Goal: Communication & Community: Answer question/provide support

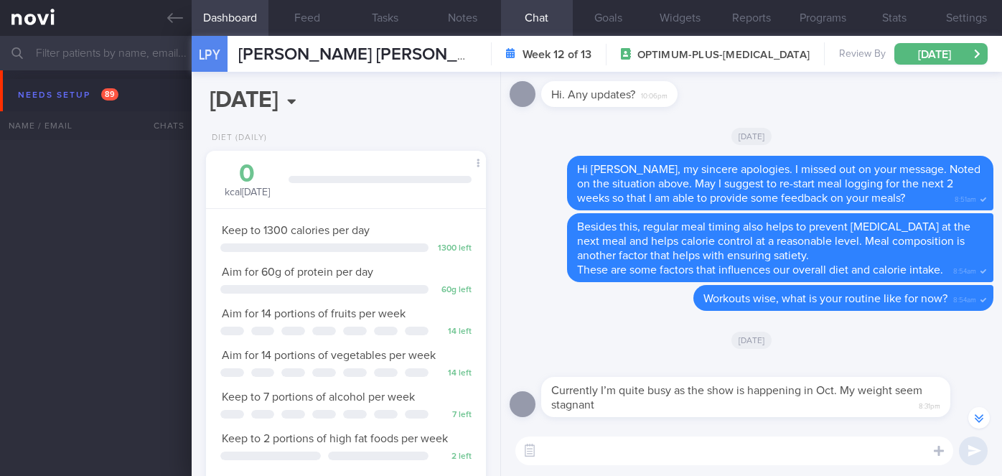
select select "8"
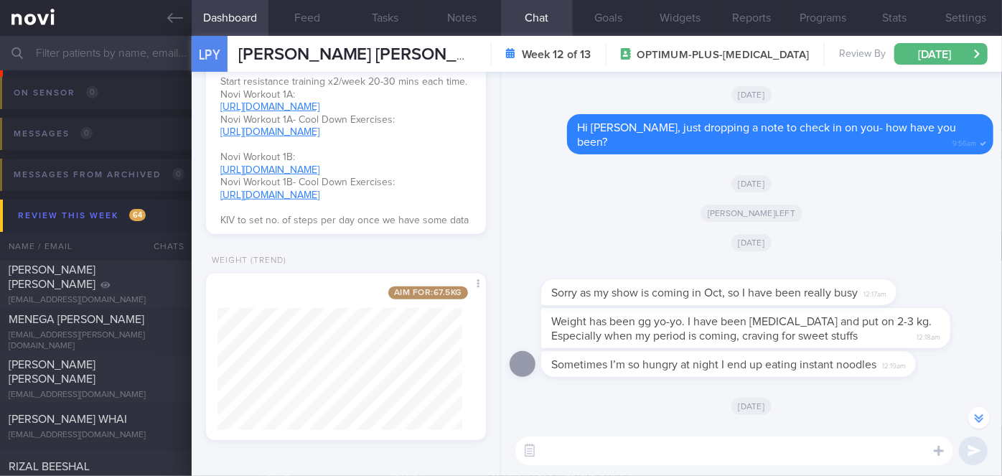
click at [578, 448] on textarea at bounding box center [734, 450] width 438 height 29
paste textarea "Hi [PERSON_NAME], I'm sorry to hear that you have been very busy with work. I a…"
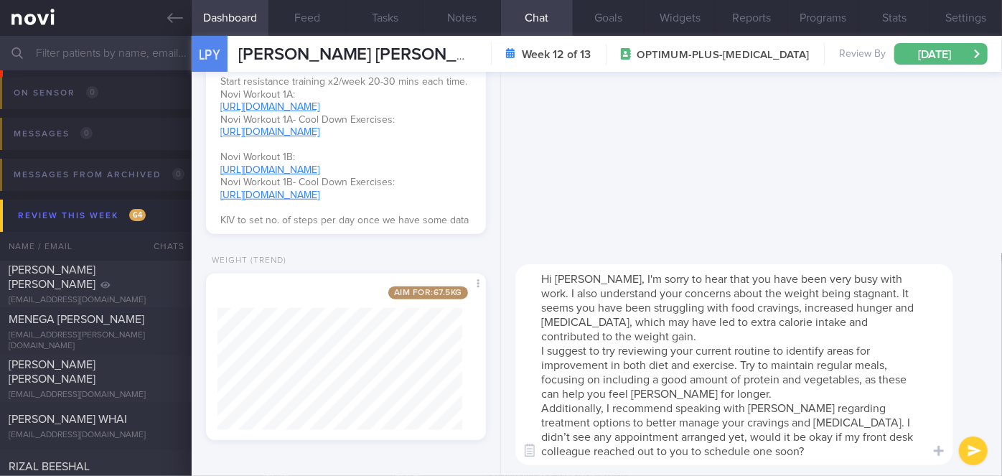
scroll to position [0, 0]
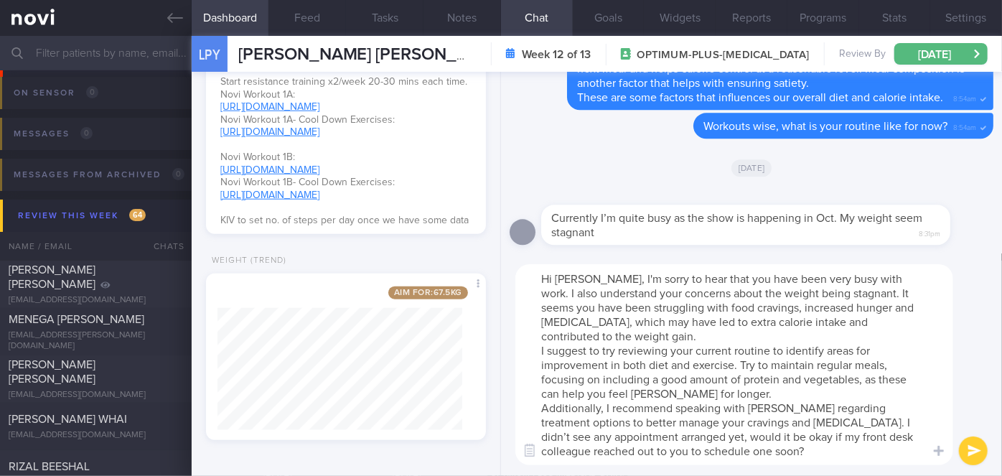
click at [589, 339] on textarea "Hi [PERSON_NAME], I'm sorry to hear that you have been very busy with work. I a…" at bounding box center [734, 364] width 438 height 201
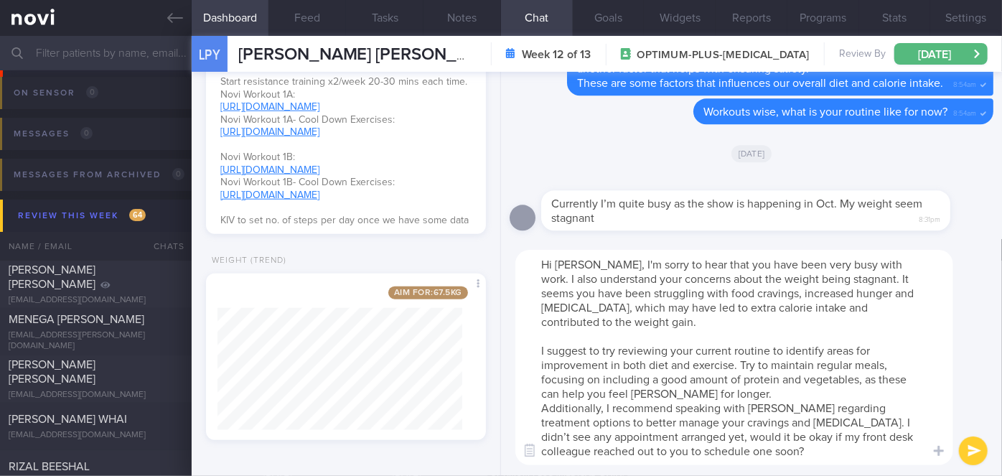
click at [737, 394] on textarea "Hi [PERSON_NAME], I'm sorry to hear that you have been very busy with work. I a…" at bounding box center [734, 357] width 438 height 215
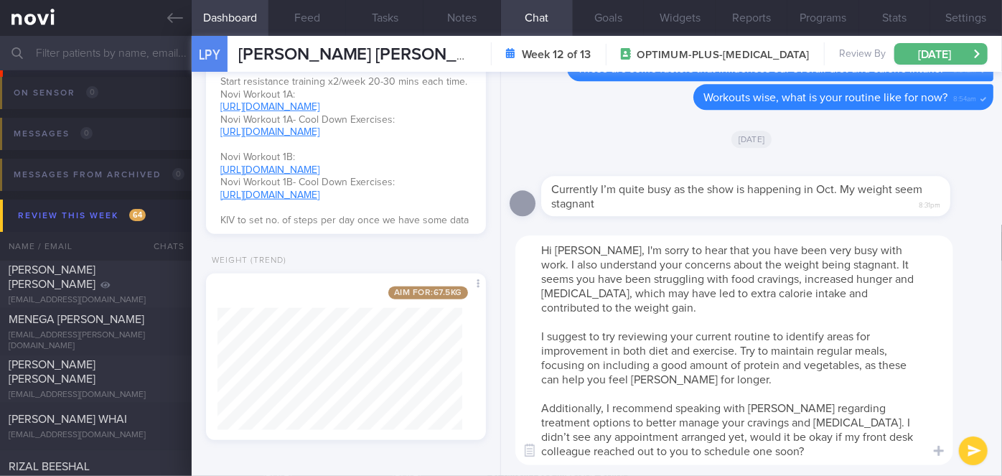
type textarea "Hi [PERSON_NAME], I'm sorry to hear that you have been very busy with work. I a…"
click at [973, 444] on button "submit" at bounding box center [973, 450] width 29 height 29
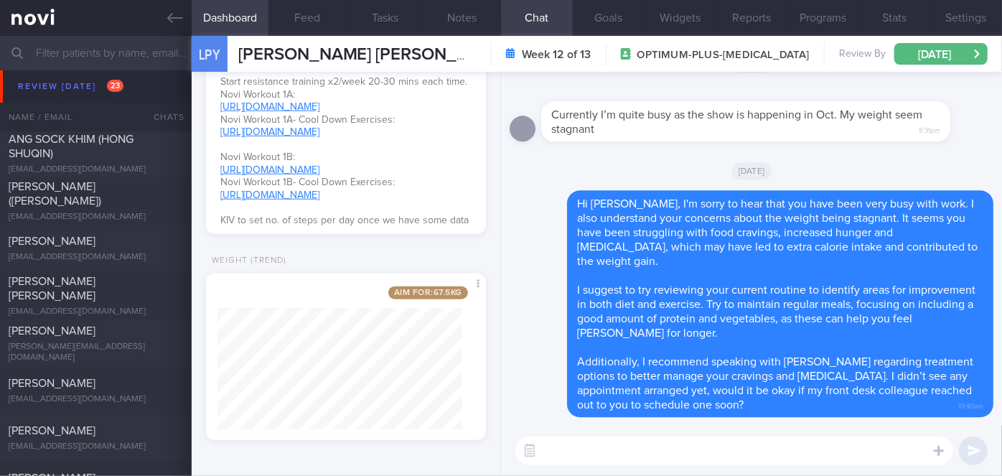
scroll to position [4389, 0]
click at [68, 339] on div "[PERSON_NAME]" at bounding box center [94, 332] width 171 height 14
select select "7"
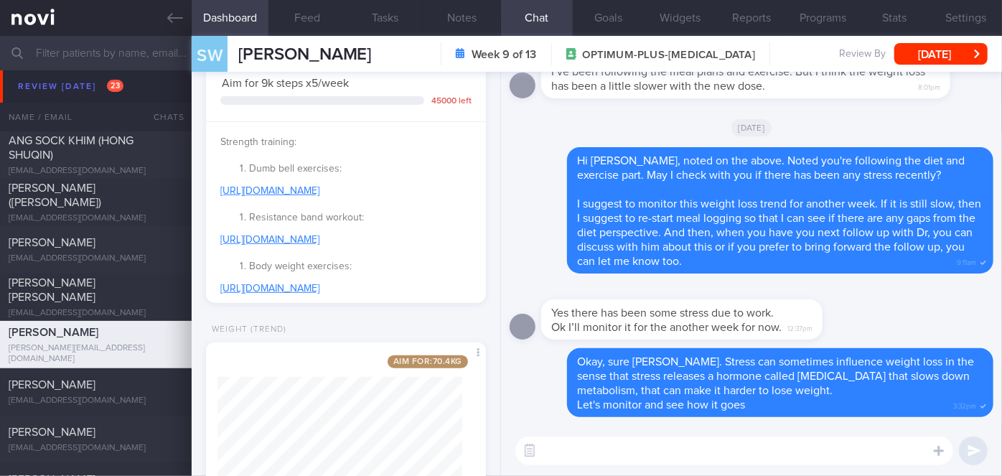
scroll to position [528, 0]
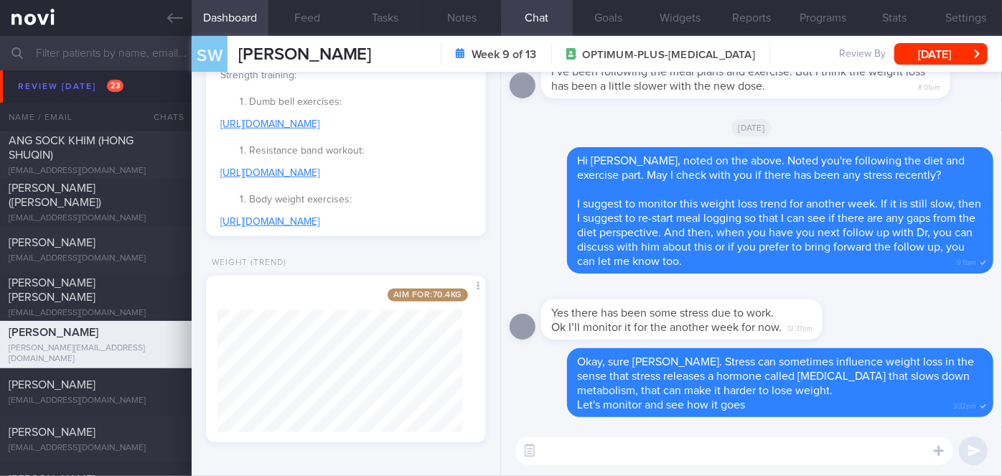
click at [563, 441] on textarea at bounding box center [734, 450] width 438 height 29
type textarea "H"
click at [138, 54] on input "text" at bounding box center [501, 53] width 1002 height 34
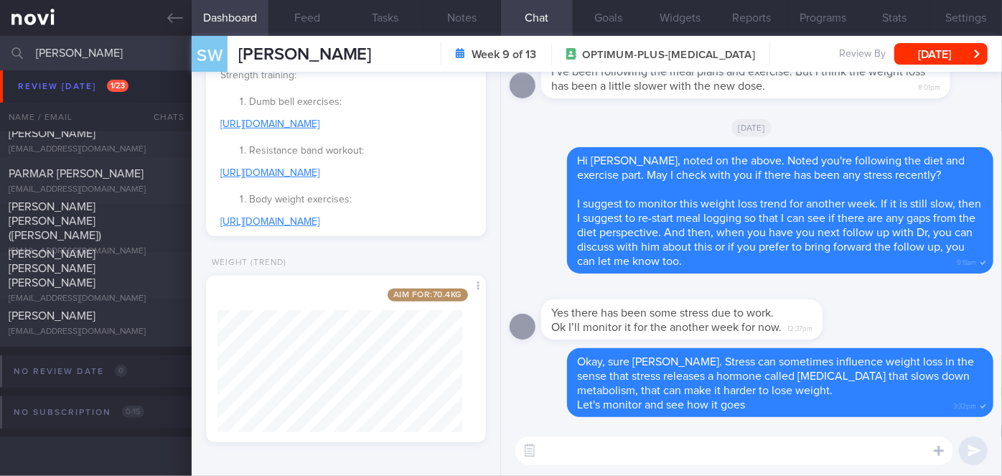
scroll to position [268, 0]
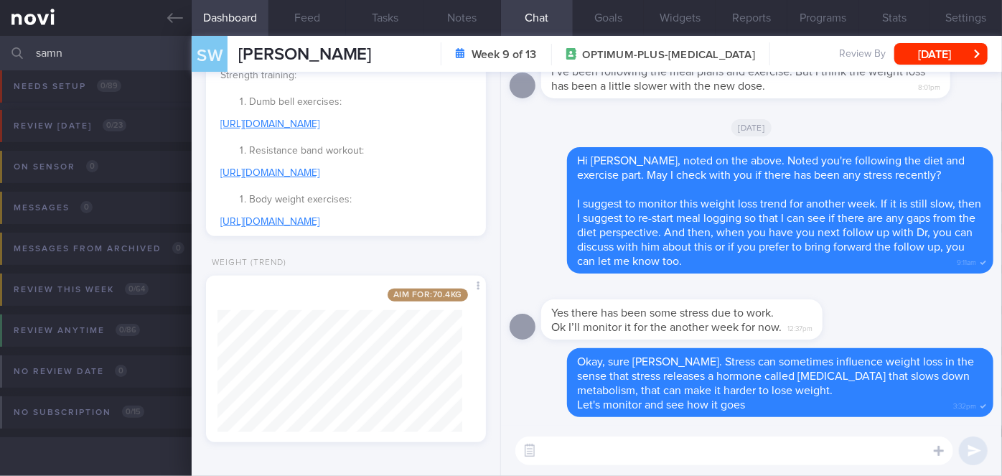
scroll to position [9, 0]
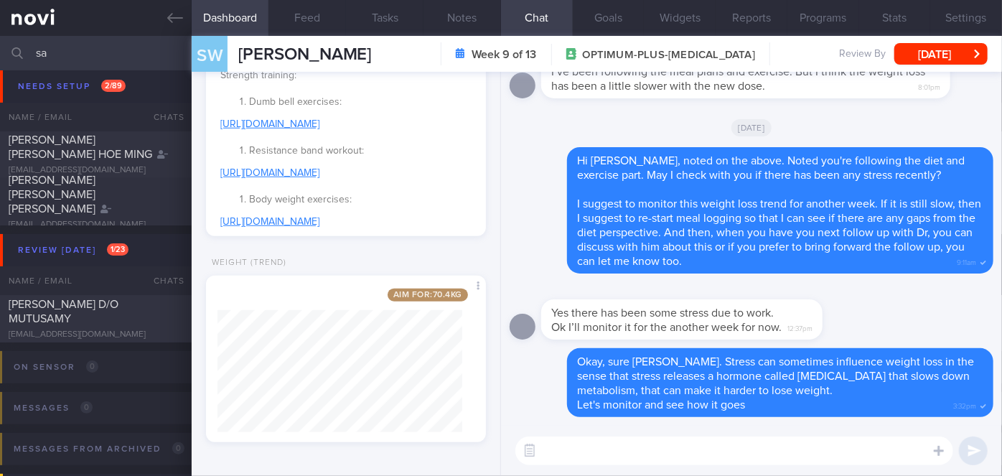
type input "s"
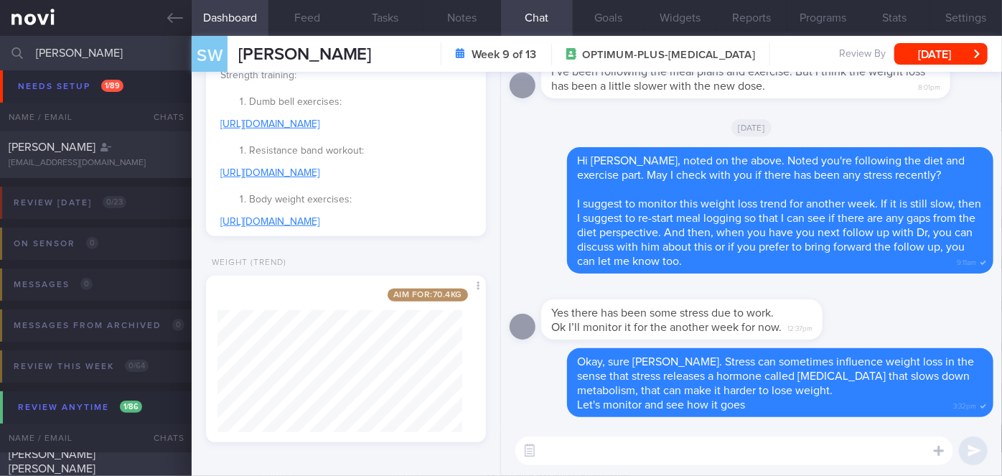
type input "[PERSON_NAME]"
click at [157, 468] on div "[PERSON_NAME] [PERSON_NAME] ([PERSON_NAME])" at bounding box center [94, 468] width 171 height 43
select select "8"
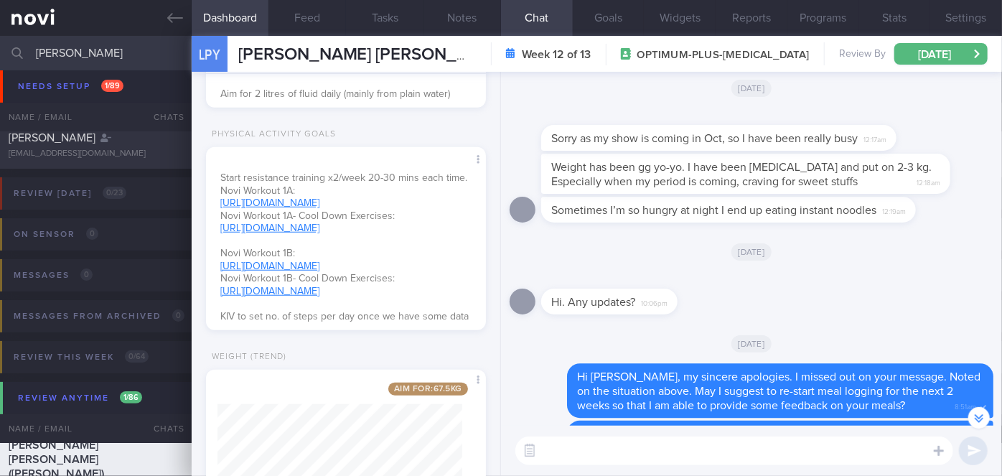
scroll to position [18, 0]
click at [90, 54] on input "[PERSON_NAME]" at bounding box center [501, 53] width 1002 height 34
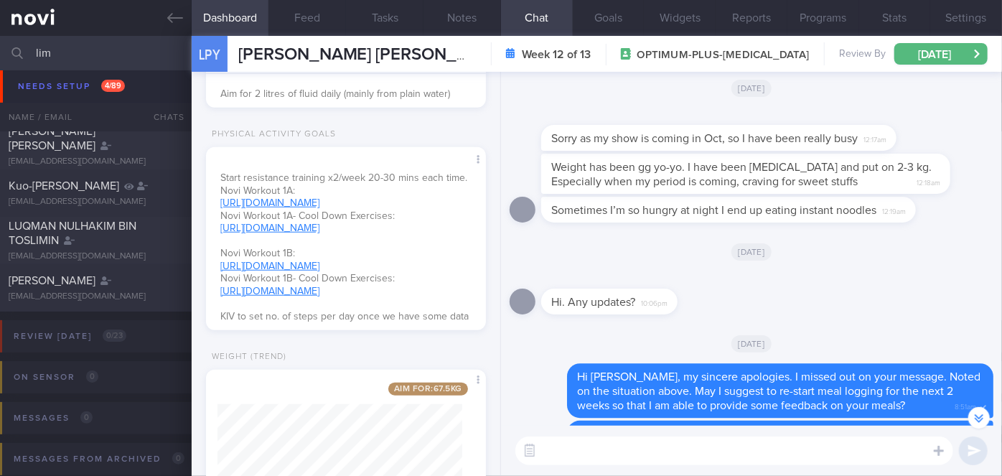
scroll to position [18, 0]
type input "l"
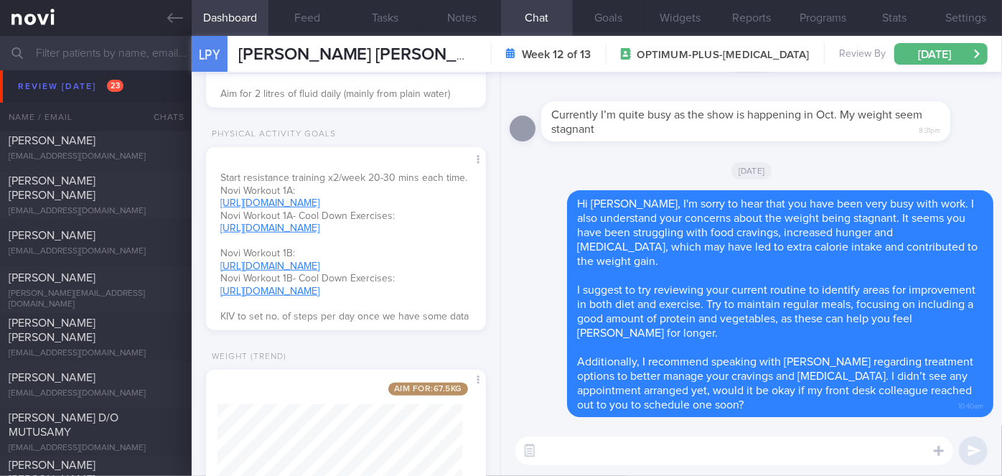
scroll to position [5139, 0]
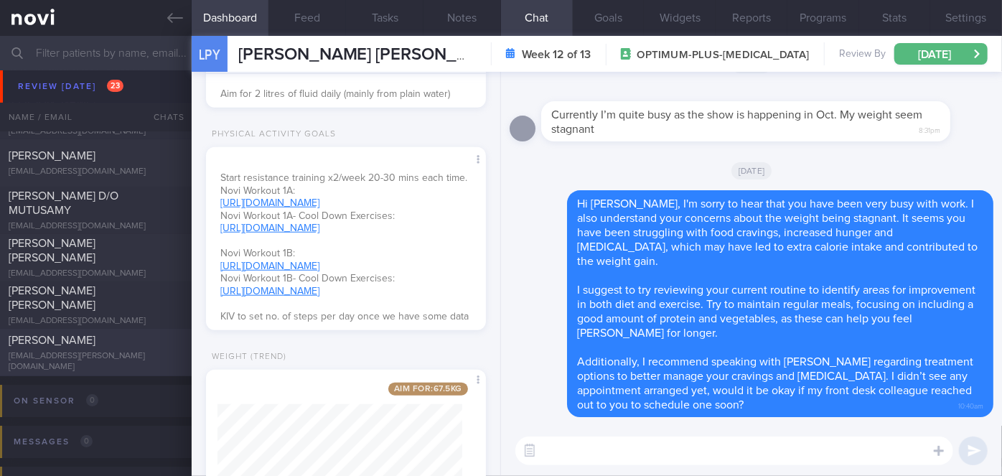
click at [119, 347] on div "[PERSON_NAME]" at bounding box center [94, 340] width 171 height 14
select select "7"
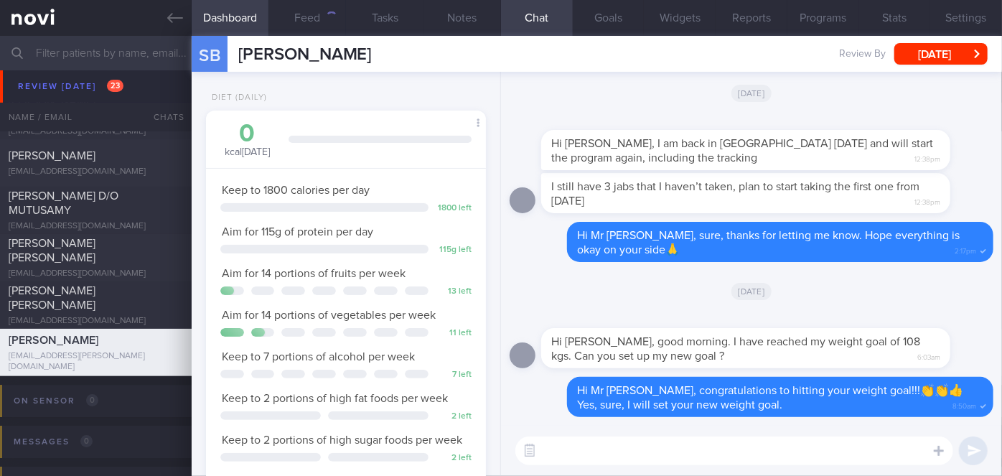
scroll to position [142, 245]
click at [317, 16] on div "2211" at bounding box center [325, 17] width 23 height 12
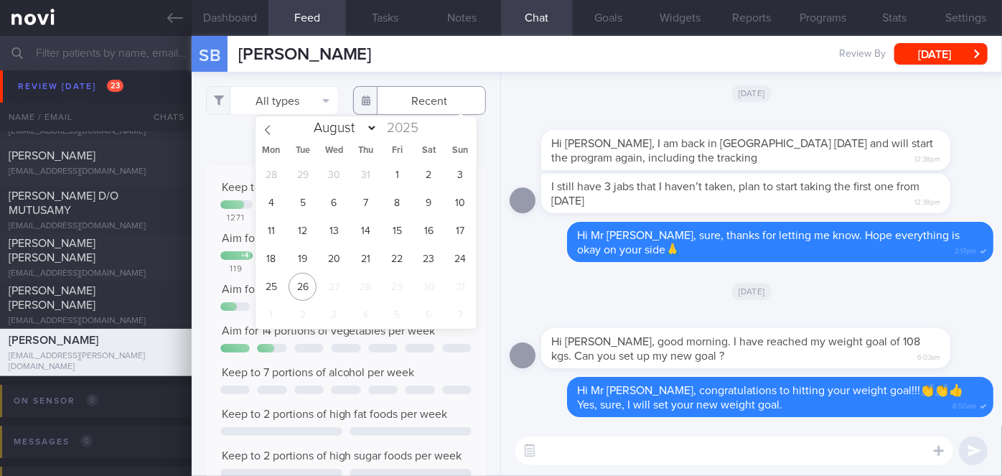
click at [440, 96] on input "text" at bounding box center [419, 100] width 133 height 29
click at [275, 256] on span "18" at bounding box center [271, 259] width 28 height 28
type input "[DATE]"
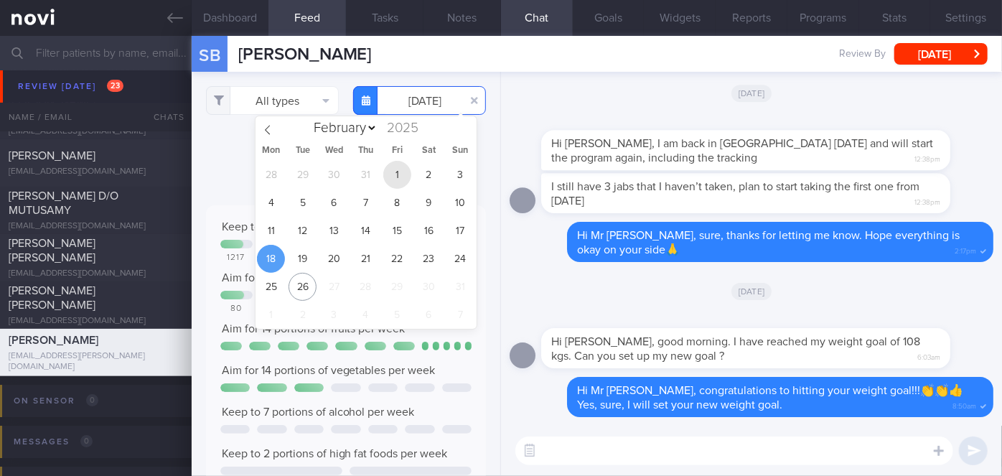
scroll to position [62, 251]
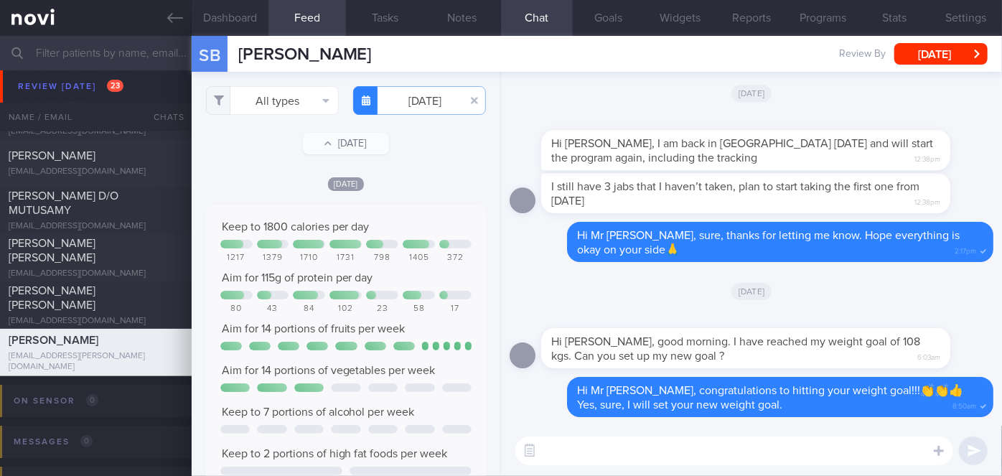
click at [226, 159] on div "All types Food Activity Glucose Weight Medicine Blood Pressure [MEDICAL_DATA] I…" at bounding box center [346, 274] width 309 height 404
click at [263, 94] on button "All types" at bounding box center [272, 100] width 133 height 29
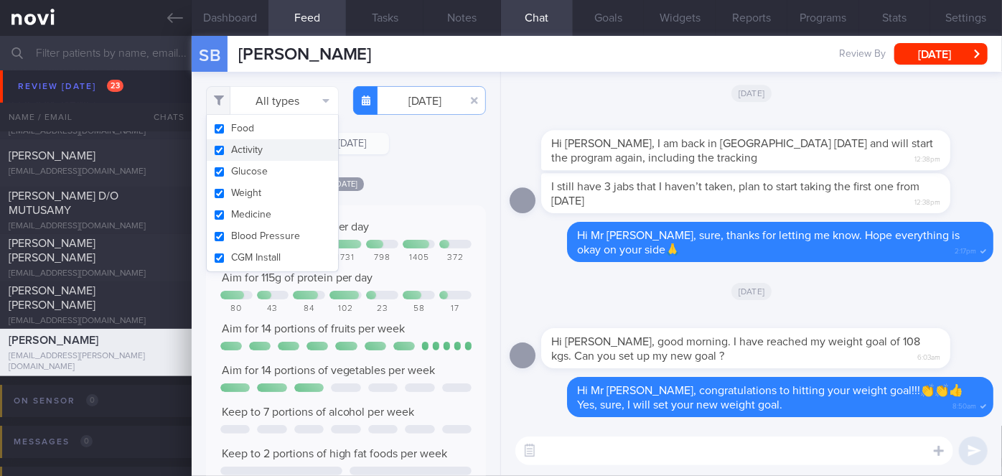
click at [258, 141] on button "Activity" at bounding box center [272, 150] width 131 height 22
checkbox input "false"
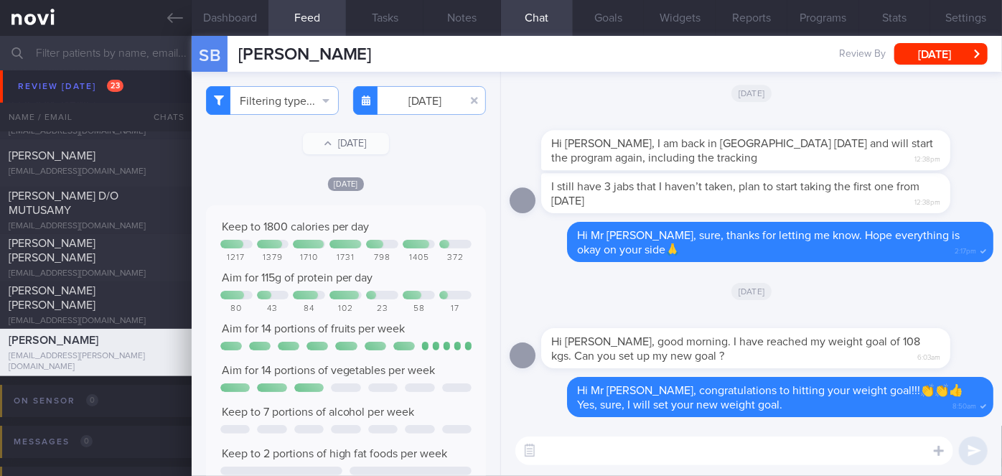
click at [443, 157] on div "Filtering type... Food Activity Glucose Weight Medicine Blood Pressure [MEDICAL…" at bounding box center [346, 274] width 309 height 404
click at [415, 91] on input "[DATE]" at bounding box center [419, 100] width 133 height 29
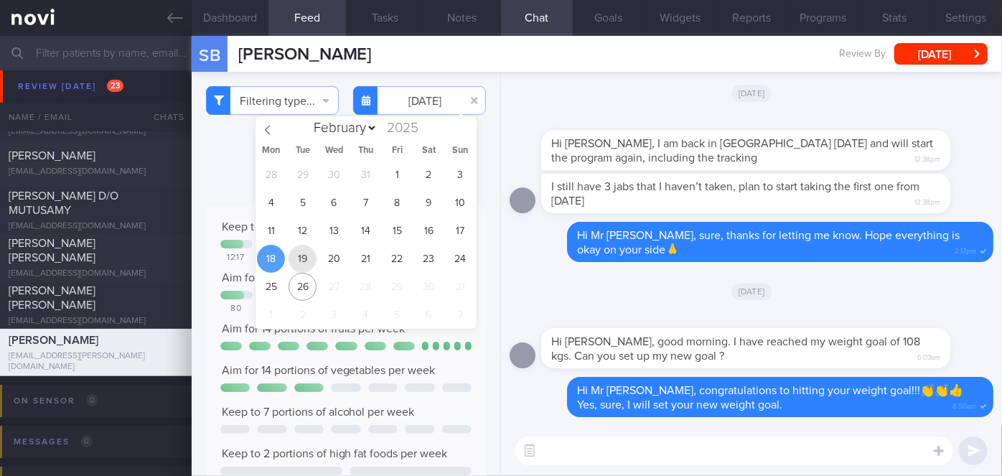
click at [310, 255] on span "19" at bounding box center [303, 259] width 28 height 28
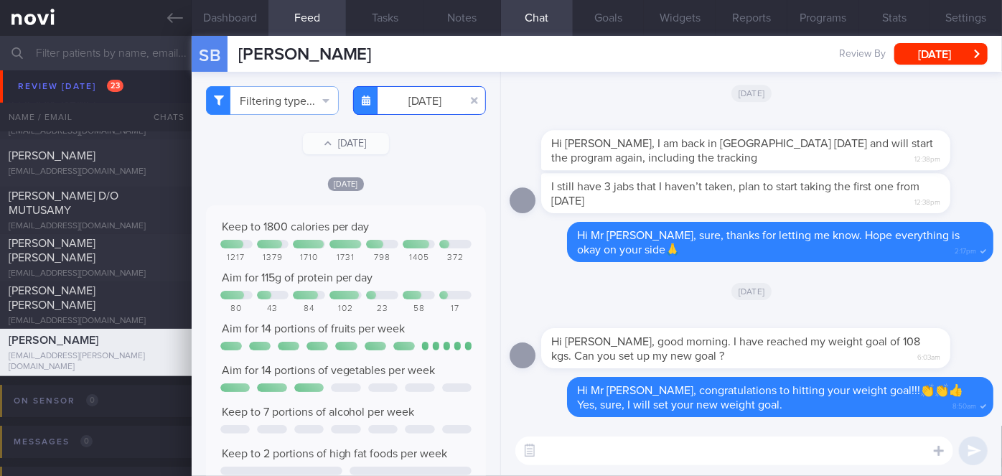
click at [400, 101] on input "[DATE]" at bounding box center [419, 100] width 133 height 29
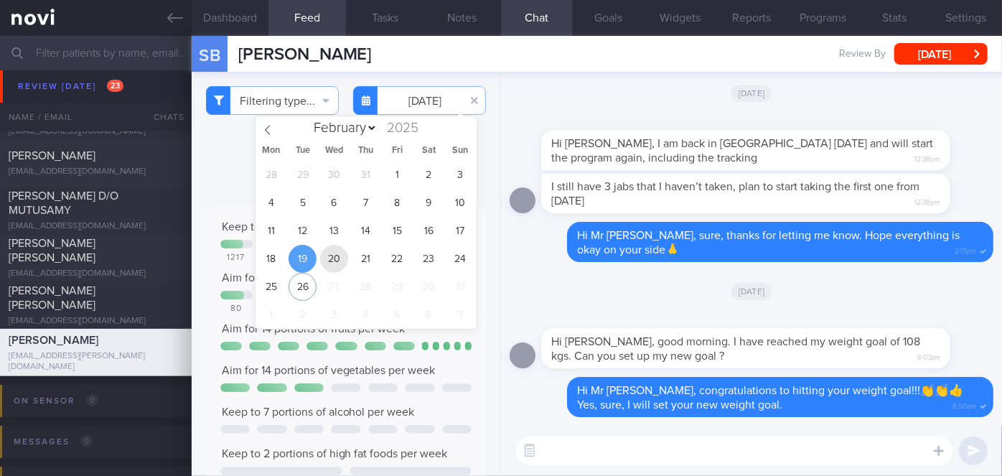
click at [330, 258] on span "20" at bounding box center [334, 259] width 28 height 28
click at [330, 258] on div "1731" at bounding box center [345, 258] width 32 height 11
click at [413, 101] on input "[DATE]" at bounding box center [419, 100] width 133 height 29
click at [370, 250] on span "21" at bounding box center [366, 259] width 28 height 28
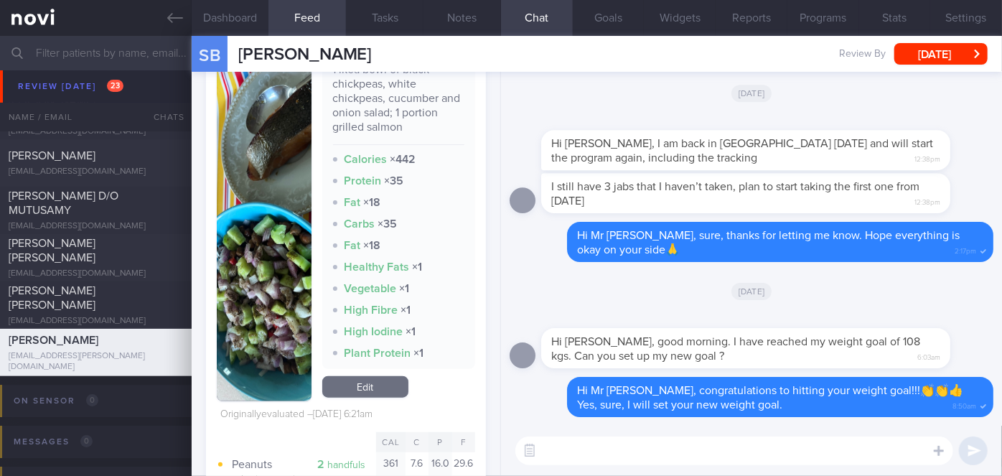
scroll to position [578, 0]
click at [252, 291] on button "button" at bounding box center [264, 227] width 95 height 347
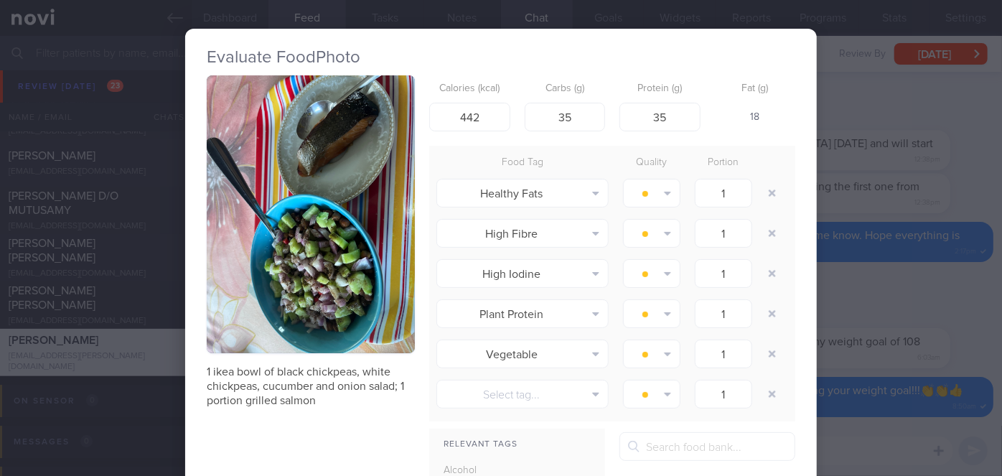
click at [858, 270] on div "Evaluate Food Photo 1 ikea bowl of black chickpeas, white chickpeas, cucumber a…" at bounding box center [501, 238] width 1002 height 476
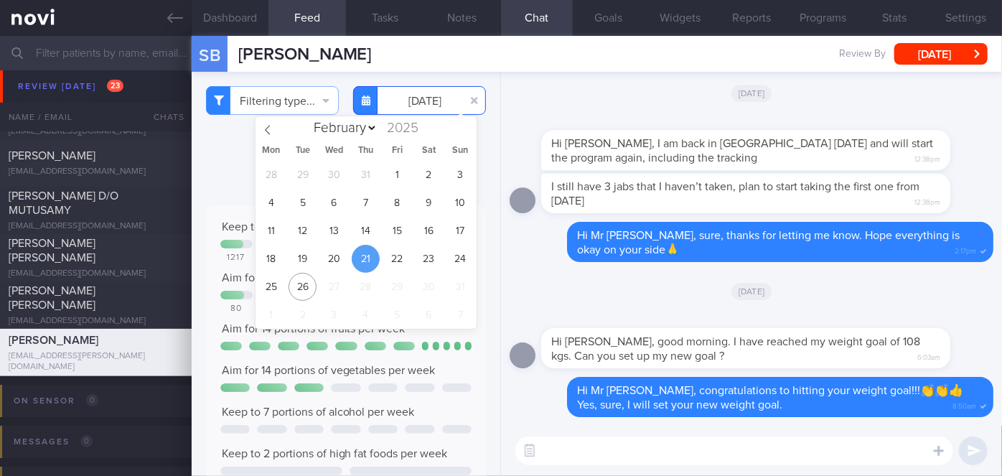
click at [428, 99] on input "[DATE]" at bounding box center [419, 100] width 133 height 29
click at [390, 254] on span "22" at bounding box center [397, 259] width 28 height 28
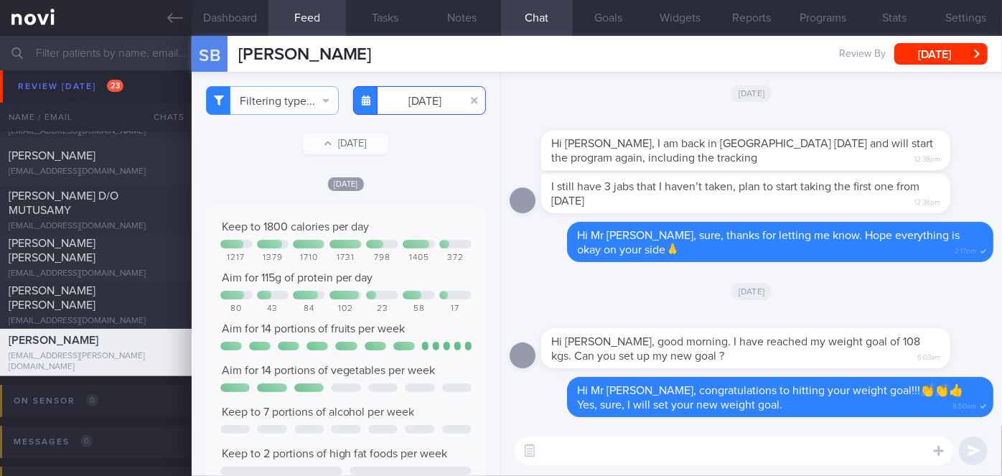
click at [421, 101] on input "[DATE]" at bounding box center [419, 100] width 133 height 29
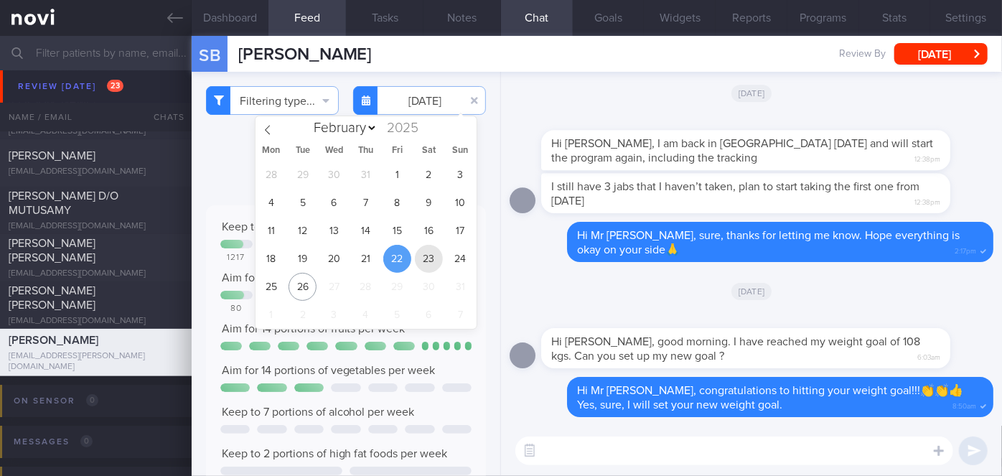
click at [423, 262] on span "23" at bounding box center [429, 259] width 28 height 28
type input "[DATE]"
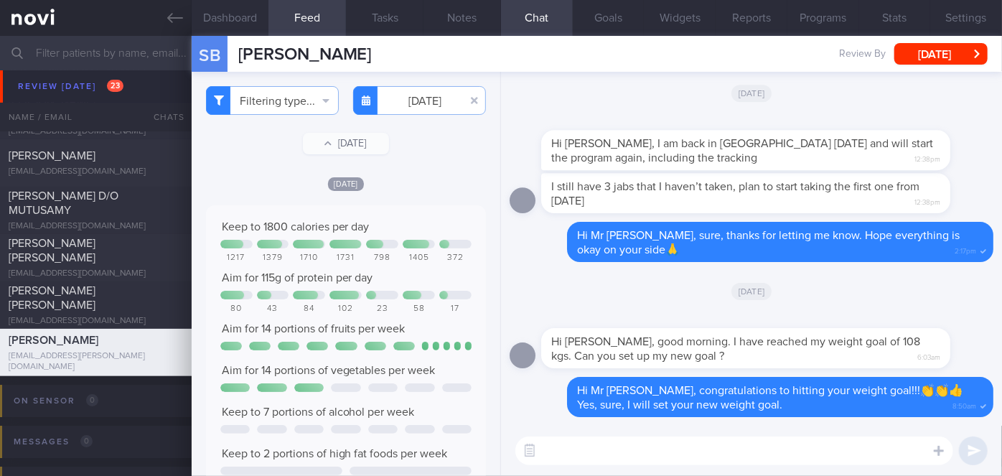
click at [600, 455] on textarea at bounding box center [734, 450] width 438 height 29
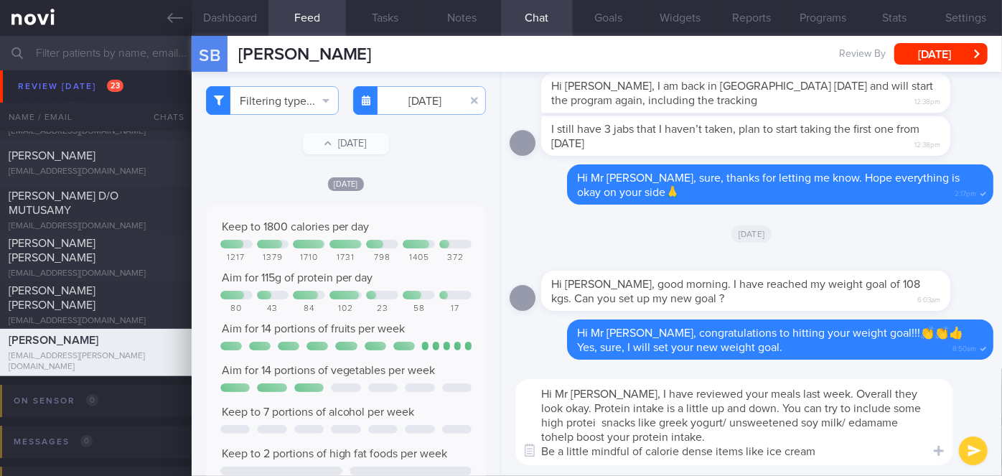
click at [643, 450] on textarea "Hi Mr [PERSON_NAME], I have reviewed your meals last week. Overall they look ok…" at bounding box center [734, 422] width 438 height 86
click at [900, 447] on textarea "Hi Mr [PERSON_NAME], I have reviewed your meals last week. Overall they look ok…" at bounding box center [734, 422] width 438 height 86
click at [855, 421] on textarea "Hi Mr [PERSON_NAME], I have reviewed your meals last week. Overall they look ok…" at bounding box center [734, 422] width 438 height 86
click at [904, 451] on textarea "Hi Mr [PERSON_NAME], I have reviewed your meals last week. Overall they look ok…" at bounding box center [734, 422] width 438 height 86
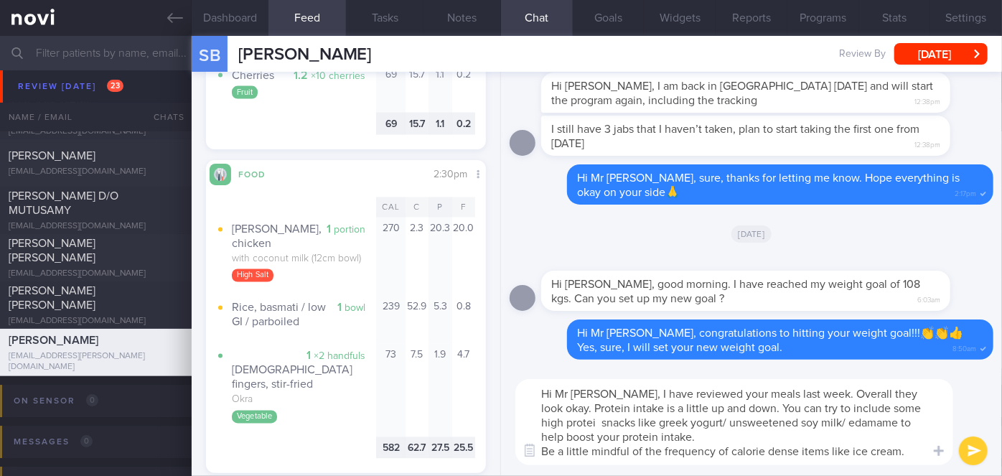
scroll to position [1249, 0]
click at [920, 407] on textarea "Hi Mr [PERSON_NAME], I have reviewed your meals last week. Overall they look ok…" at bounding box center [734, 422] width 438 height 86
type textarea "Hi Mr [PERSON_NAME], I have reviewed your meals last week. Overall they look ok…"
click at [976, 449] on button "submit" at bounding box center [973, 450] width 29 height 29
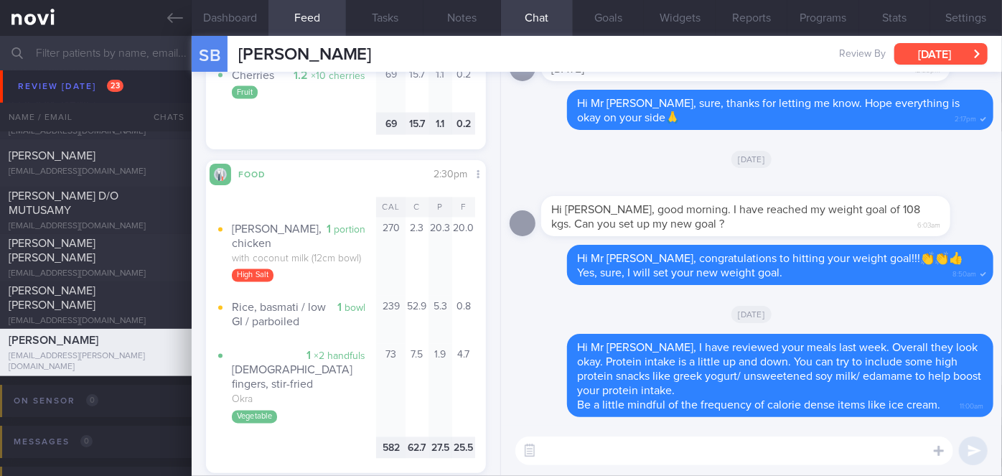
click at [937, 54] on button "[DATE]" at bounding box center [940, 54] width 93 height 22
click at [540, 395] on div "Delete Hi Mr [PERSON_NAME], I have reviewed your meals last week. Overall they …" at bounding box center [752, 375] width 484 height 83
click at [645, 460] on textarea at bounding box center [734, 450] width 438 height 29
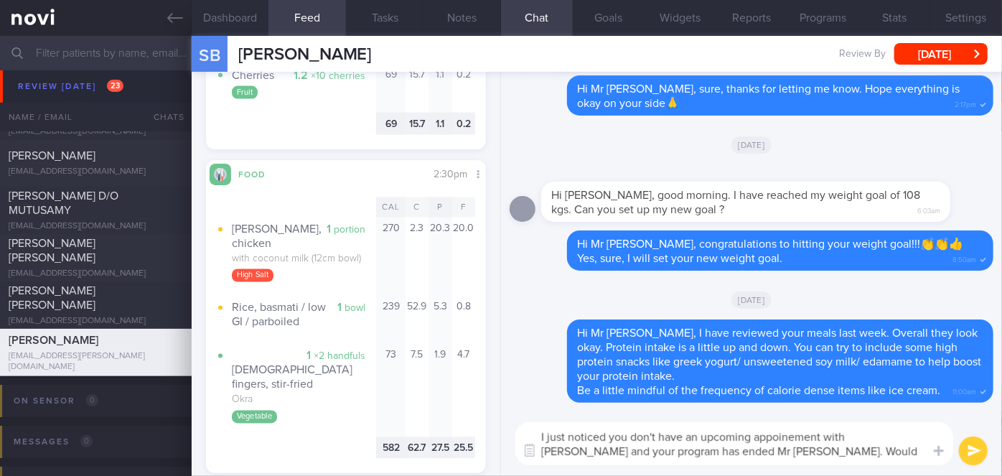
scroll to position [0, 0]
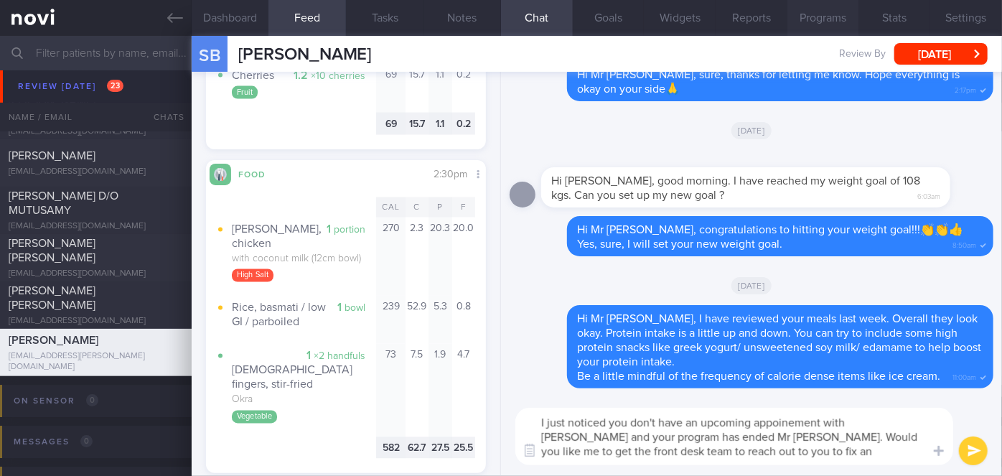
click at [818, 19] on button "Programs" at bounding box center [823, 18] width 72 height 36
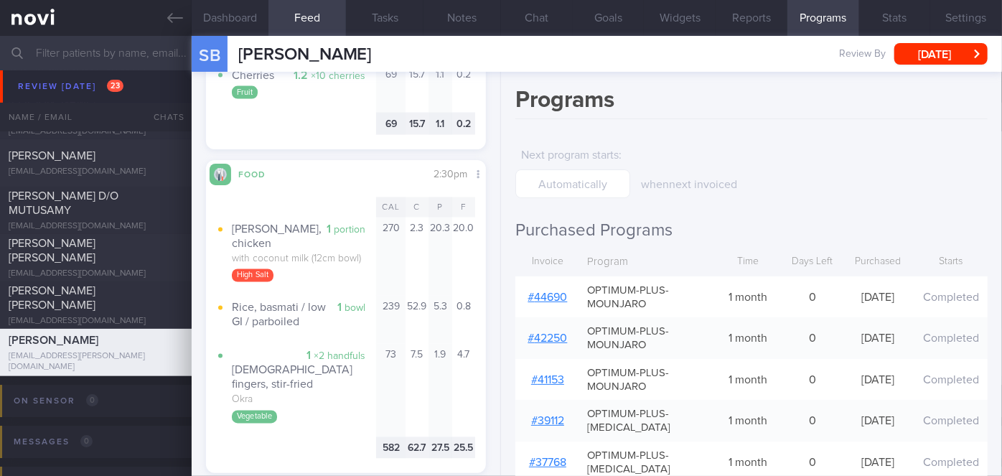
scroll to position [268, 0]
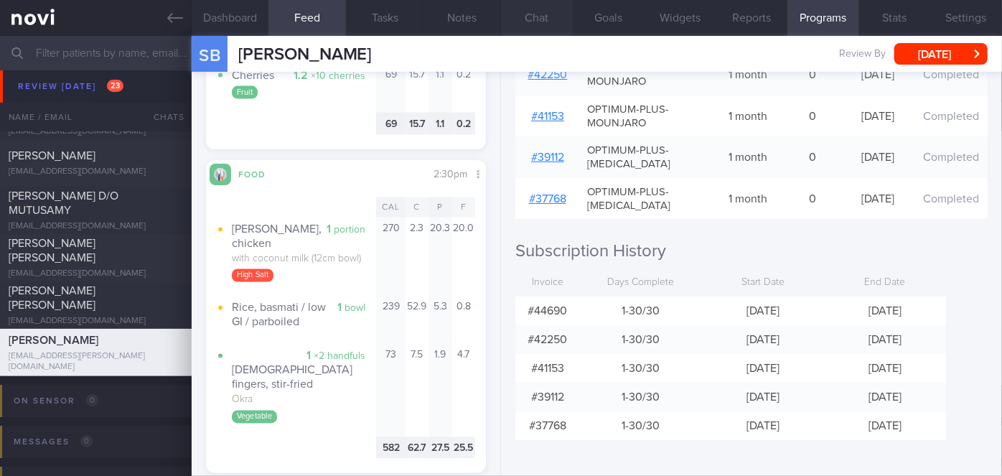
click at [547, 11] on button "Chat" at bounding box center [537, 18] width 72 height 36
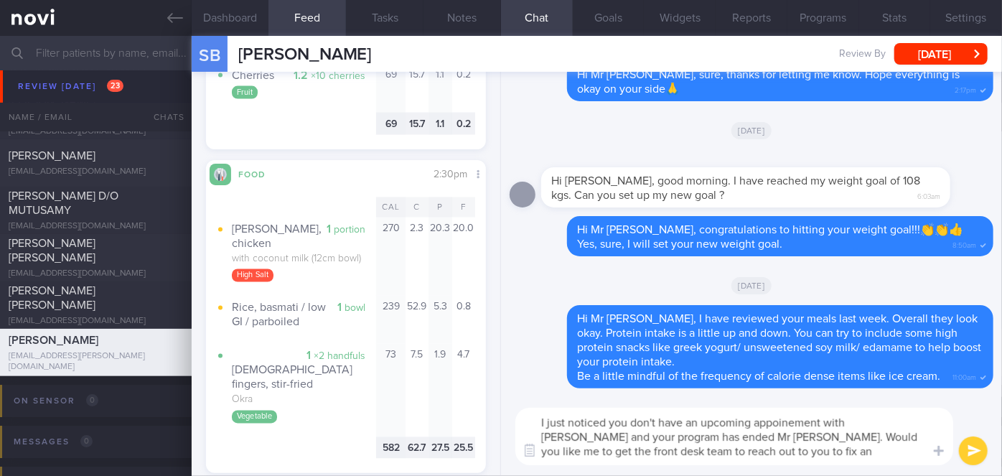
click at [807, 425] on textarea "I just noticed you don't have an upcoming appoinement with [PERSON_NAME] and yo…" at bounding box center [734, 436] width 438 height 57
click at [665, 438] on textarea "I just noticed you don't have an upcoming appointment with [PERSON_NAME] and yo…" at bounding box center [734, 436] width 438 height 57
type textarea "I just noticed you don't have an upcoming appointment with [PERSON_NAME] and yo…"
click at [974, 447] on button "submit" at bounding box center [973, 450] width 29 height 29
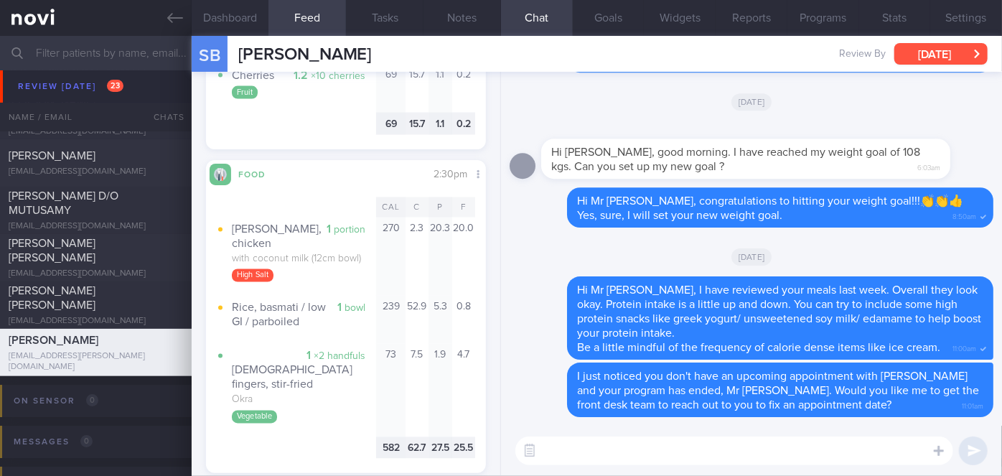
click at [922, 52] on button "[DATE]" at bounding box center [940, 54] width 93 height 22
click at [539, 398] on div "Delete I just noticed you don't have an upcoming appointment with [PERSON_NAME]…" at bounding box center [752, 389] width 484 height 55
click at [910, 50] on button "[DATE]" at bounding box center [940, 54] width 93 height 22
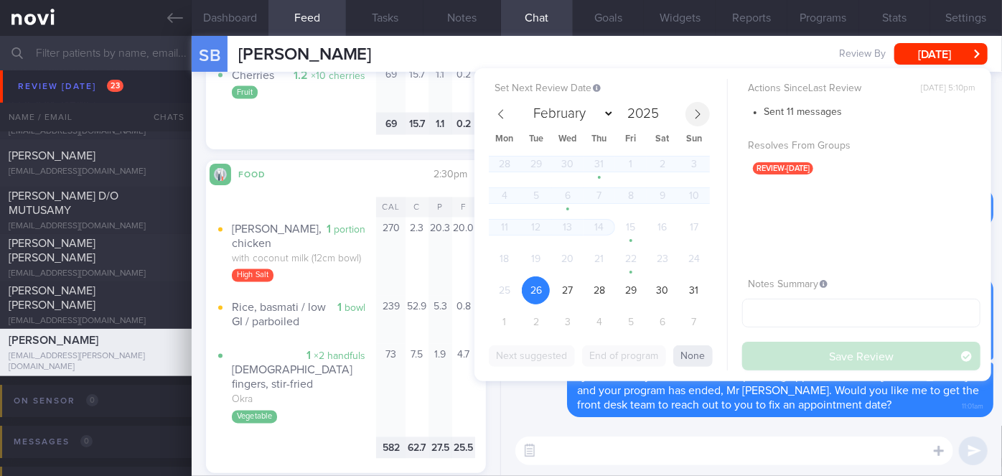
click at [696, 108] on span at bounding box center [697, 114] width 24 height 24
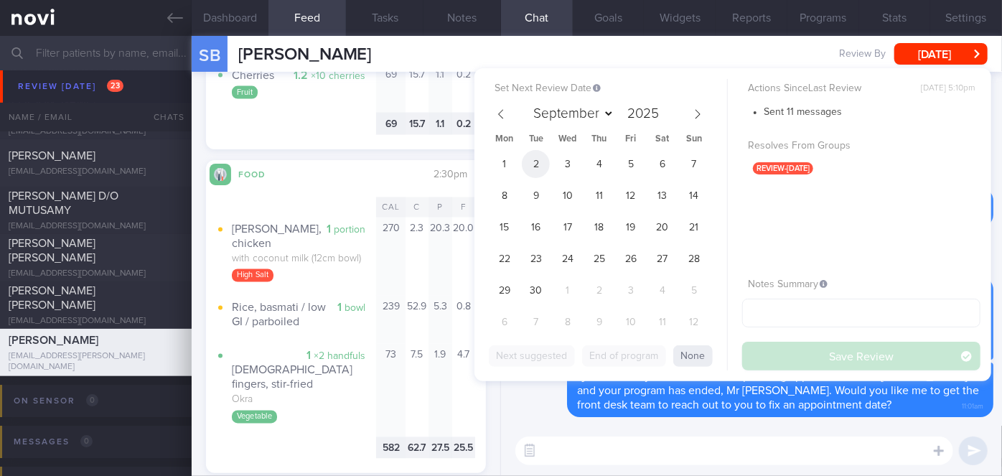
click at [533, 172] on span "2" at bounding box center [536, 164] width 28 height 28
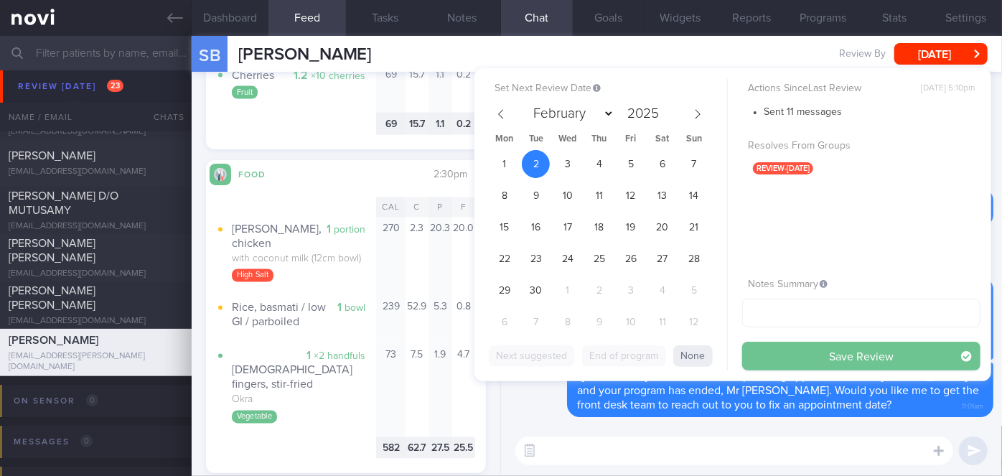
click at [822, 349] on button "Save Review" at bounding box center [861, 356] width 238 height 29
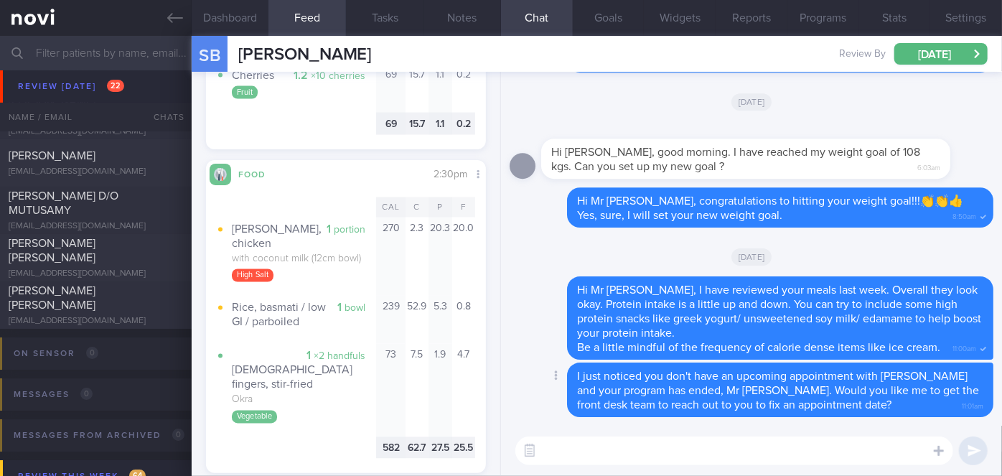
click at [530, 393] on div "Delete I just noticed you don't have an upcoming appointment with [PERSON_NAME]…" at bounding box center [752, 389] width 484 height 55
click at [148, 297] on div "[PERSON_NAME] [PERSON_NAME]" at bounding box center [94, 297] width 171 height 29
select select "7"
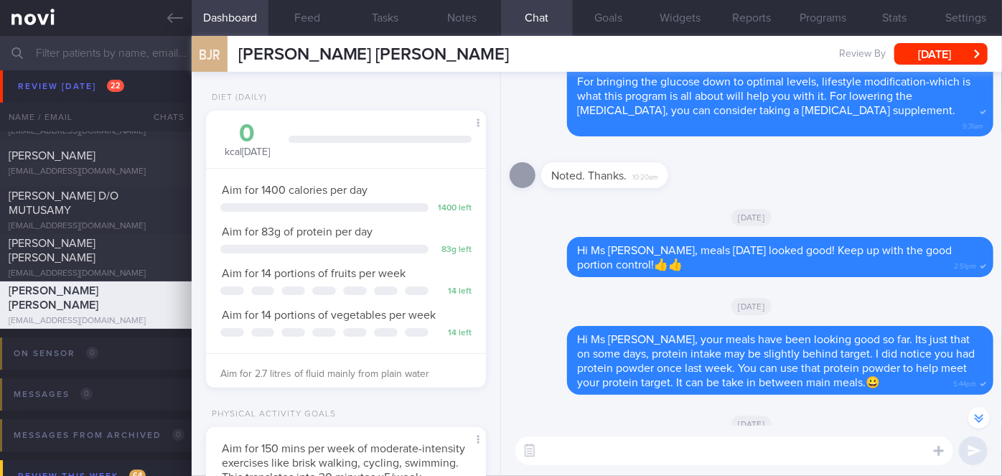
scroll to position [-238, 0]
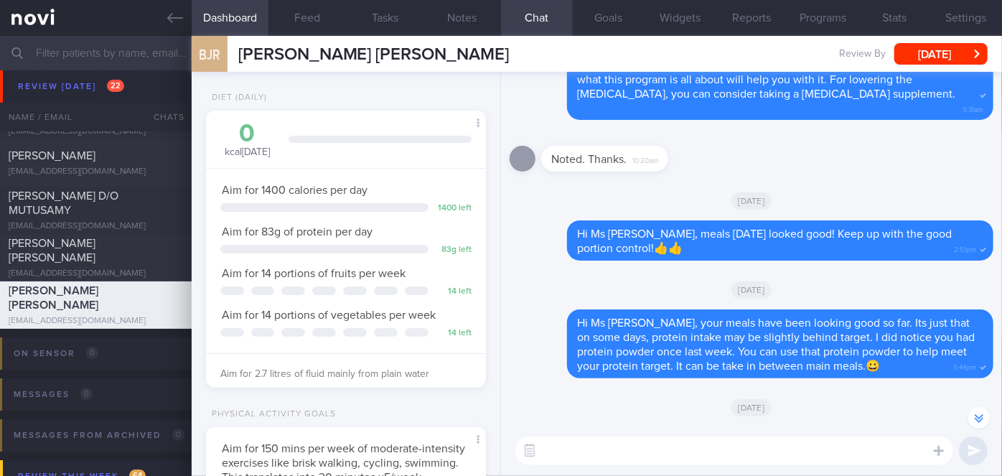
click at [678, 405] on div "[DATE]" at bounding box center [752, 407] width 484 height 40
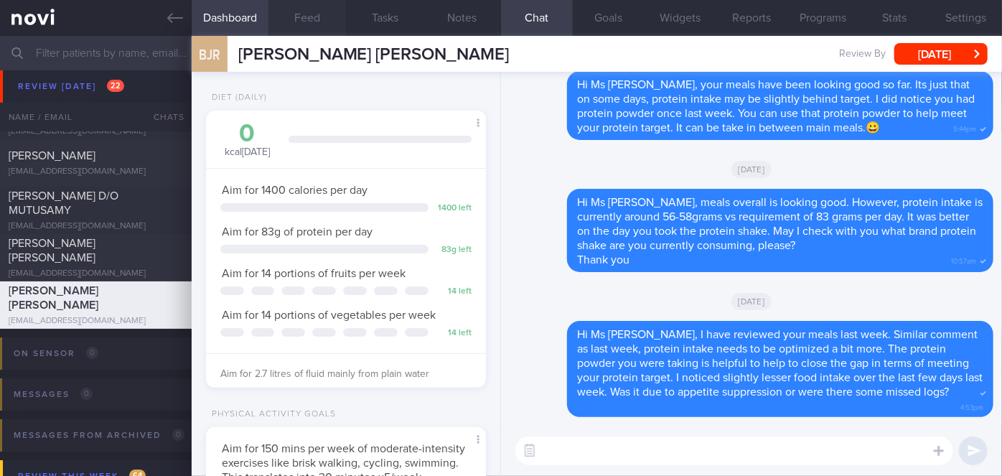
click at [313, 25] on button "Feed" at bounding box center [307, 18] width 78 height 36
select select "7"
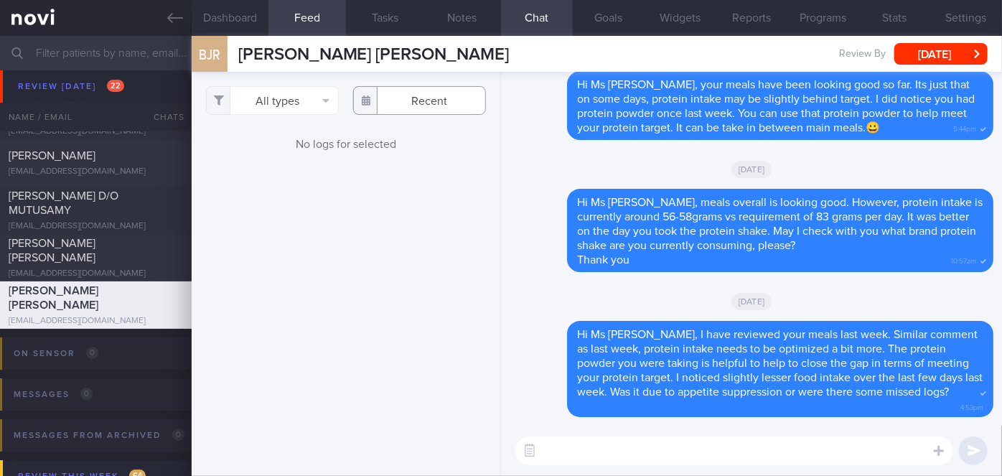
click at [408, 108] on input "text" at bounding box center [419, 100] width 133 height 29
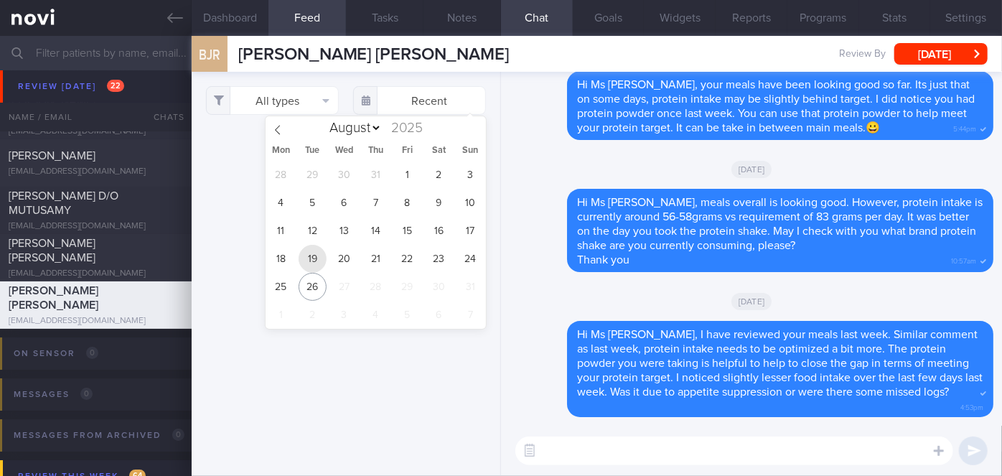
click at [306, 253] on span "19" at bounding box center [313, 259] width 28 height 28
type input "[DATE]"
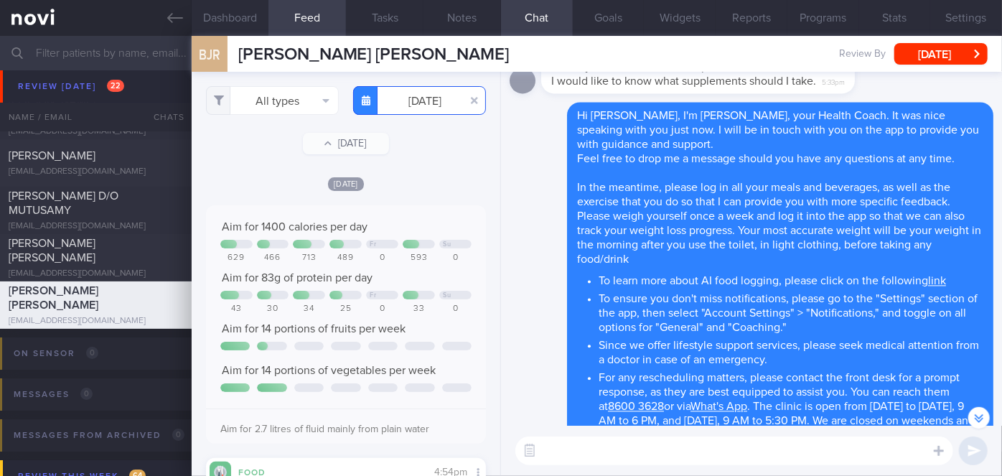
scroll to position [-1025, 0]
click at [232, 14] on button "Dashboard" at bounding box center [231, 18] width 78 height 36
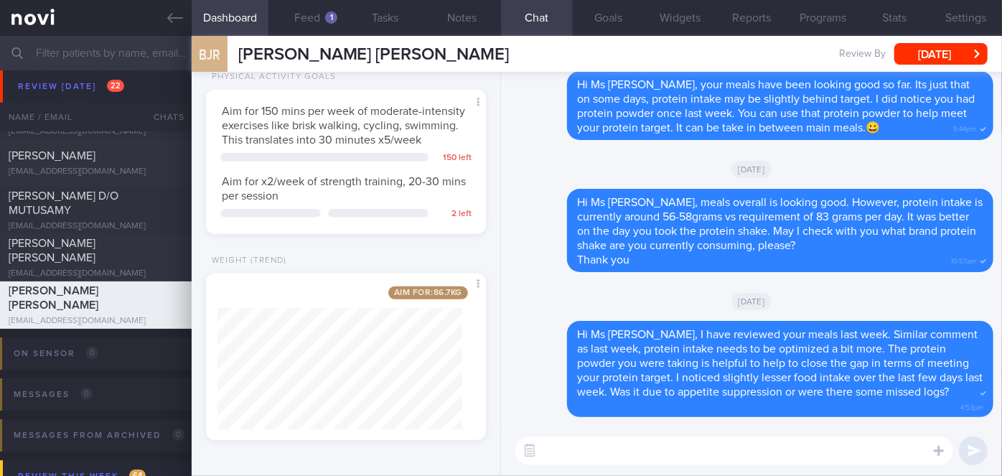
click at [614, 452] on textarea at bounding box center [734, 450] width 438 height 29
click at [830, 18] on button "Programs" at bounding box center [823, 18] width 72 height 36
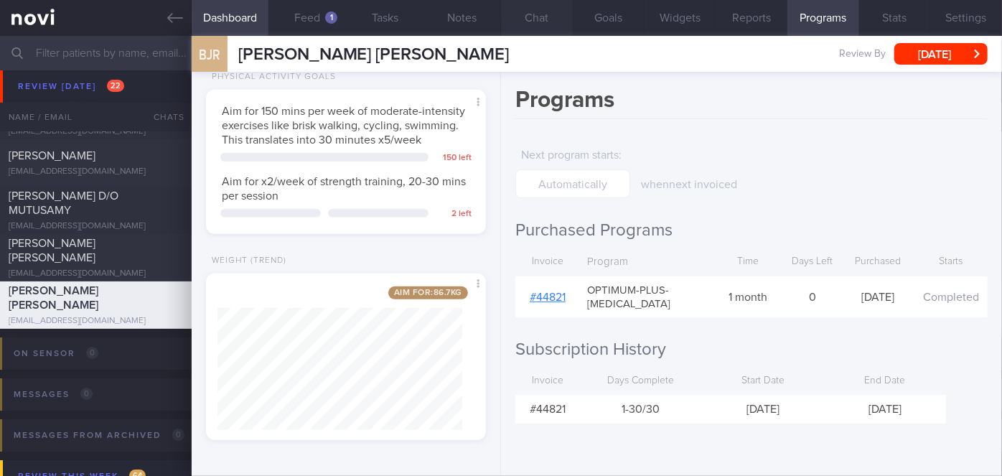
click at [544, 15] on button "Chat" at bounding box center [537, 18] width 72 height 36
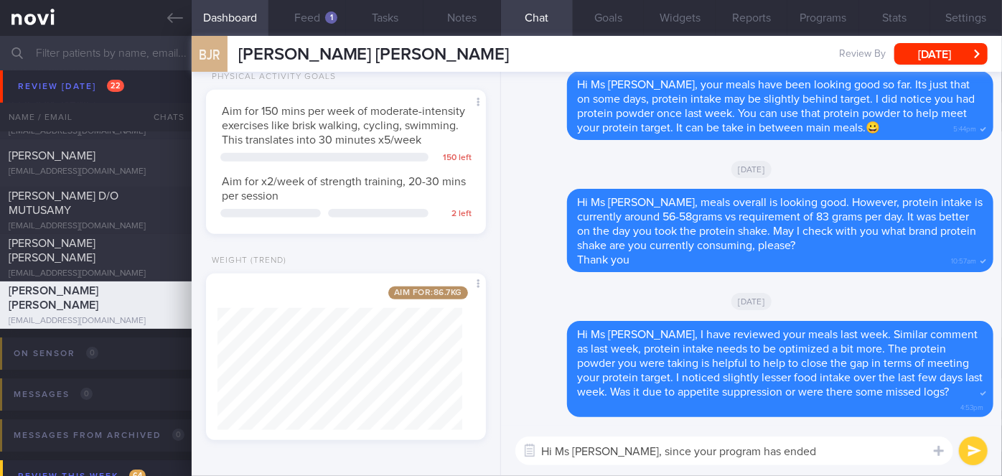
click at [772, 452] on textarea "Hi Ms [PERSON_NAME], since your program has ended" at bounding box center [734, 450] width 438 height 29
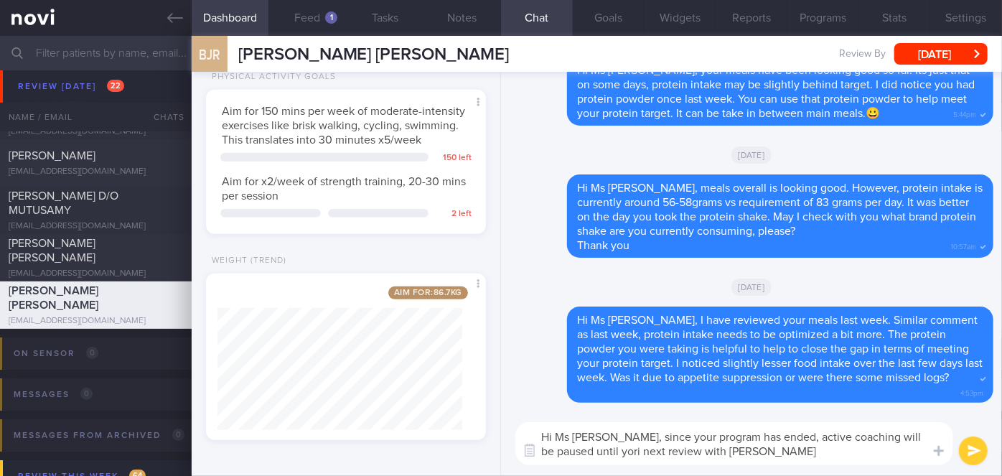
click at [585, 448] on textarea "Hi Ms [PERSON_NAME], since your program has ended, active coaching will be paus…" at bounding box center [734, 443] width 438 height 43
click at [734, 450] on textarea "Hi Ms [PERSON_NAME], since your program has ended, active coaching will be paus…" at bounding box center [734, 443] width 438 height 43
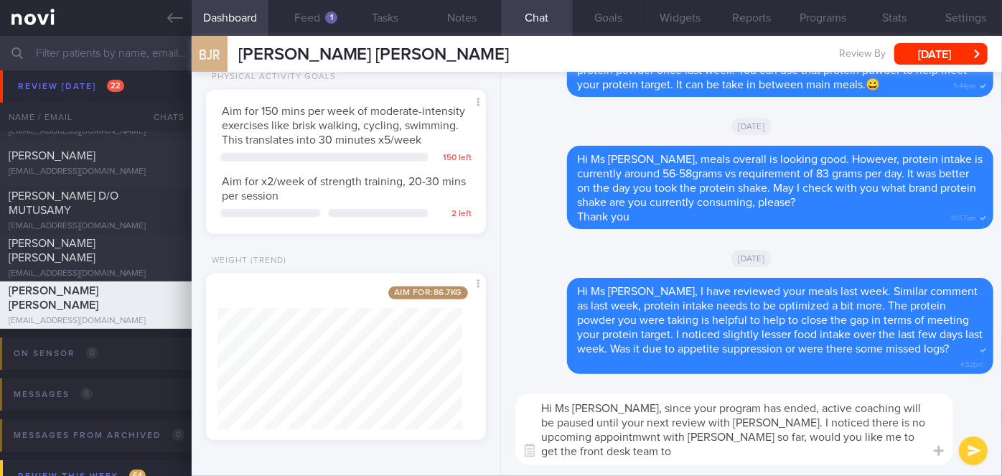
click at [598, 433] on textarea "Hi Ms [PERSON_NAME], since your program has ended, active coaching will be paus…" at bounding box center [734, 429] width 438 height 72
click at [587, 448] on textarea "Hi Ms [PERSON_NAME], since your program has ended, active coaching will be paus…" at bounding box center [734, 429] width 438 height 72
type textarea "Hi Ms [PERSON_NAME], since your program has ended, active coaching will be paus…"
click at [976, 456] on button "submit" at bounding box center [973, 450] width 29 height 29
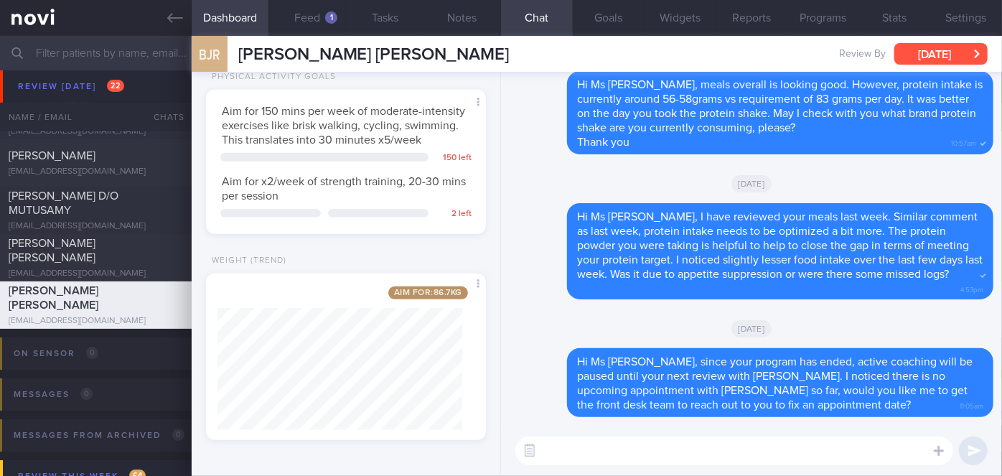
click at [913, 55] on button "[DATE]" at bounding box center [940, 54] width 93 height 22
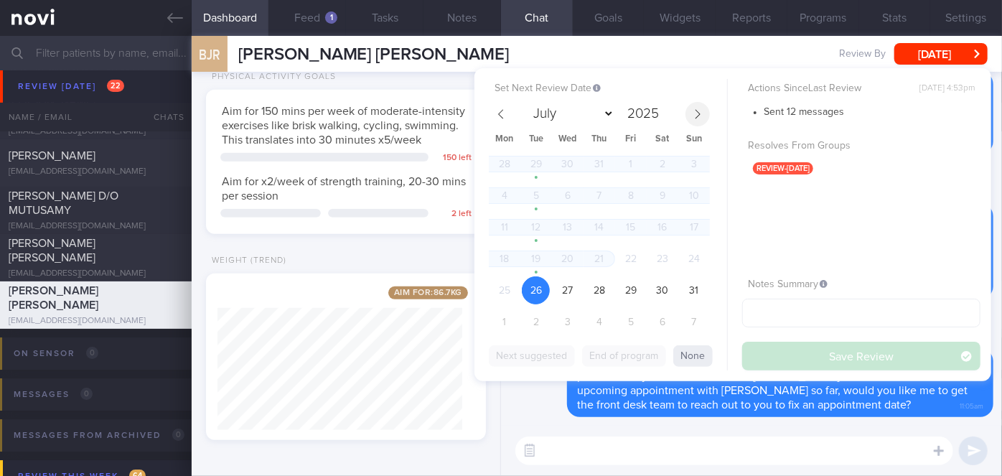
click at [696, 120] on span at bounding box center [697, 114] width 24 height 24
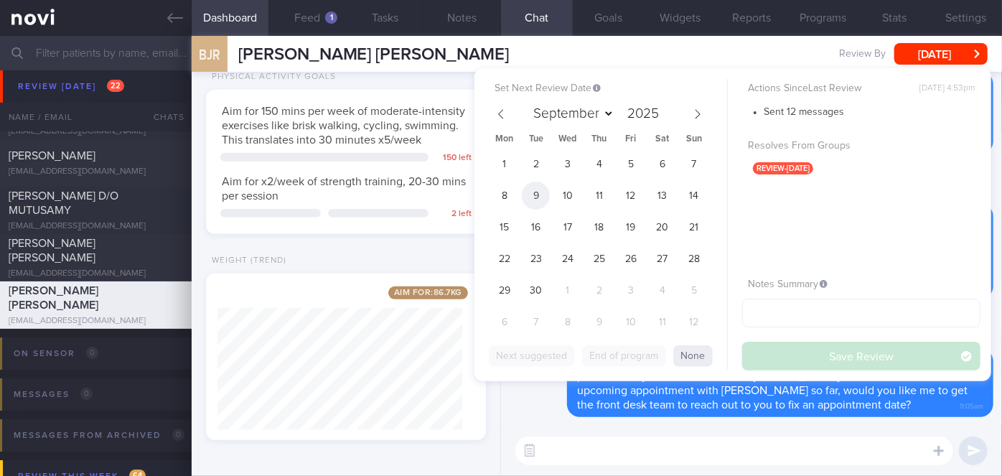
click at [535, 189] on span "9" at bounding box center [536, 196] width 28 height 28
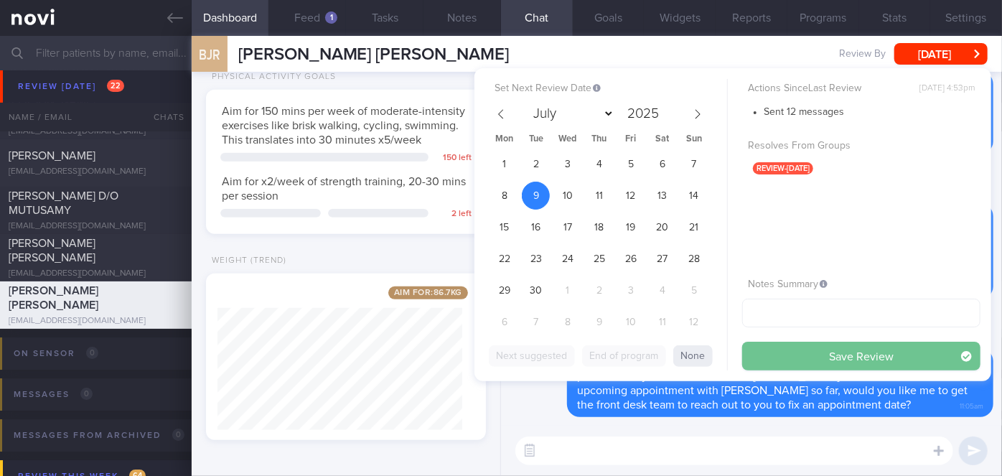
click at [782, 355] on button "Save Review" at bounding box center [861, 356] width 238 height 29
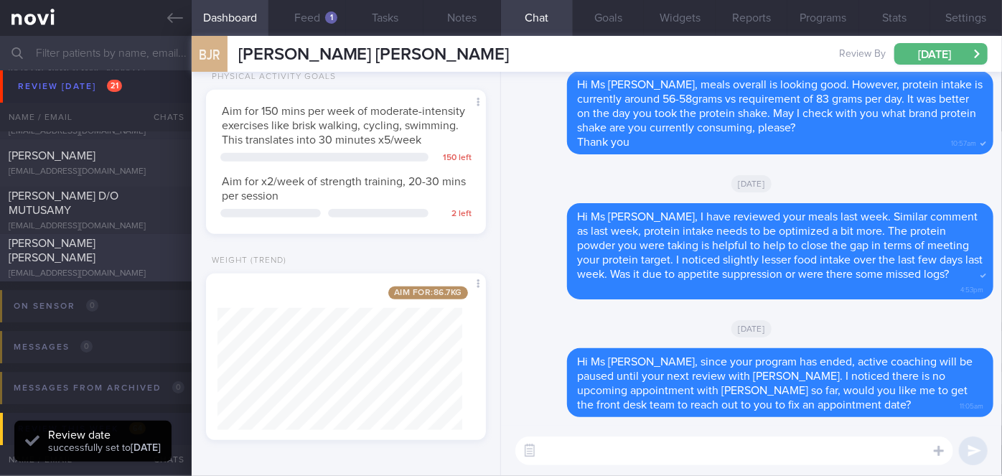
click at [80, 242] on div "[PERSON_NAME] [PERSON_NAME] [EMAIL_ADDRESS][DOMAIN_NAME] [DATE] [DATE] OPTIMUM-…" at bounding box center [501, 257] width 1002 height 47
select select "7"
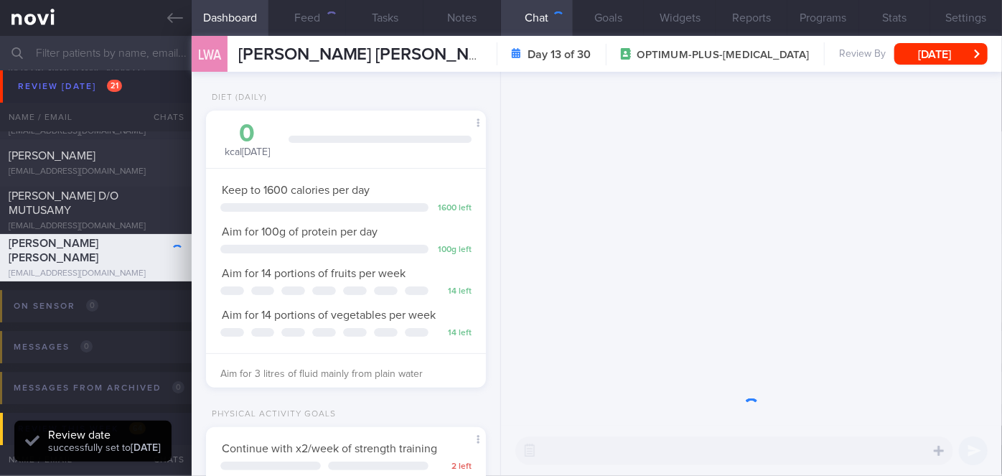
scroll to position [142, 245]
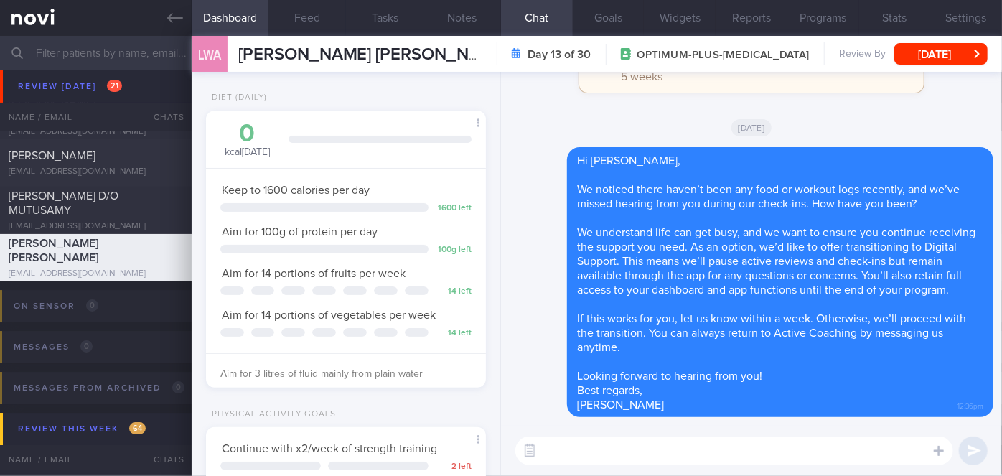
click at [578, 448] on textarea at bounding box center [734, 450] width 438 height 29
paste textarea "Hi [Patient's Name], Your account has been transitioned to Digital Support. Whi…"
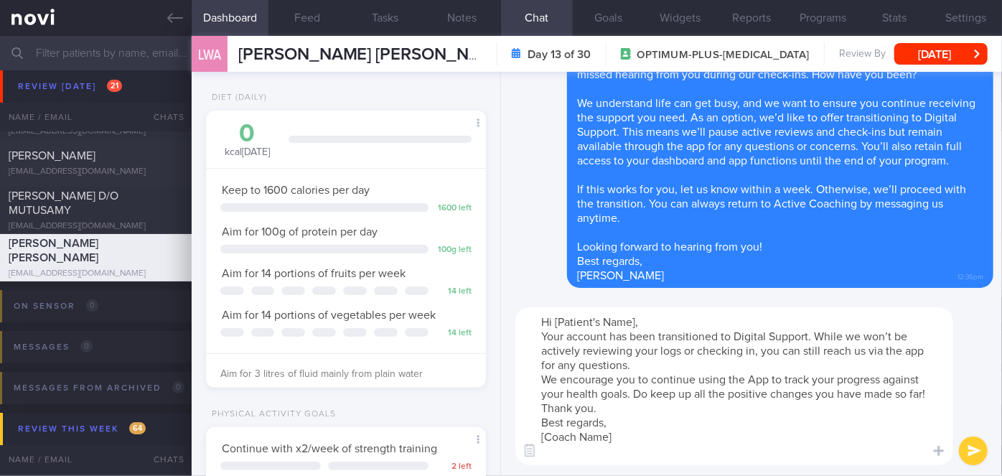
click at [635, 327] on textarea "Hi [Patient's Name], Your account has been transitioned to Digital Support. Whi…" at bounding box center [734, 386] width 438 height 158
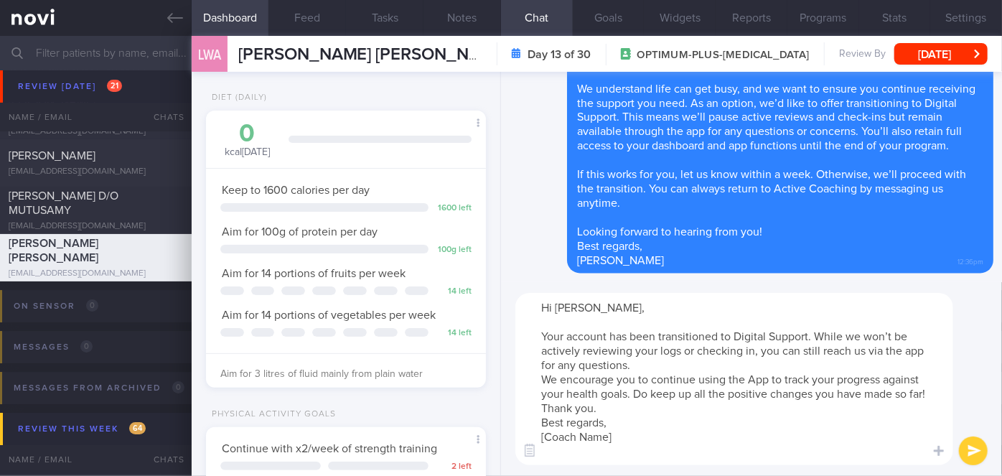
click at [677, 359] on textarea "Hi [PERSON_NAME], Your account has been transitioned to Digital Support. While …" at bounding box center [734, 379] width 438 height 172
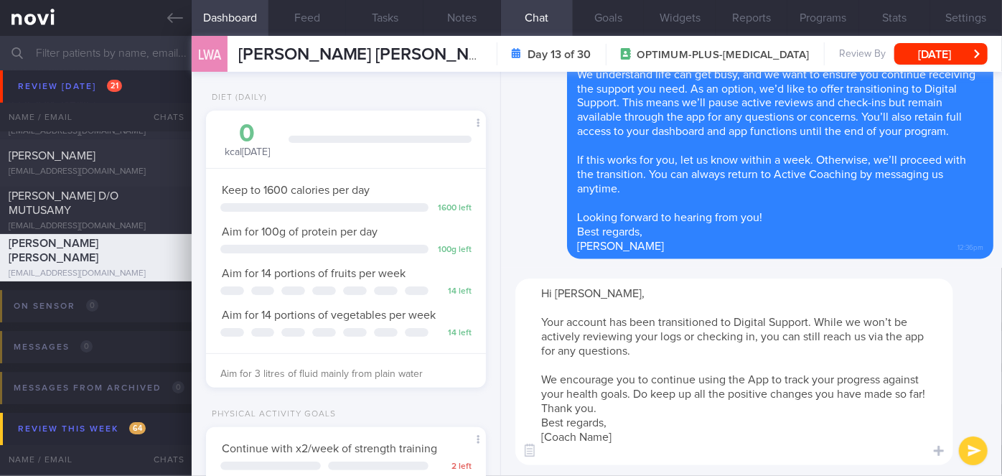
click at [629, 408] on textarea "Hi [PERSON_NAME], Your account has been transitioned to Digital Support. While …" at bounding box center [734, 371] width 438 height 187
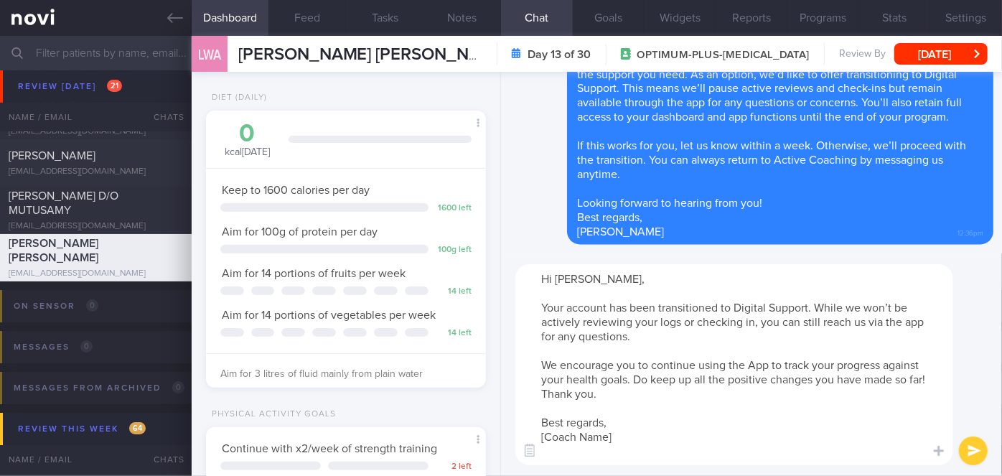
click at [614, 435] on textarea "Hi [PERSON_NAME], Your account has been transitioned to Digital Support. While …" at bounding box center [734, 364] width 438 height 201
type textarea "Hi [PERSON_NAME], Your account has been transitioned to Digital Support. While …"
click at [970, 445] on button "submit" at bounding box center [973, 450] width 29 height 29
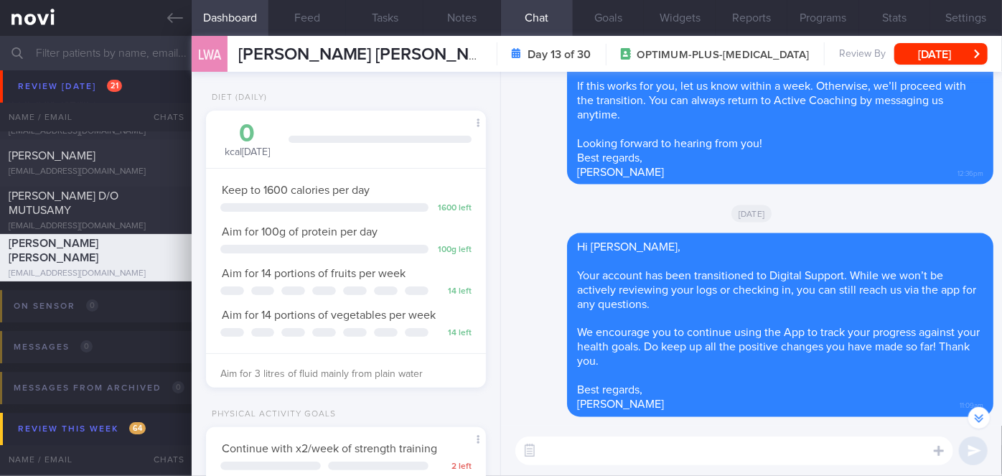
scroll to position [-59, 0]
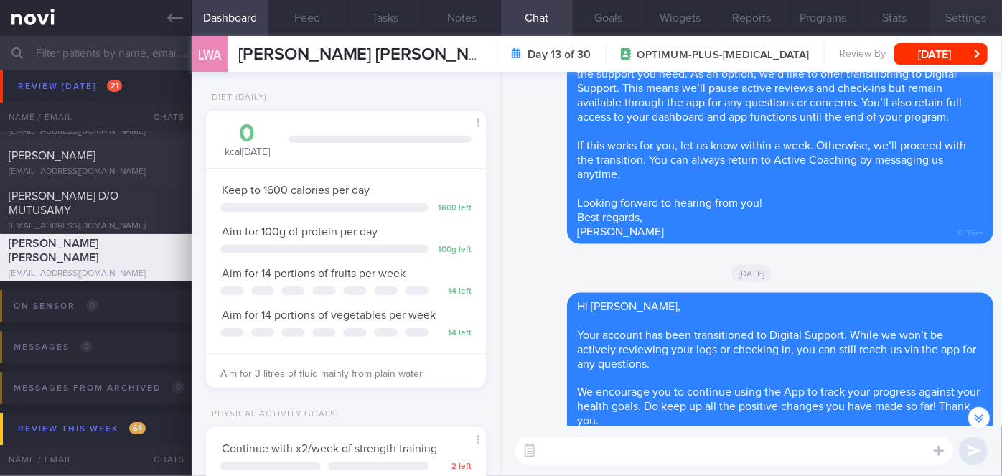
click at [956, 19] on button "Settings" at bounding box center [966, 18] width 72 height 36
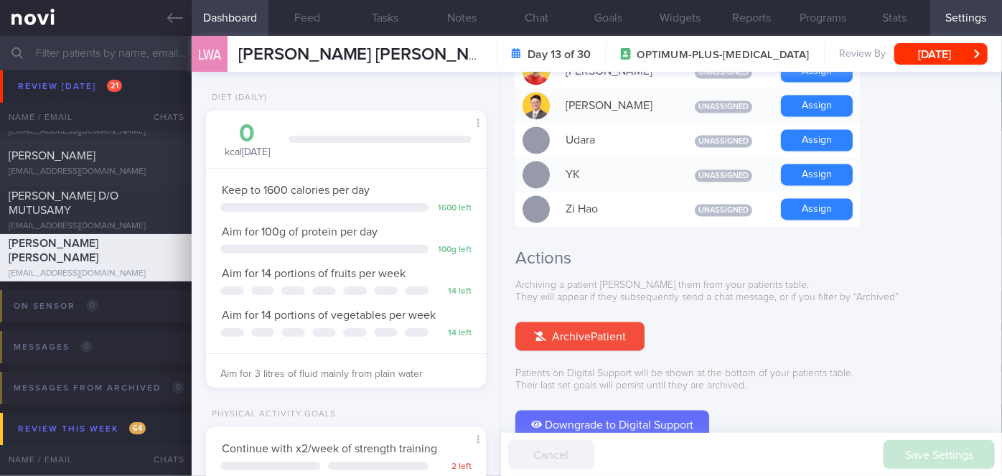
scroll to position [1411, 0]
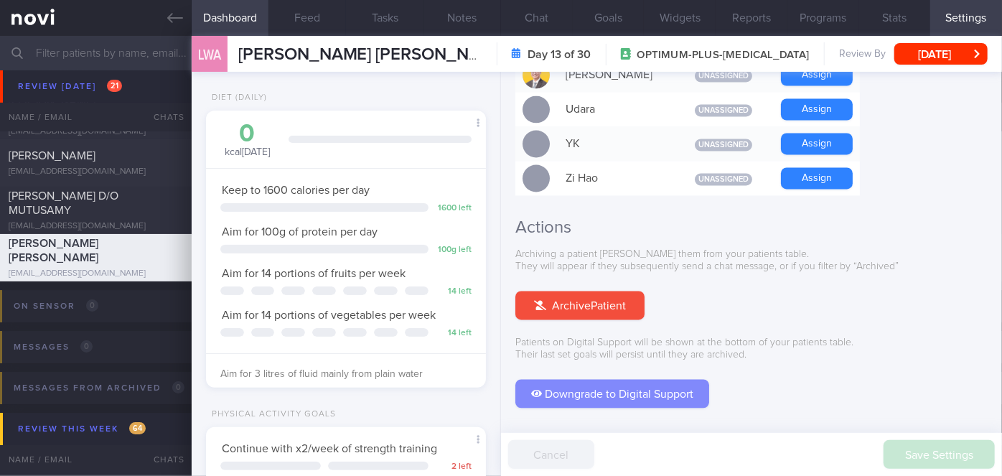
click at [594, 380] on button "Downgrade to Digital Support" at bounding box center [612, 394] width 194 height 29
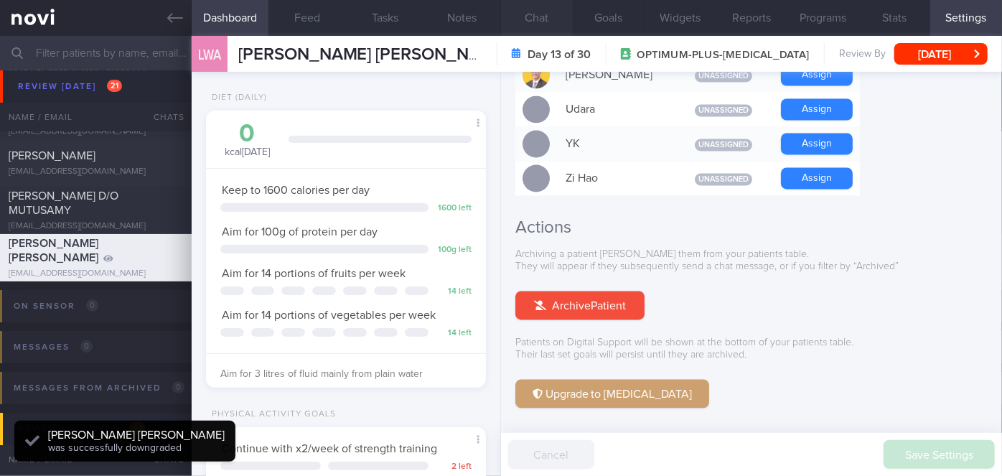
click at [549, 14] on button "Chat" at bounding box center [537, 18] width 72 height 36
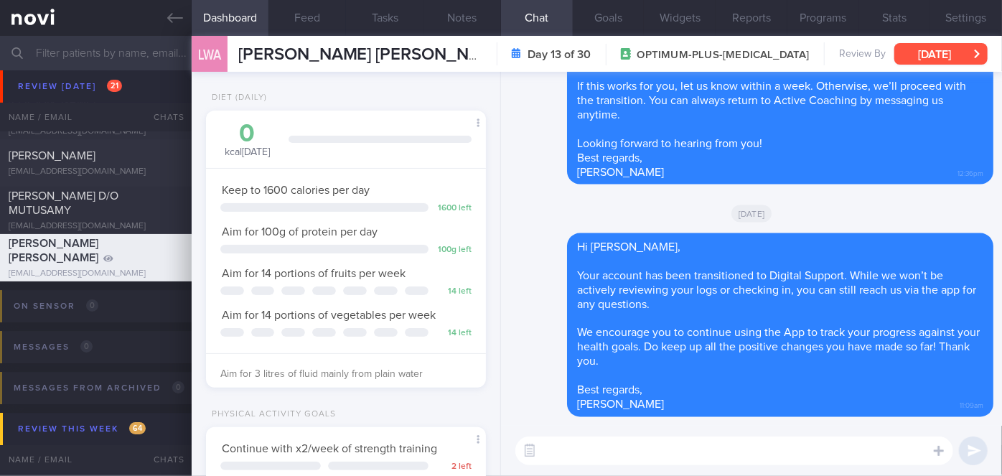
click at [916, 50] on button "[DATE]" at bounding box center [940, 54] width 93 height 22
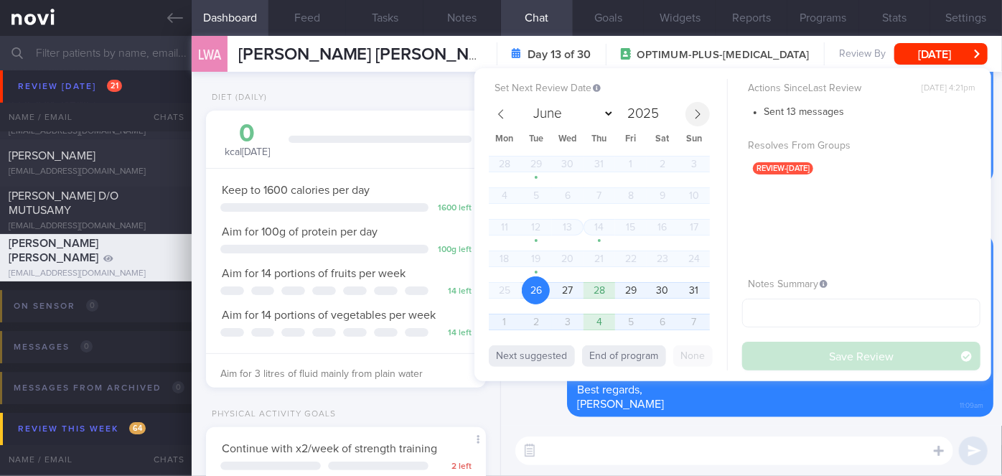
click at [696, 115] on icon at bounding box center [698, 114] width 10 height 10
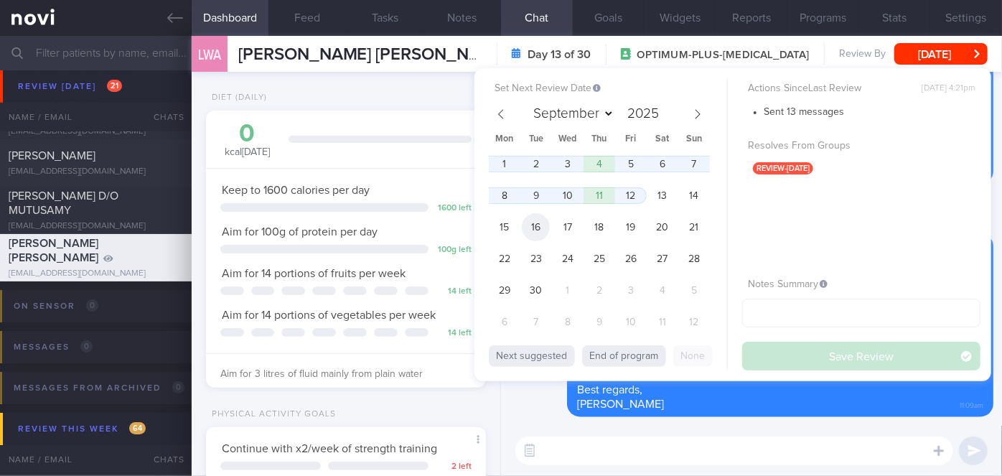
click at [535, 220] on span "16" at bounding box center [536, 227] width 28 height 28
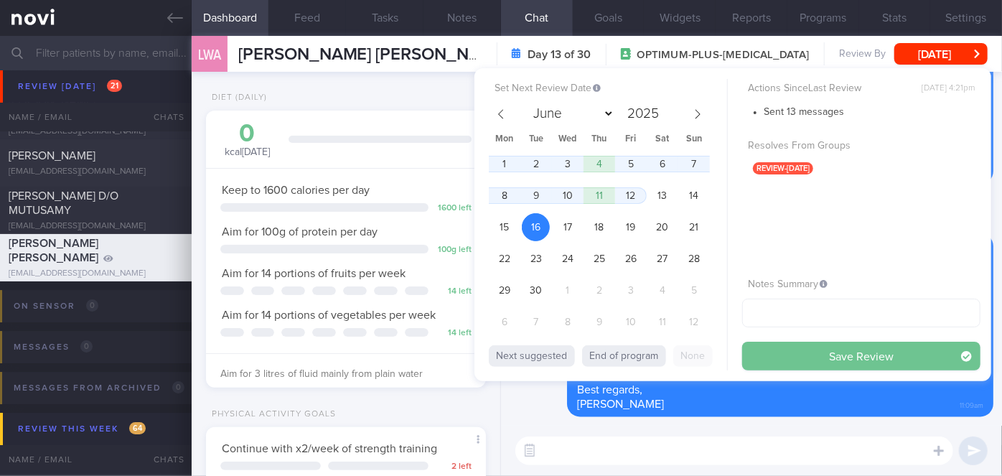
click at [765, 346] on button "Save Review" at bounding box center [861, 356] width 238 height 29
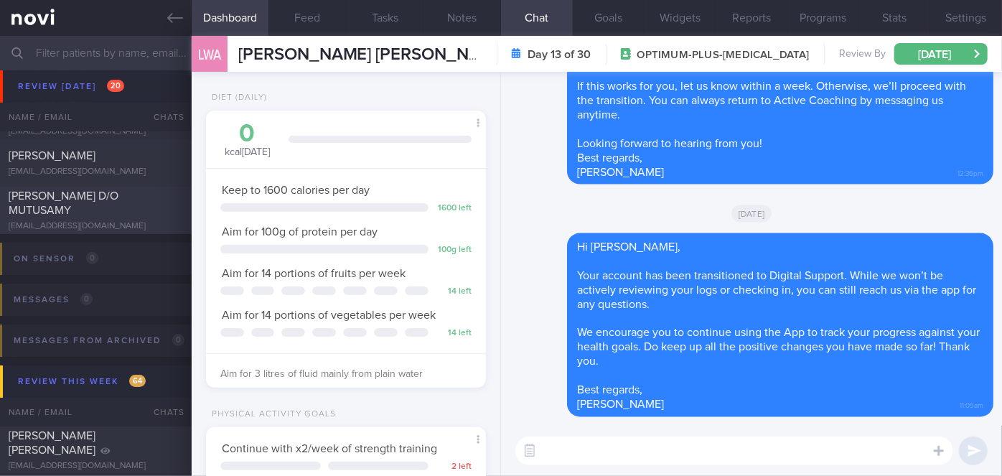
click at [123, 221] on div "[EMAIL_ADDRESS][DOMAIN_NAME]" at bounding box center [96, 226] width 174 height 11
select select "7"
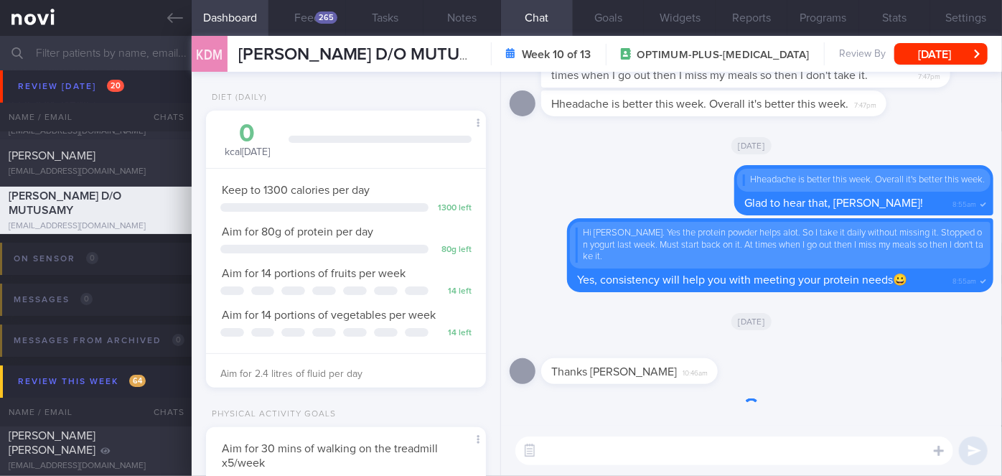
scroll to position [142, 245]
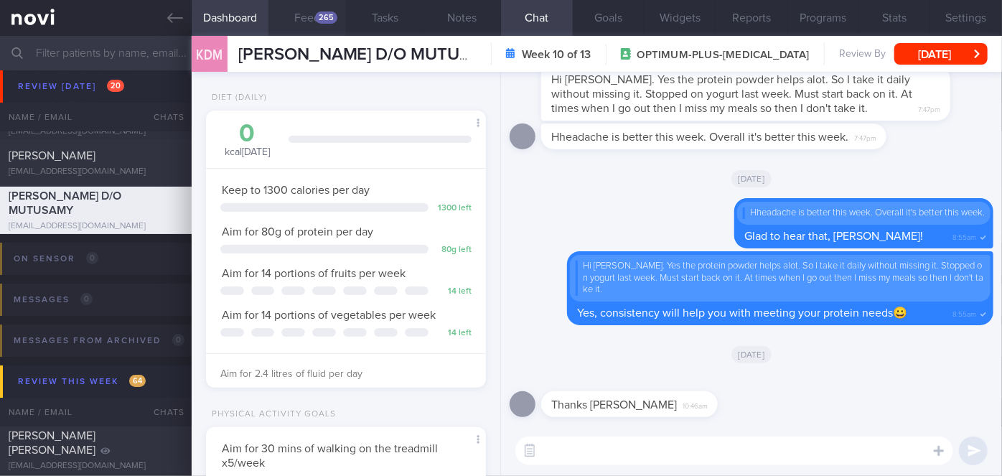
click at [332, 27] on button "Feed 265" at bounding box center [307, 18] width 78 height 36
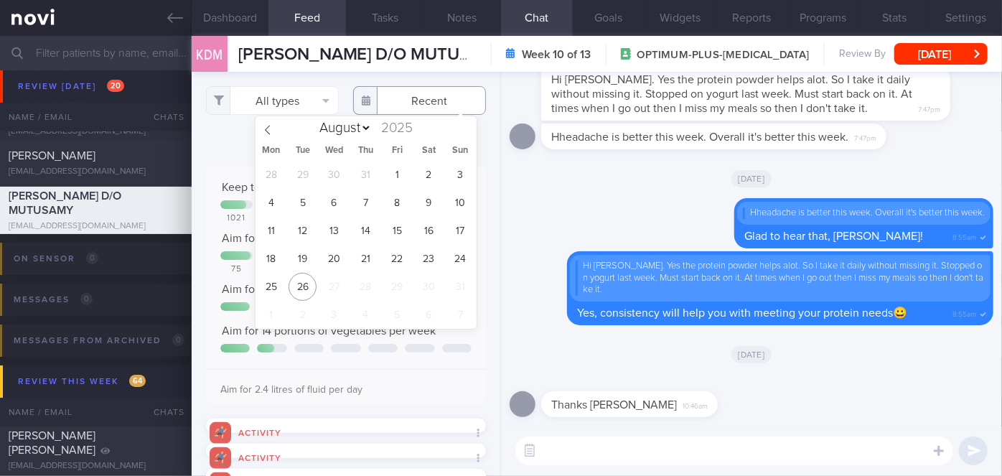
click at [417, 108] on input "text" at bounding box center [419, 100] width 133 height 29
click at [278, 259] on span "18" at bounding box center [271, 259] width 28 height 28
type input "[DATE]"
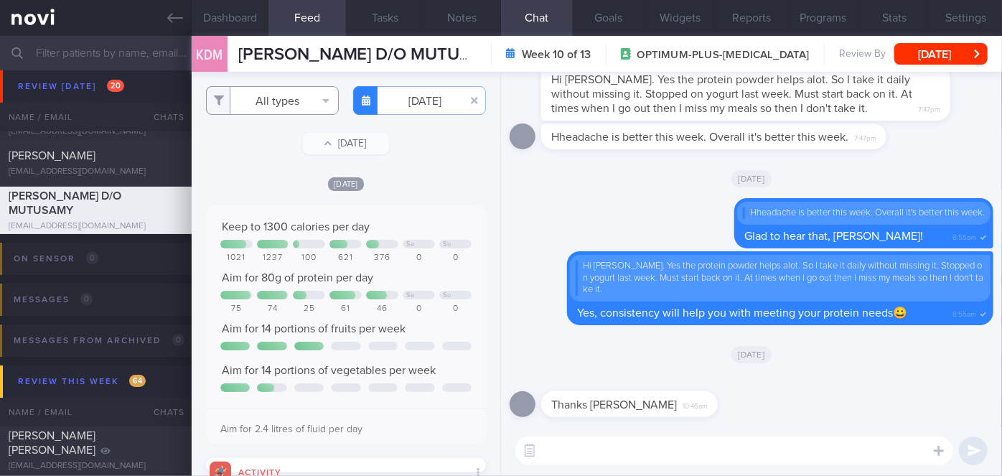
click at [297, 100] on button "All types" at bounding box center [272, 100] width 133 height 29
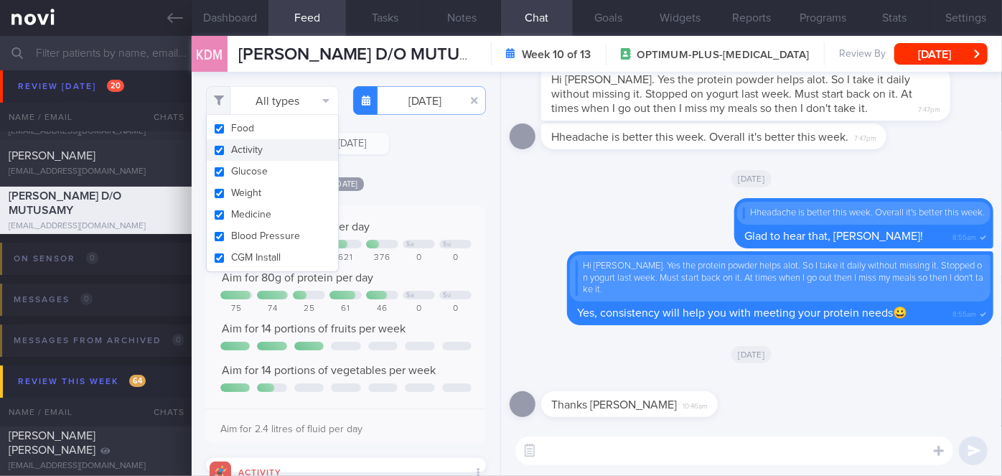
click at [292, 152] on button "Activity" at bounding box center [272, 150] width 131 height 22
checkbox input "false"
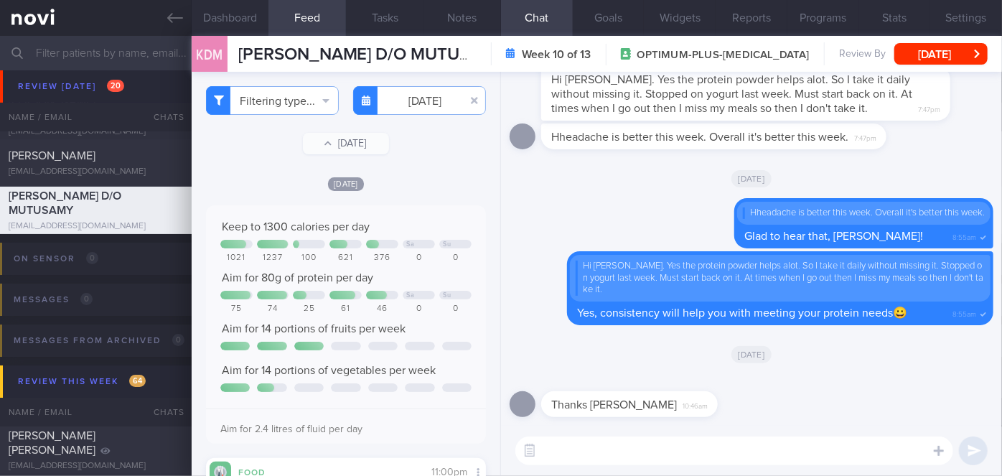
click at [411, 165] on div "Filtering type... Food Activity Glucose Weight Medicine Blood Pressure [MEDICAL…" at bounding box center [346, 274] width 309 height 404
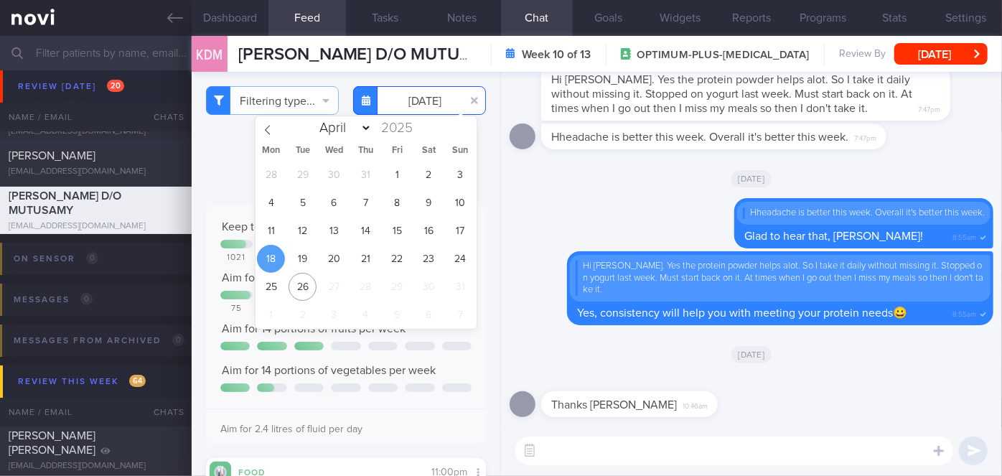
click at [405, 104] on input "[DATE]" at bounding box center [419, 100] width 133 height 29
click at [297, 250] on span "19" at bounding box center [303, 259] width 28 height 28
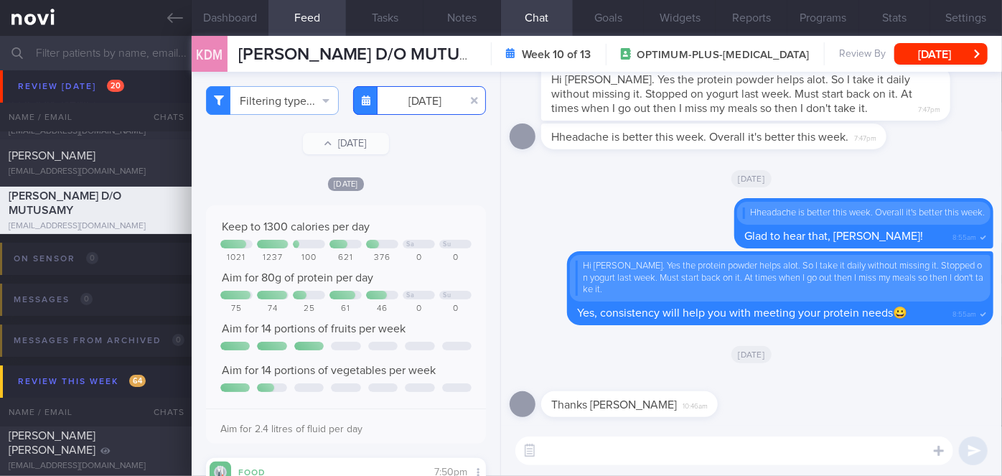
click at [435, 100] on input "[DATE]" at bounding box center [419, 100] width 133 height 29
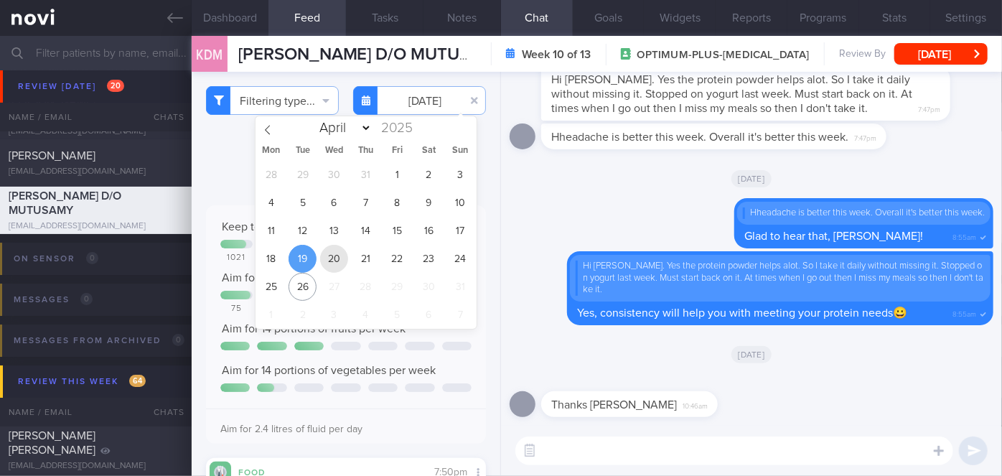
click at [333, 257] on span "20" at bounding box center [334, 259] width 28 height 28
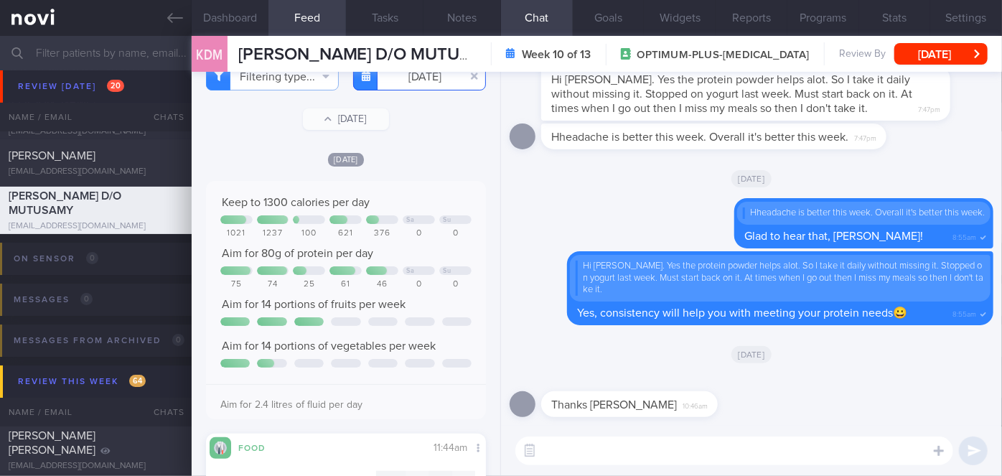
scroll to position [15, 0]
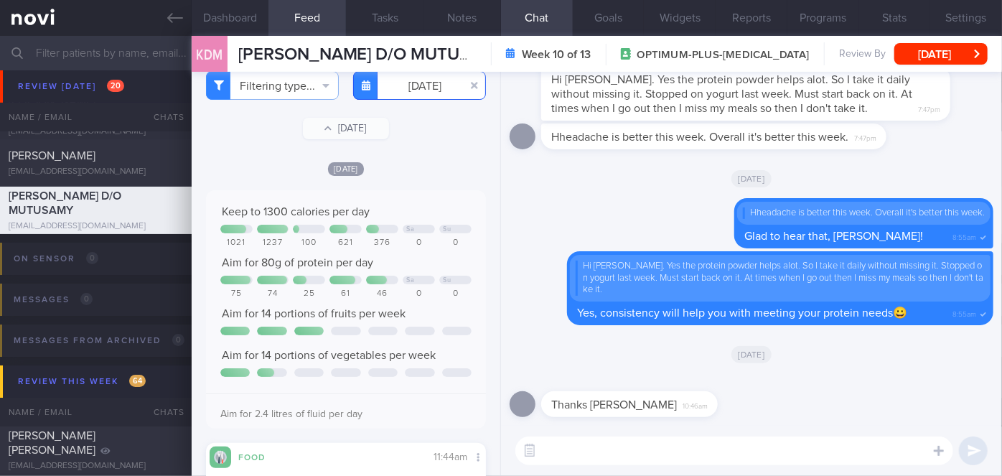
click at [423, 87] on input "[DATE]" at bounding box center [419, 85] width 133 height 29
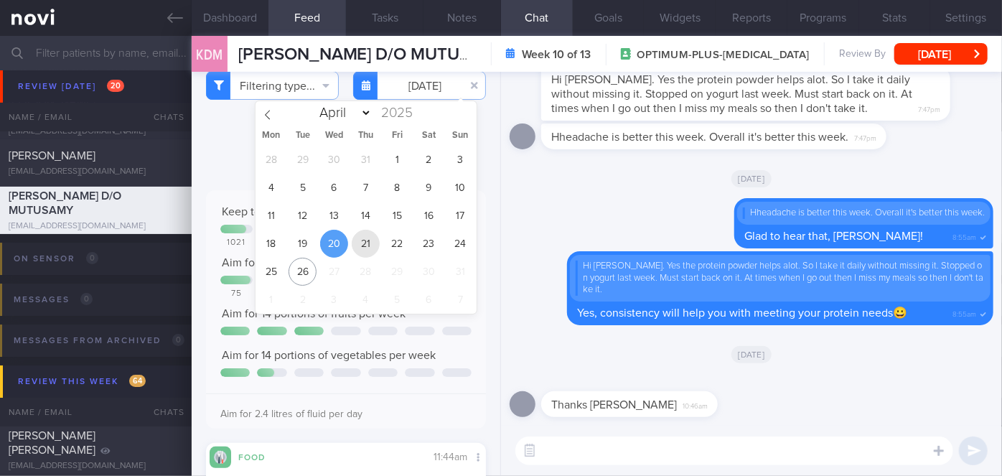
click at [353, 243] on span "21" at bounding box center [366, 244] width 28 height 28
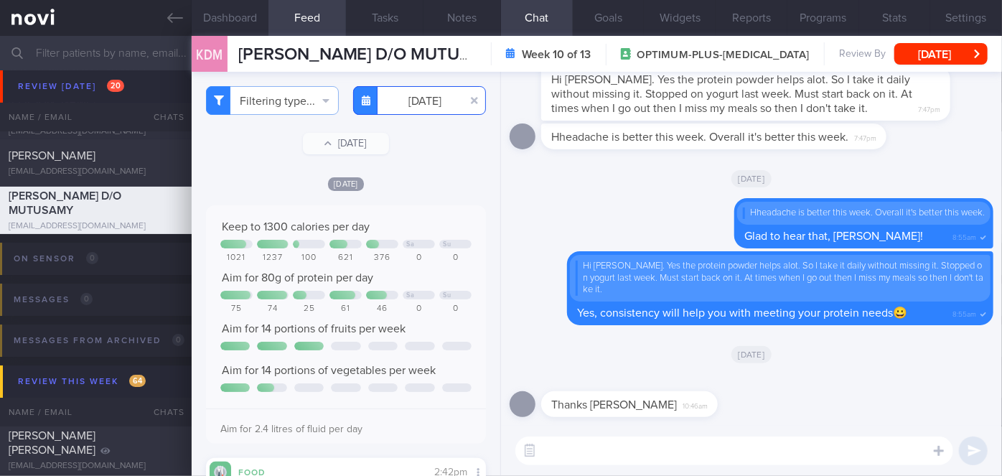
click at [412, 113] on input "[DATE]" at bounding box center [419, 100] width 133 height 29
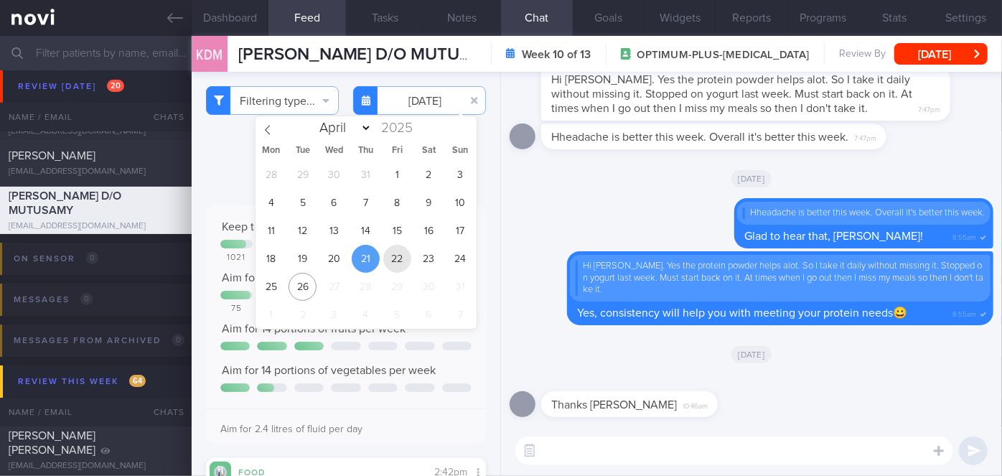
click at [404, 249] on span "22" at bounding box center [397, 259] width 28 height 28
type input "[DATE]"
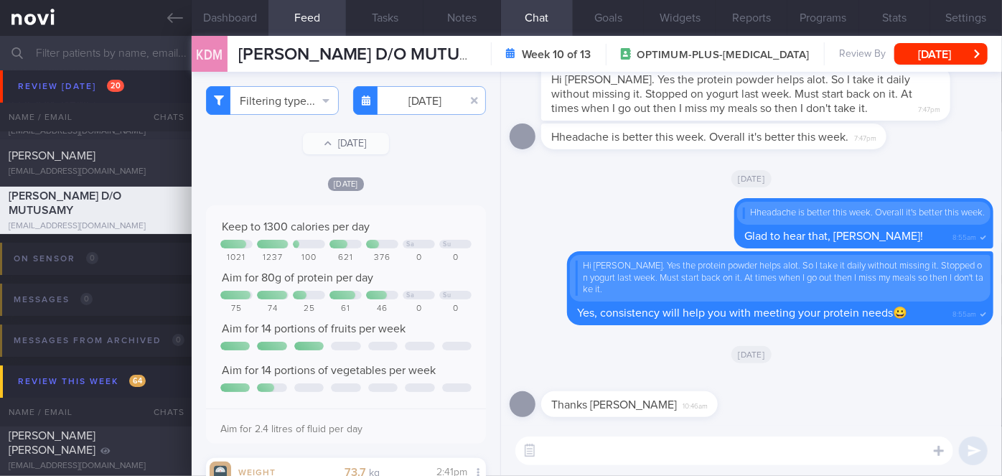
click at [566, 445] on textarea at bounding box center [734, 450] width 438 height 29
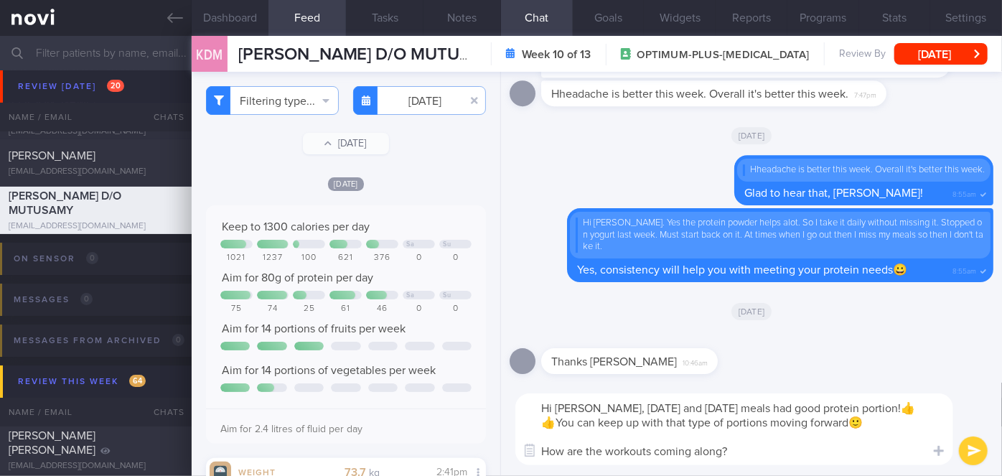
type textarea "Hi [PERSON_NAME], [DATE] and [DATE] meals had good protein portion!👍👍You can ke…"
click at [972, 450] on button "submit" at bounding box center [973, 450] width 29 height 29
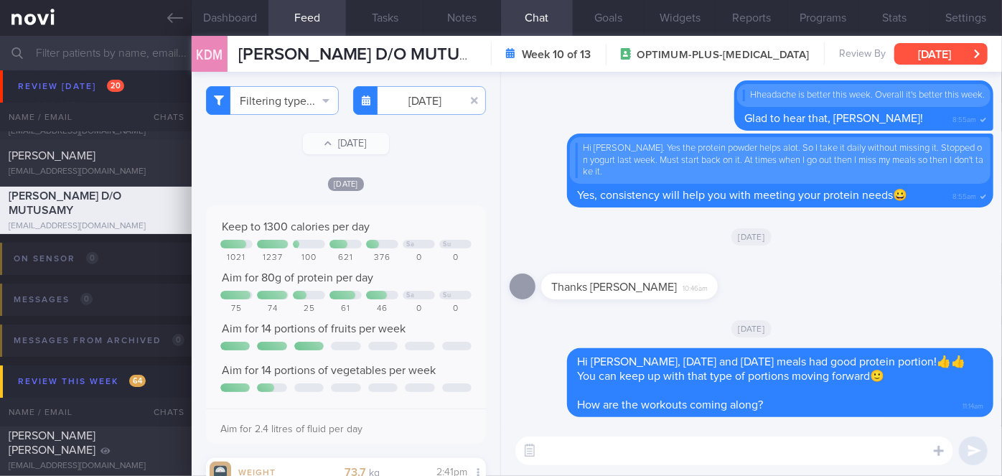
click at [938, 53] on button "[DATE]" at bounding box center [940, 54] width 93 height 22
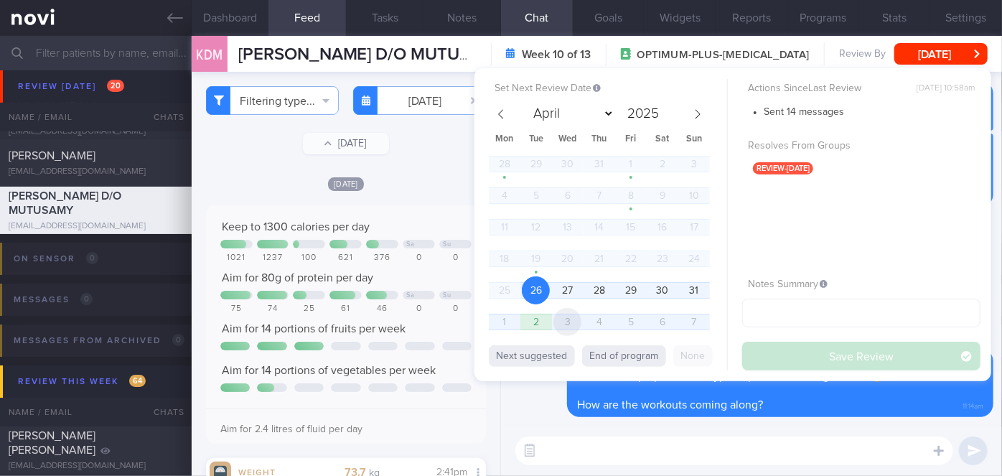
click at [573, 322] on span "3" at bounding box center [567, 322] width 28 height 28
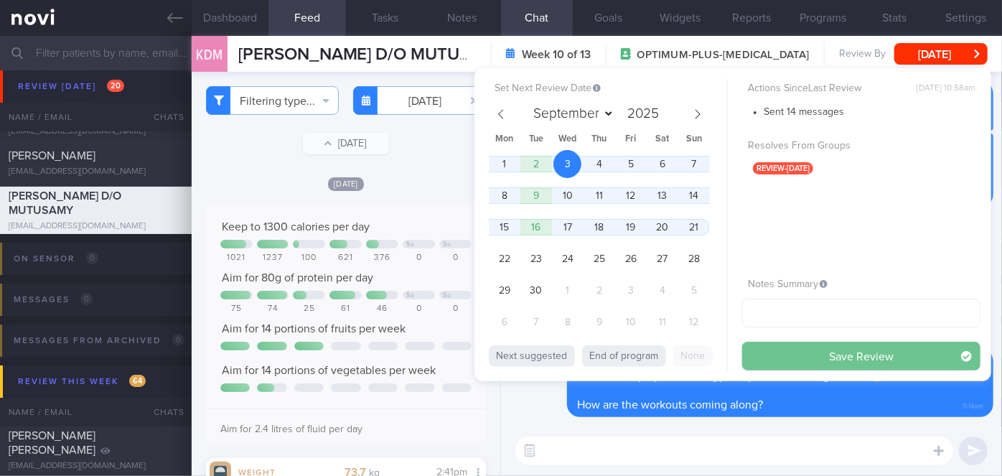
click at [820, 356] on button "Save Review" at bounding box center [861, 356] width 238 height 29
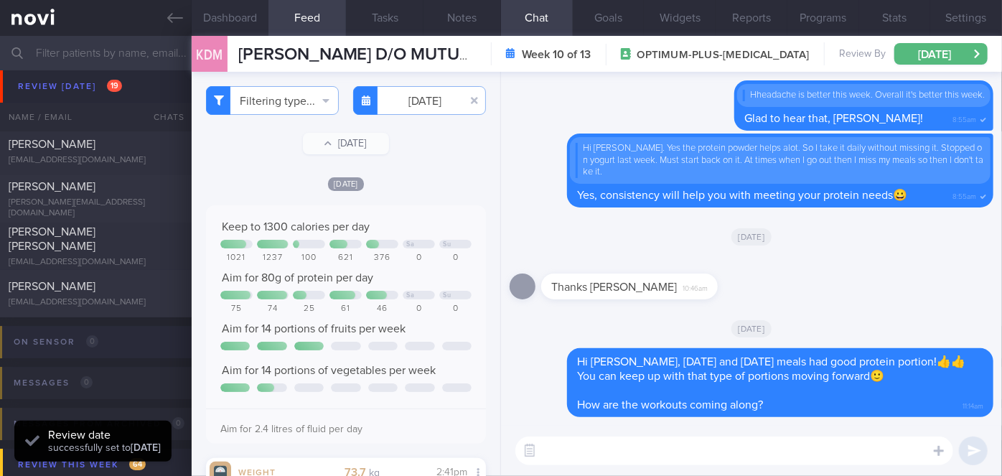
scroll to position [5008, 0]
click at [101, 298] on div "[EMAIL_ADDRESS][DOMAIN_NAME]" at bounding box center [96, 302] width 174 height 11
select select "7"
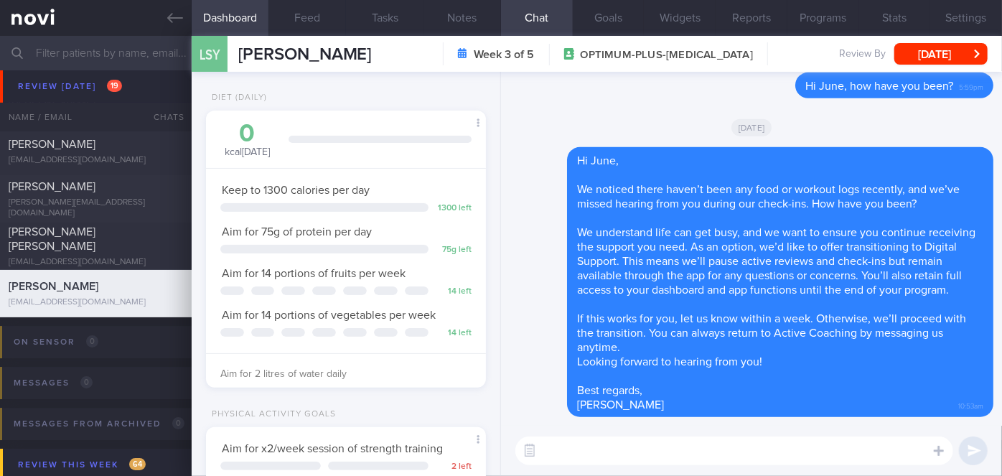
click at [622, 452] on textarea at bounding box center [734, 450] width 438 height 29
paste textarea "Hi [Patient's Name], Your account has been transitioned to Digital Support. Whi…"
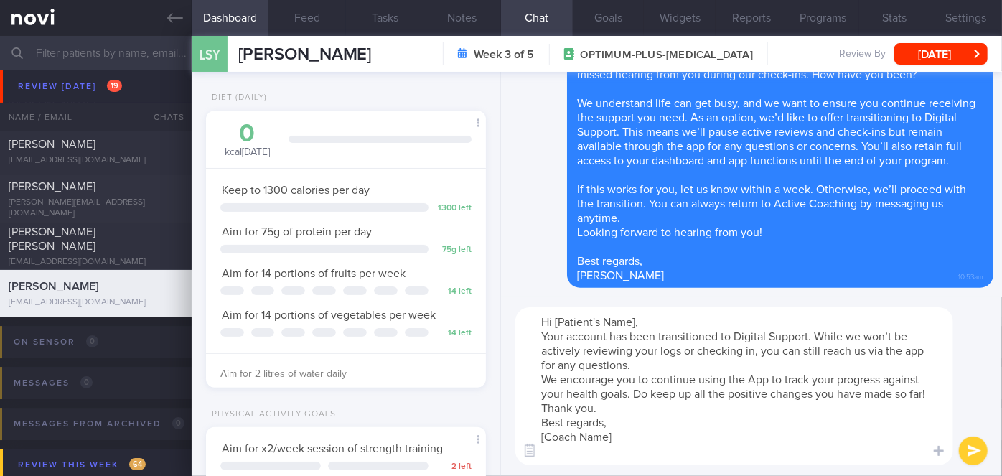
click at [633, 322] on textarea "Hi [Patient's Name], Your account has been transitioned to Digital Support. Whi…" at bounding box center [734, 386] width 438 height 158
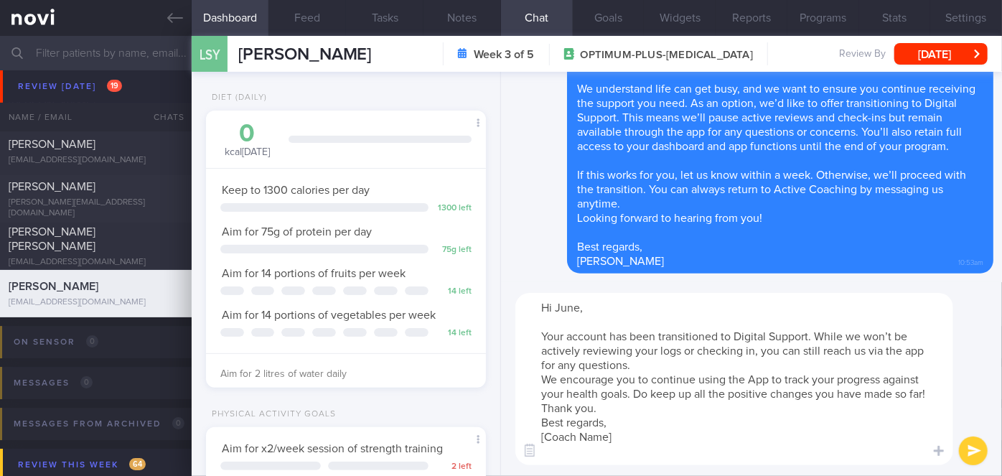
click at [650, 360] on textarea "Hi June, Your account has been transitioned to Digital Support. While we won’t …" at bounding box center [734, 379] width 438 height 172
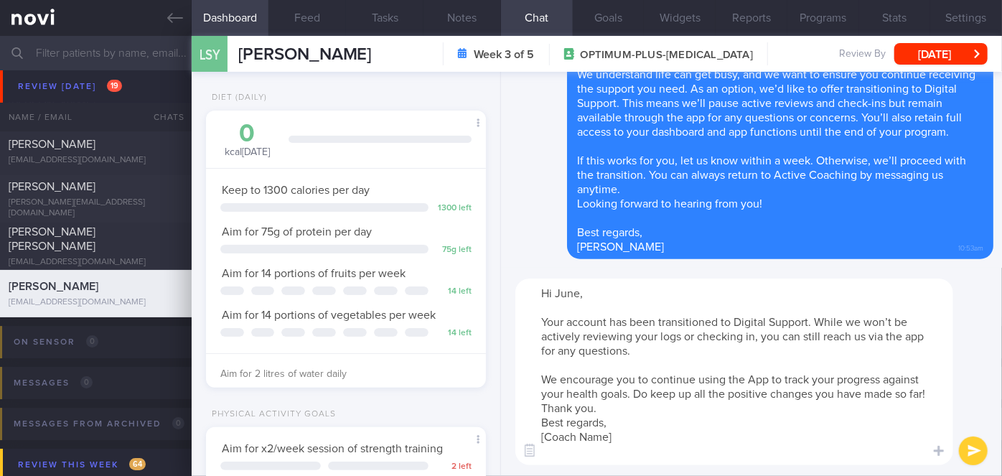
click at [644, 403] on textarea "Hi June, Your account has been transitioned to Digital Support. While we won’t …" at bounding box center [734, 371] width 438 height 187
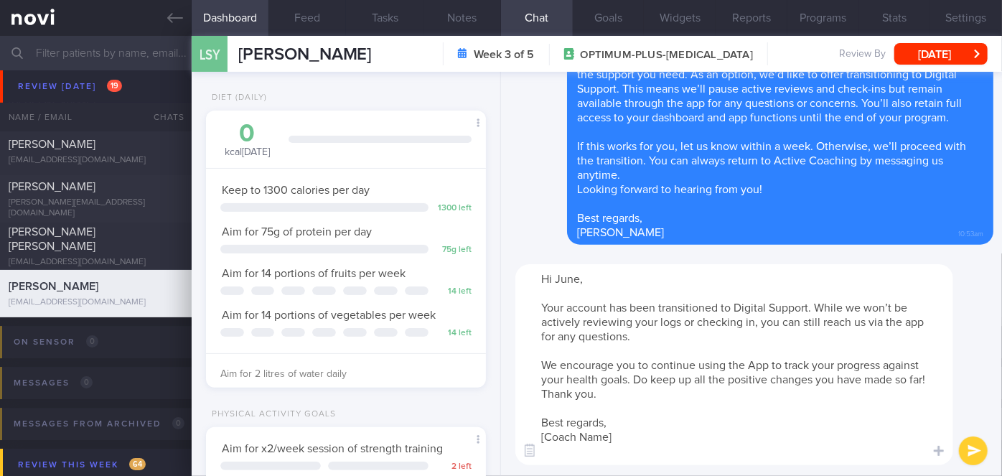
click at [626, 433] on textarea "Hi June, Your account has been transitioned to Digital Support. While we won’t …" at bounding box center [734, 364] width 438 height 201
type textarea "Hi June, Your account has been transitioned to Digital Support. While we won’t …"
click at [963, 458] on button "submit" at bounding box center [973, 450] width 29 height 29
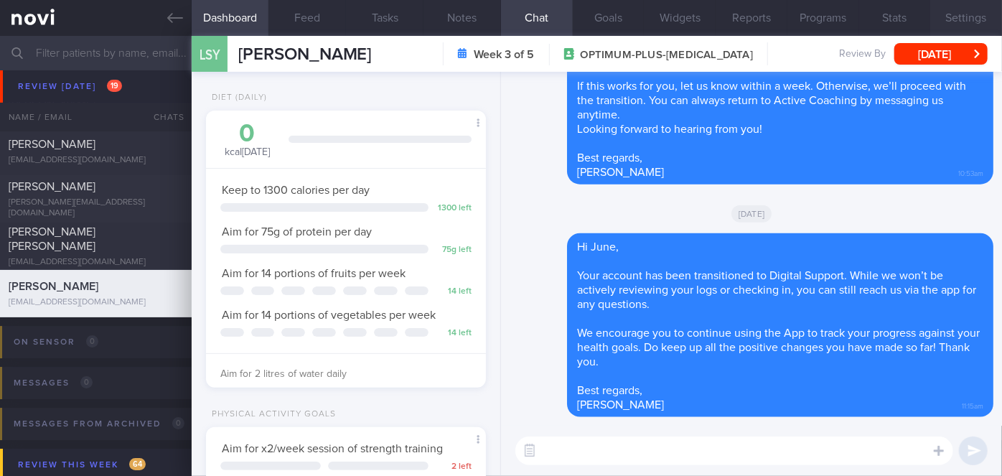
click at [972, 20] on button "Settings" at bounding box center [966, 18] width 72 height 36
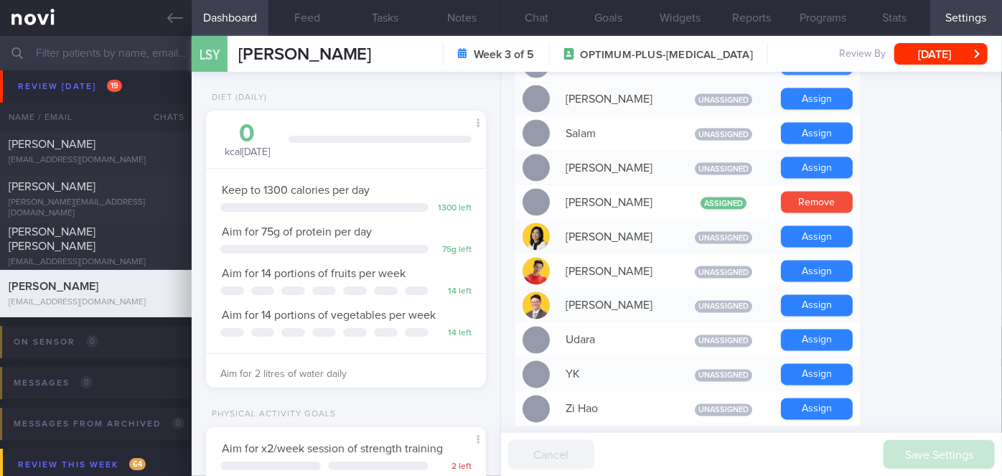
scroll to position [1411, 0]
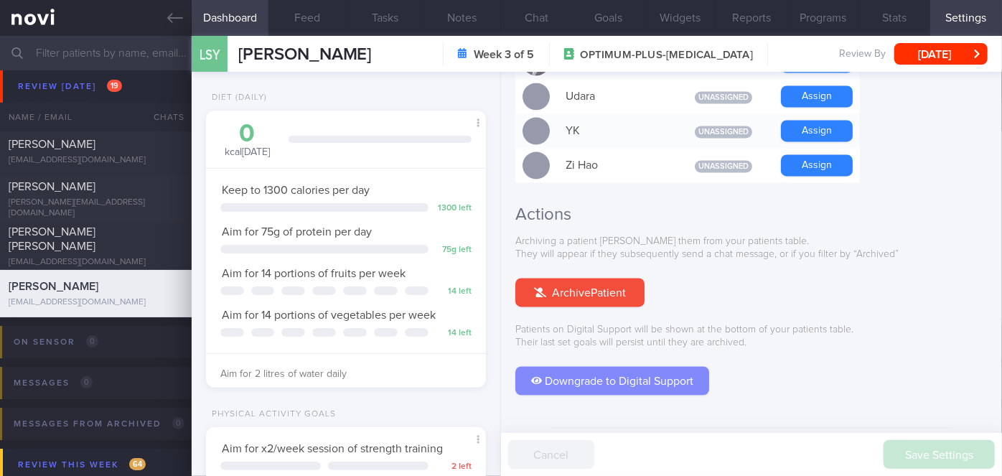
click at [616, 367] on button "Downgrade to Digital Support" at bounding box center [612, 381] width 194 height 29
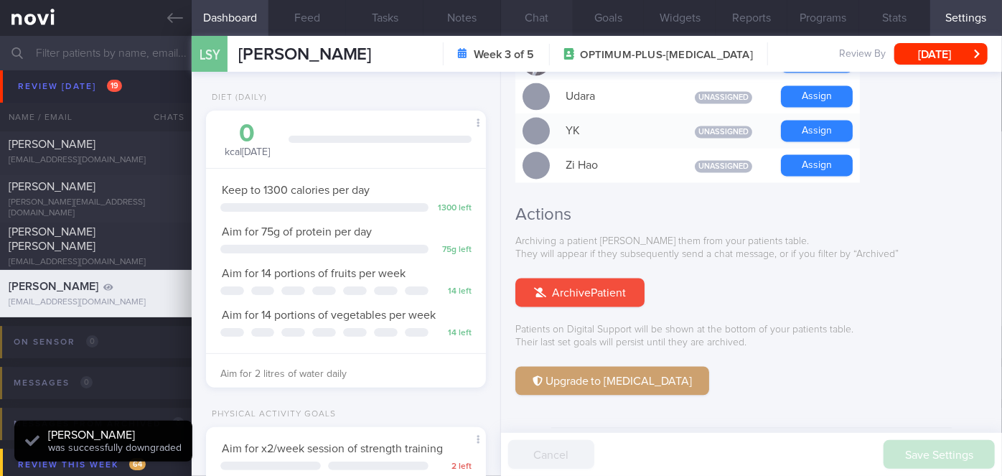
click at [545, 8] on button "Chat" at bounding box center [537, 18] width 72 height 36
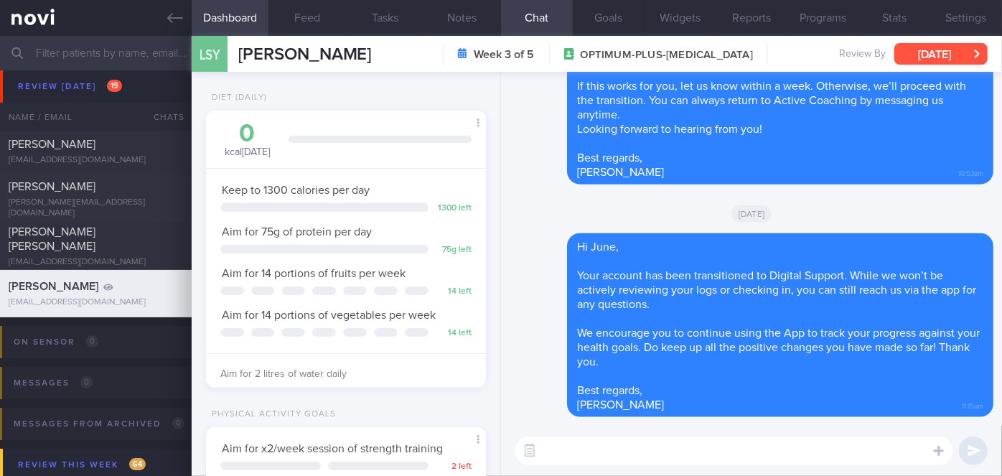
click at [949, 52] on button "[DATE]" at bounding box center [940, 54] width 93 height 22
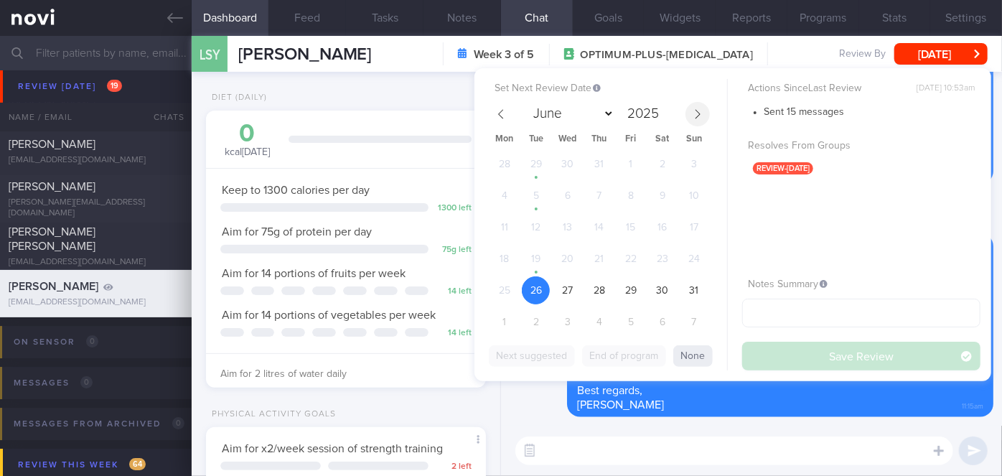
click at [703, 107] on span at bounding box center [697, 114] width 24 height 24
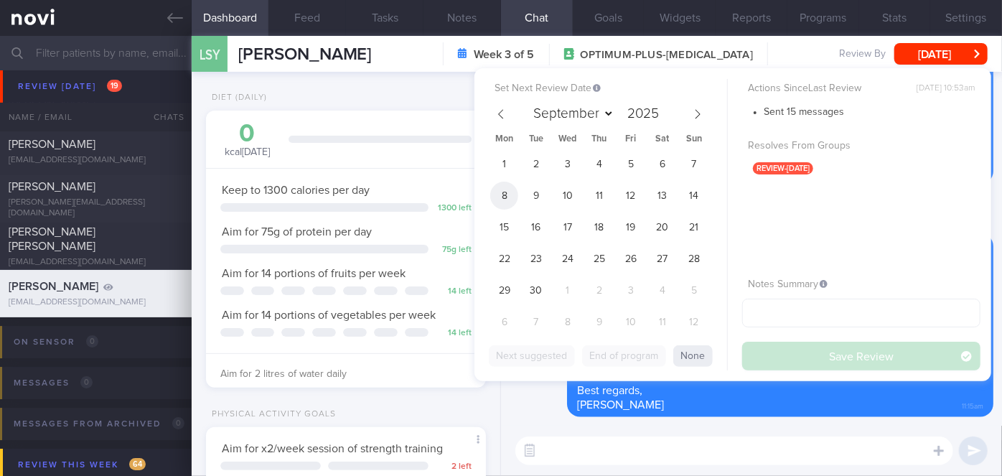
click at [512, 193] on span "8" at bounding box center [504, 196] width 28 height 28
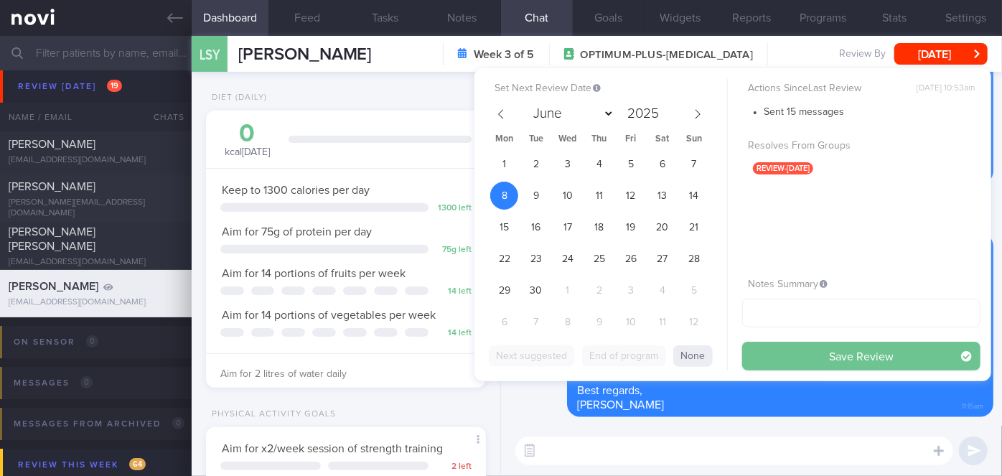
click at [770, 350] on button "Save Review" at bounding box center [861, 356] width 238 height 29
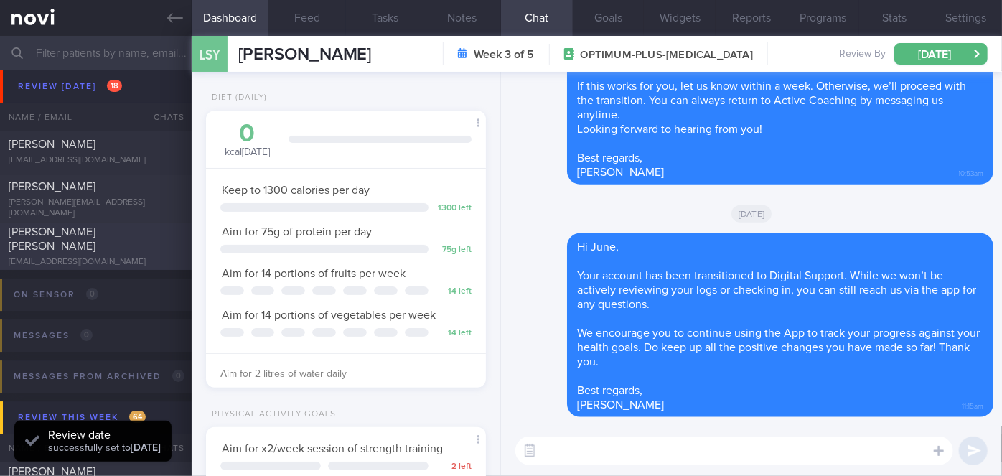
click at [109, 245] on div "[PERSON_NAME] [PERSON_NAME]" at bounding box center [94, 239] width 171 height 29
select select "7"
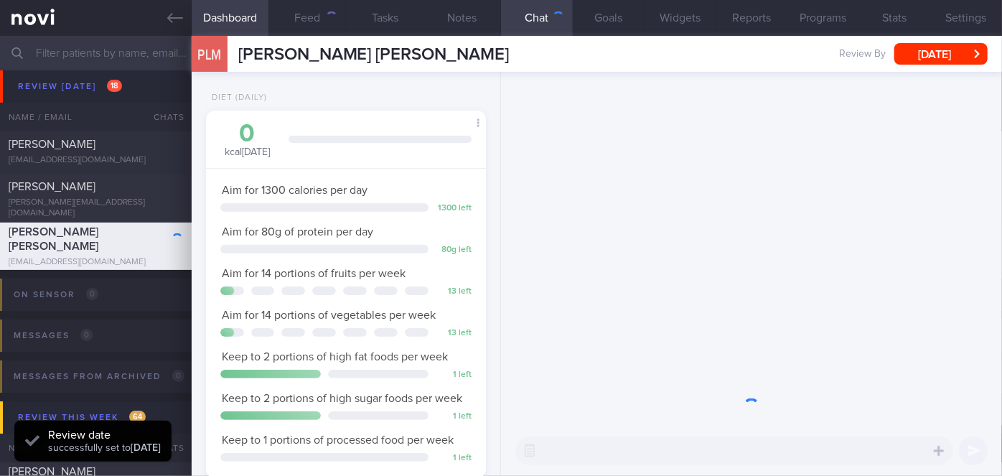
scroll to position [142, 245]
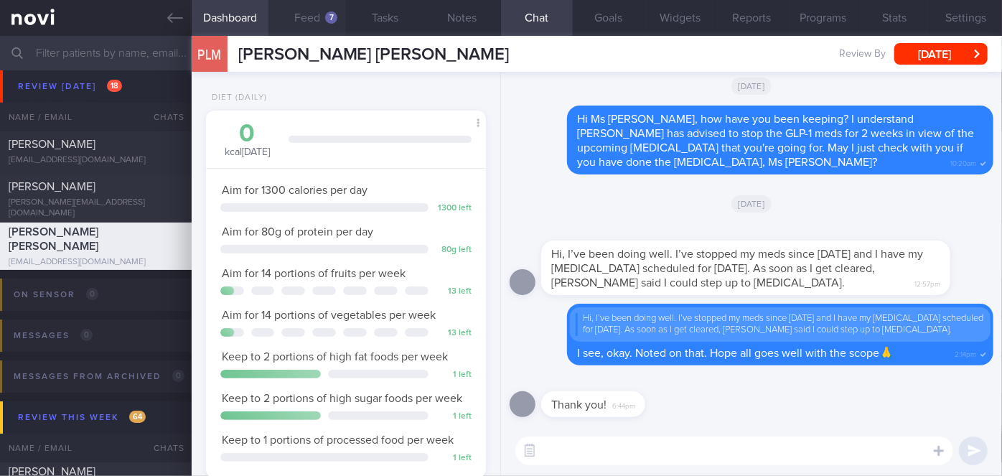
click at [320, 18] on button "Feed 7" at bounding box center [307, 18] width 78 height 36
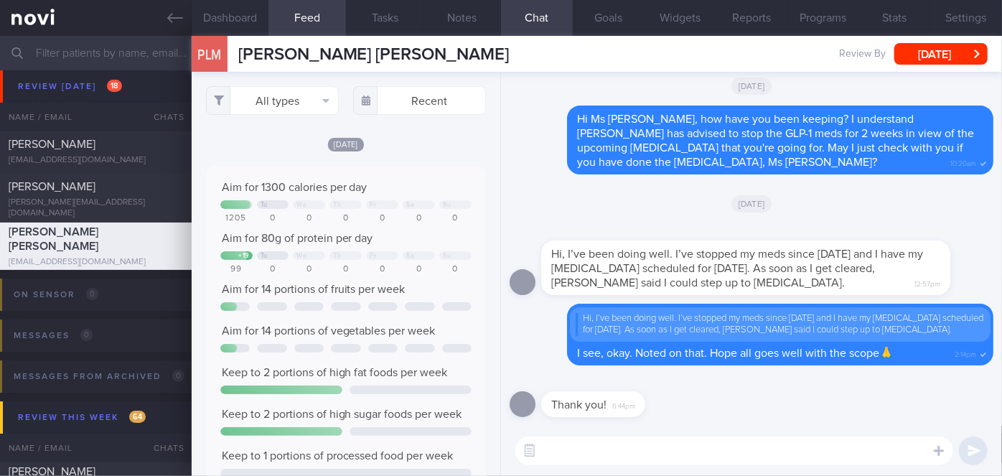
click at [586, 444] on textarea at bounding box center [734, 450] width 438 height 29
type textarea "Hi Ms [PERSON_NAME], just dropping a note to check in- how have you been?🙂"
click at [980, 453] on button "submit" at bounding box center [973, 450] width 29 height 29
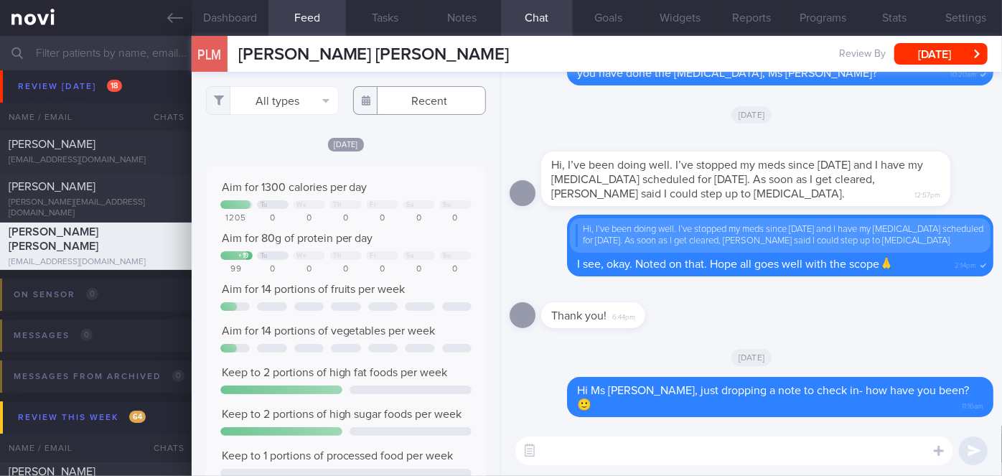
click at [433, 107] on input "text" at bounding box center [419, 100] width 133 height 29
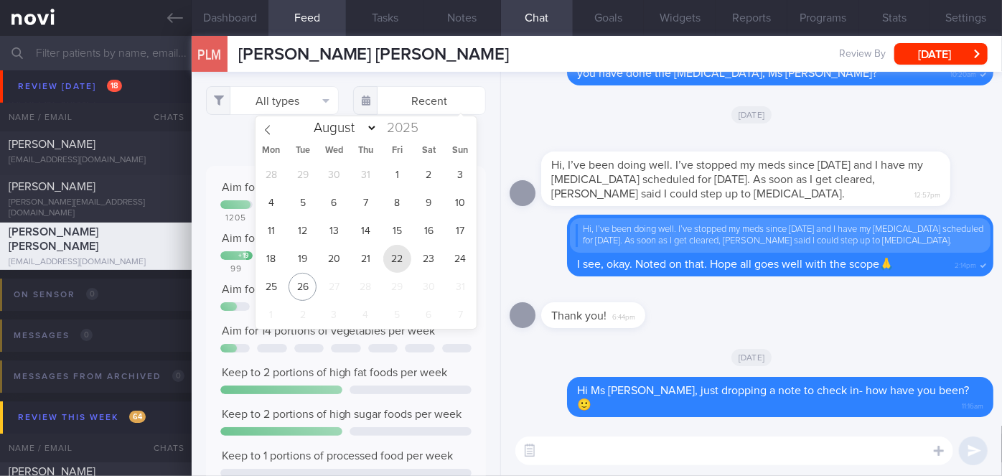
click at [399, 263] on span "22" at bounding box center [397, 259] width 28 height 28
type input "[DATE]"
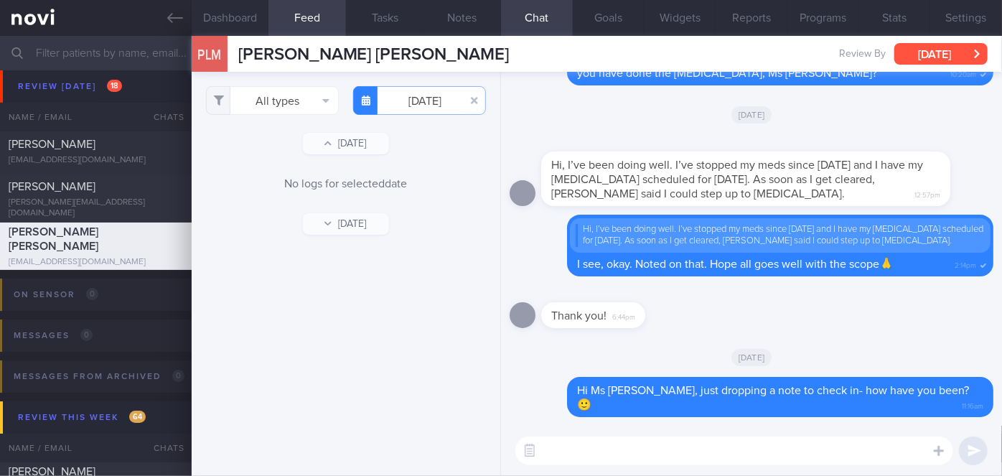
click at [947, 54] on button "[DATE]" at bounding box center [940, 54] width 93 height 22
click at [815, 20] on button "Programs" at bounding box center [823, 18] width 72 height 36
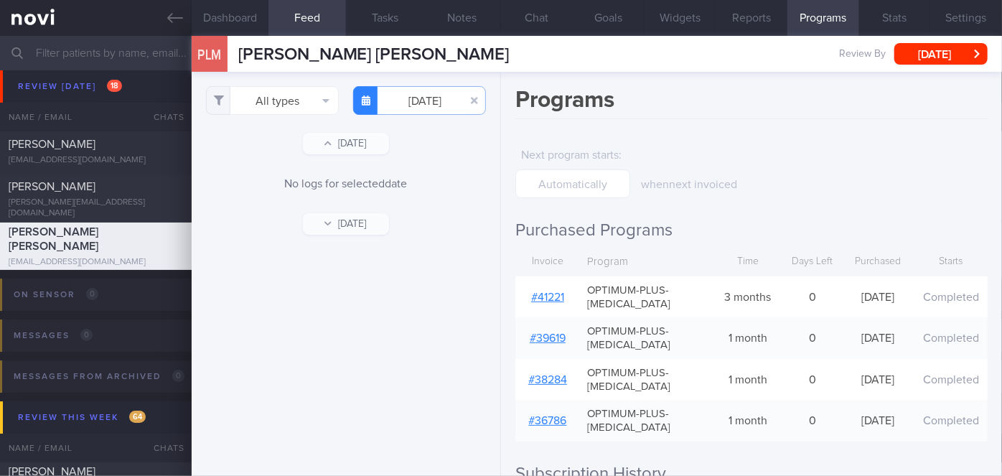
scroll to position [196, 0]
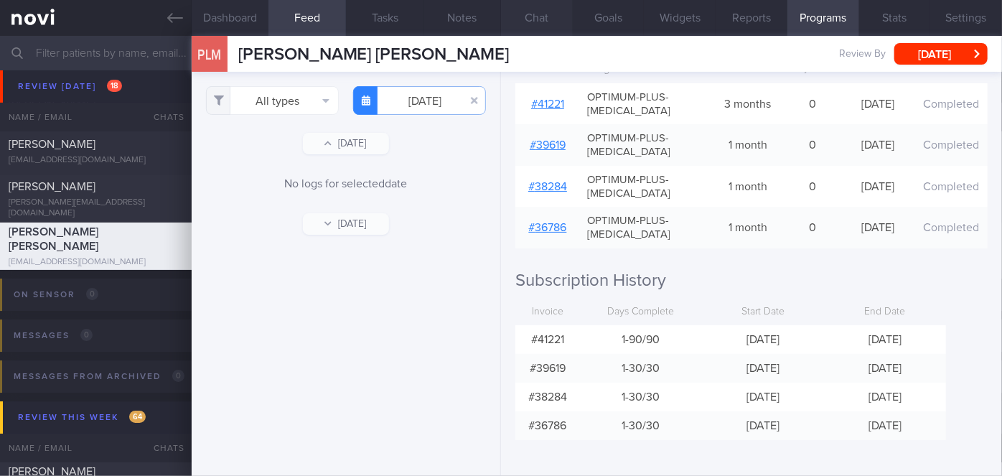
click at [537, 24] on button "Chat" at bounding box center [537, 18] width 72 height 36
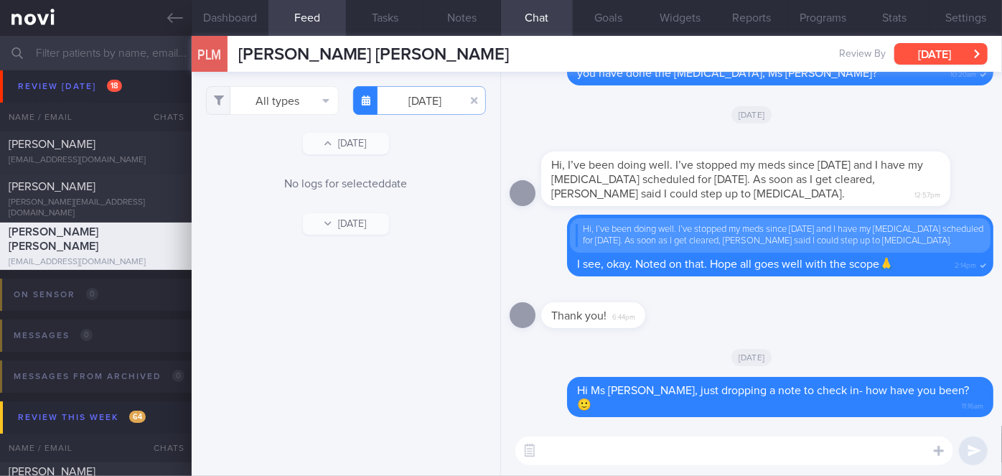
click at [927, 55] on button "[DATE]" at bounding box center [940, 54] width 93 height 22
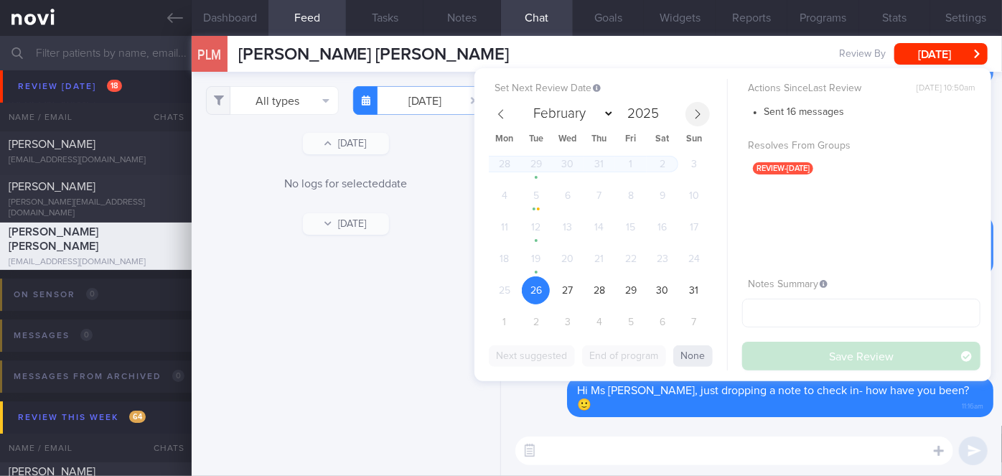
click at [698, 113] on icon at bounding box center [697, 113] width 5 height 9
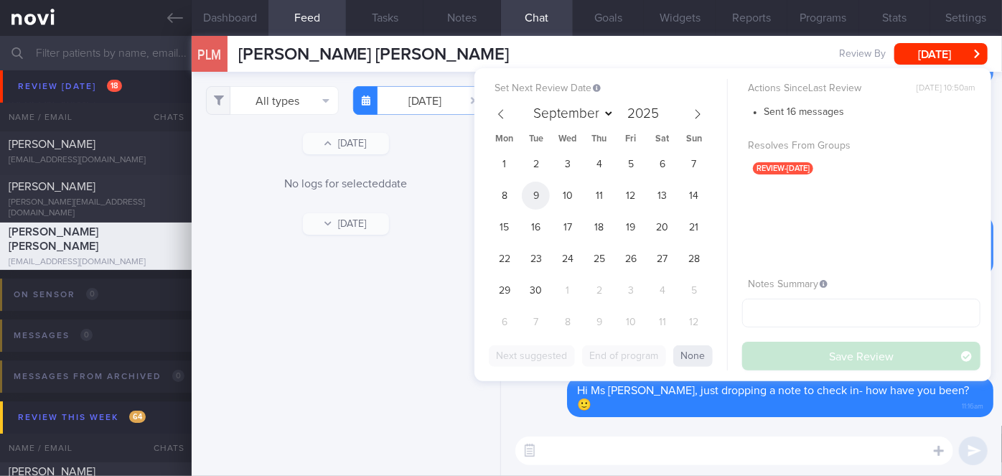
click at [540, 194] on span "9" at bounding box center [536, 196] width 28 height 28
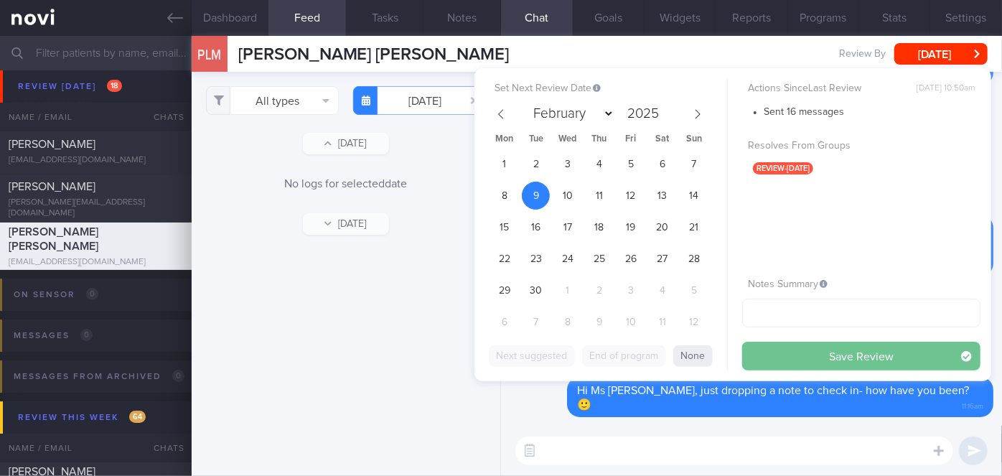
click at [765, 356] on button "Save Review" at bounding box center [861, 356] width 238 height 29
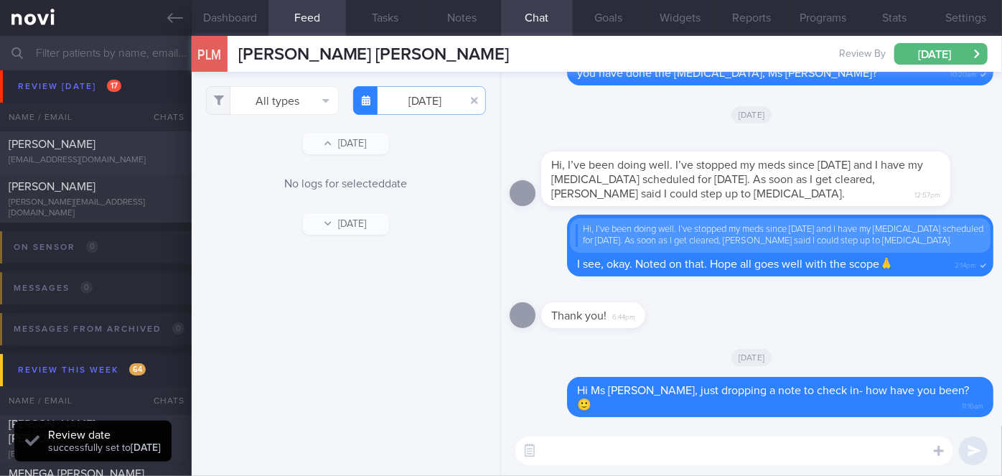
click at [138, 160] on div "[EMAIL_ADDRESS][DOMAIN_NAME]" at bounding box center [96, 160] width 174 height 11
select select "7"
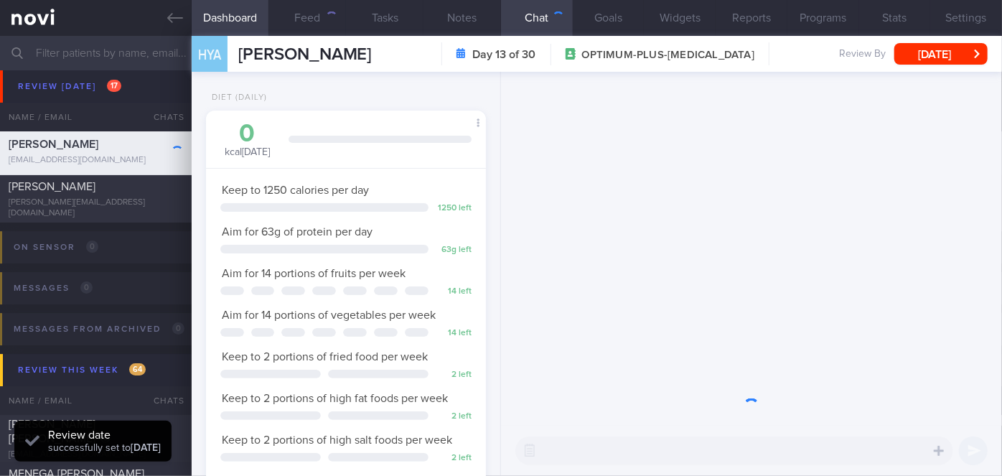
scroll to position [142, 245]
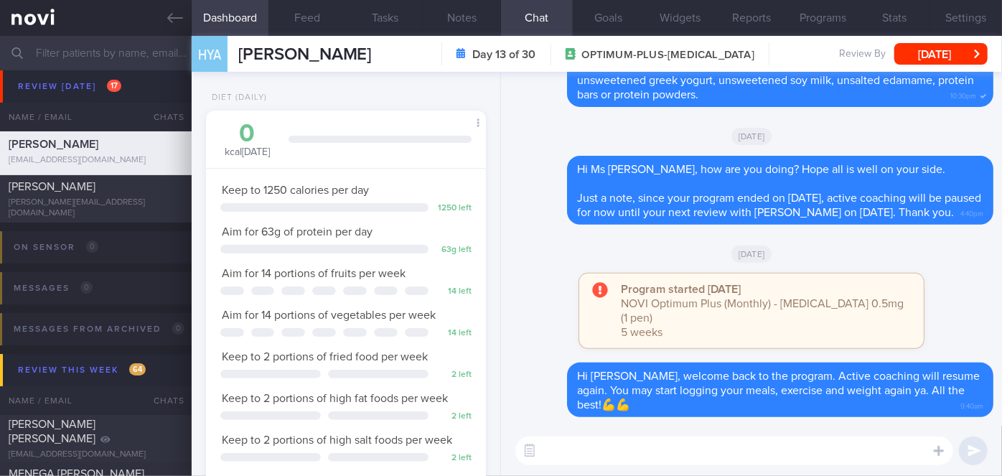
click at [600, 444] on textarea at bounding box center [734, 450] width 438 height 29
type textarea "Hi [PERSON_NAME], how have your meals and exercise been coming along?"
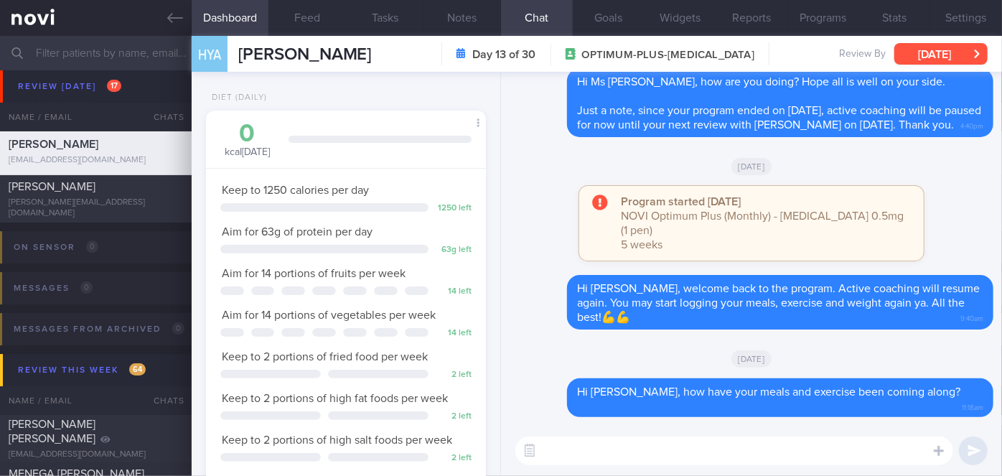
click at [934, 51] on button "[DATE]" at bounding box center [940, 54] width 93 height 22
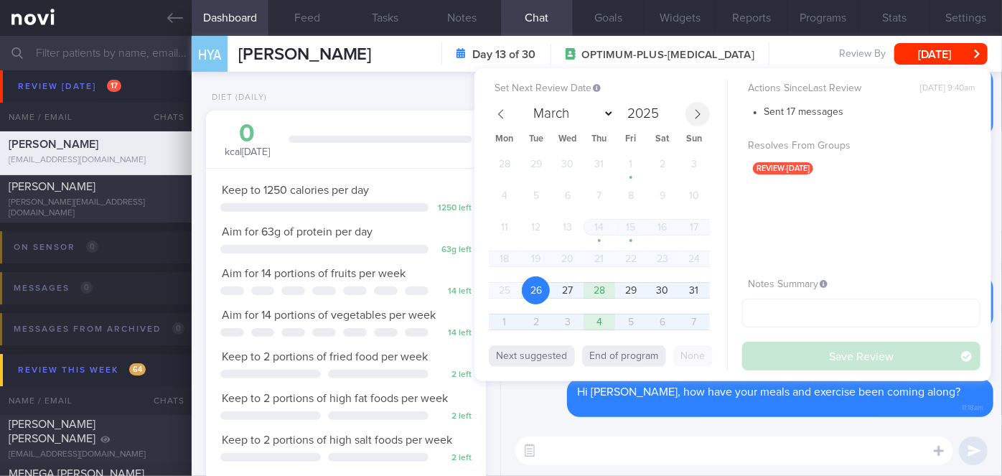
click at [696, 118] on icon at bounding box center [698, 114] width 10 height 10
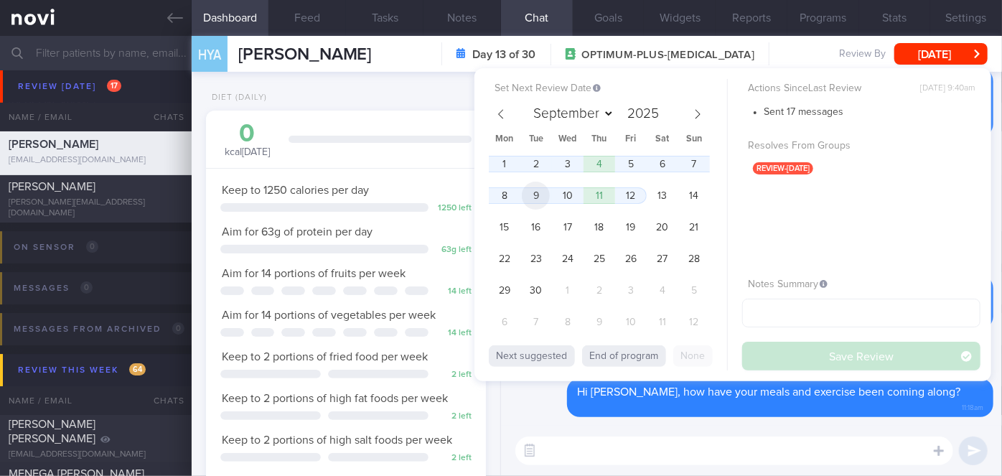
click at [535, 196] on span "9" at bounding box center [536, 196] width 28 height 28
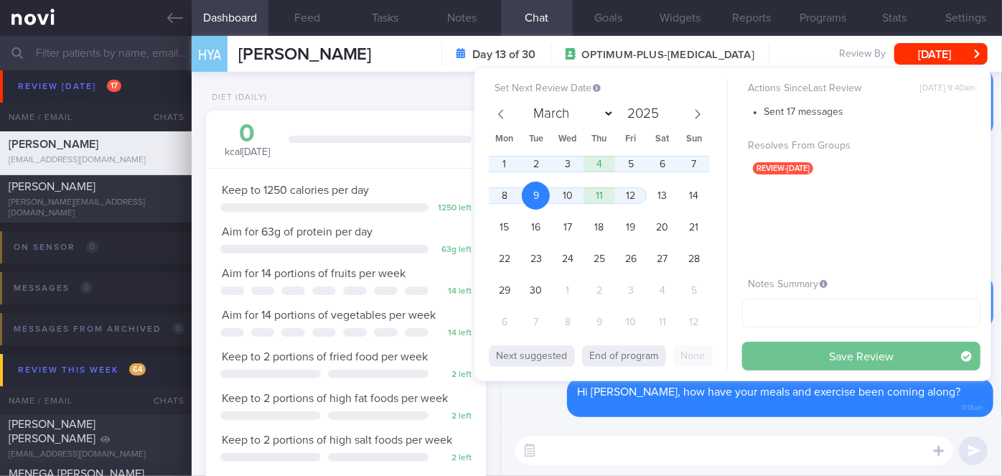
click at [798, 349] on button "Save Review" at bounding box center [861, 356] width 238 height 29
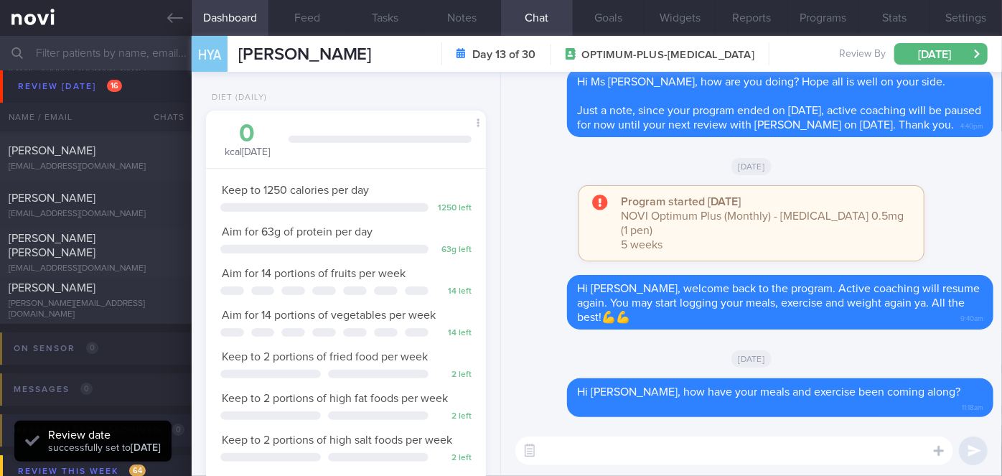
scroll to position [4859, 0]
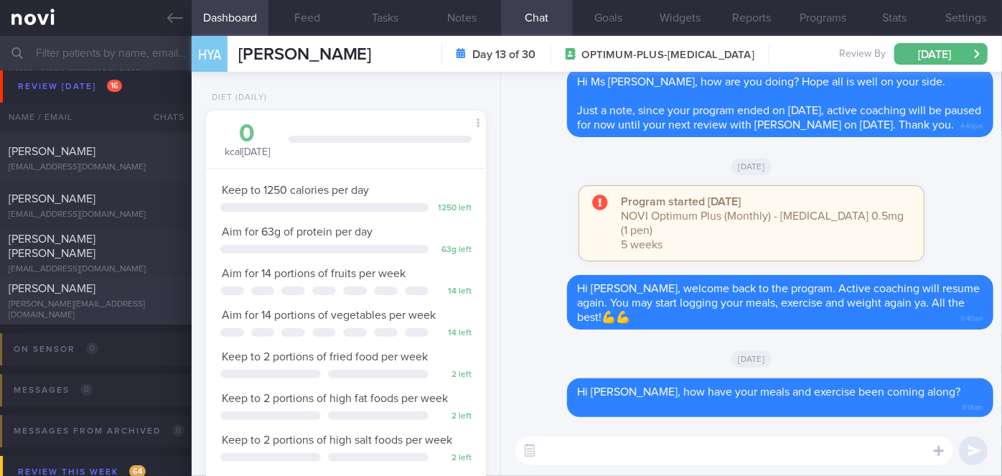
click at [121, 296] on div "[PERSON_NAME]" at bounding box center [94, 288] width 171 height 14
select select "7"
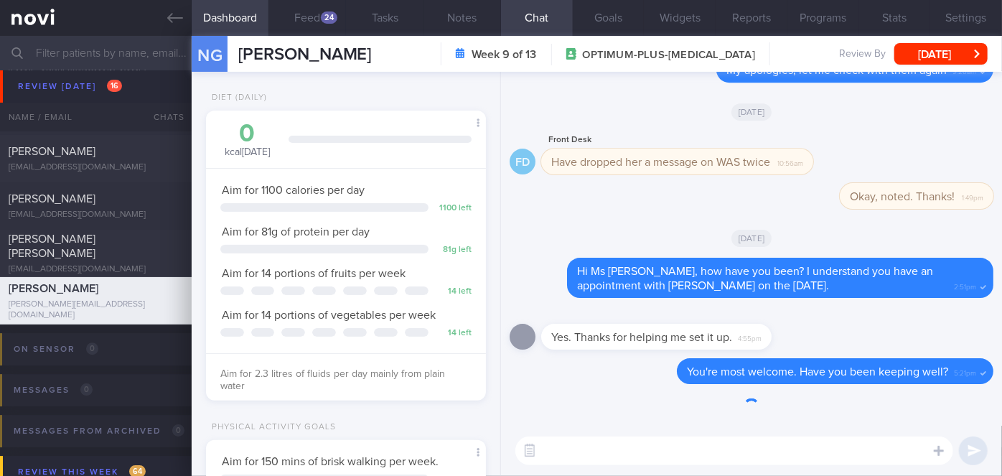
scroll to position [142, 245]
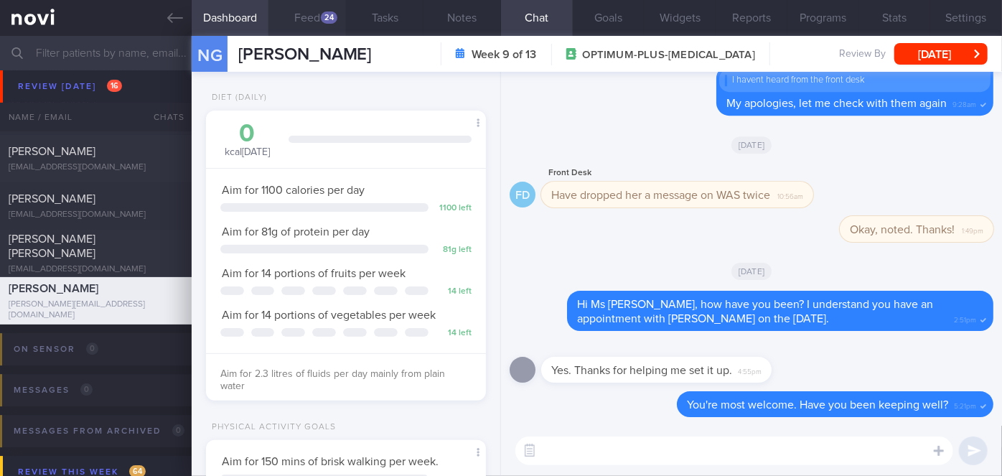
click at [311, 11] on button "Feed 24" at bounding box center [307, 18] width 78 height 36
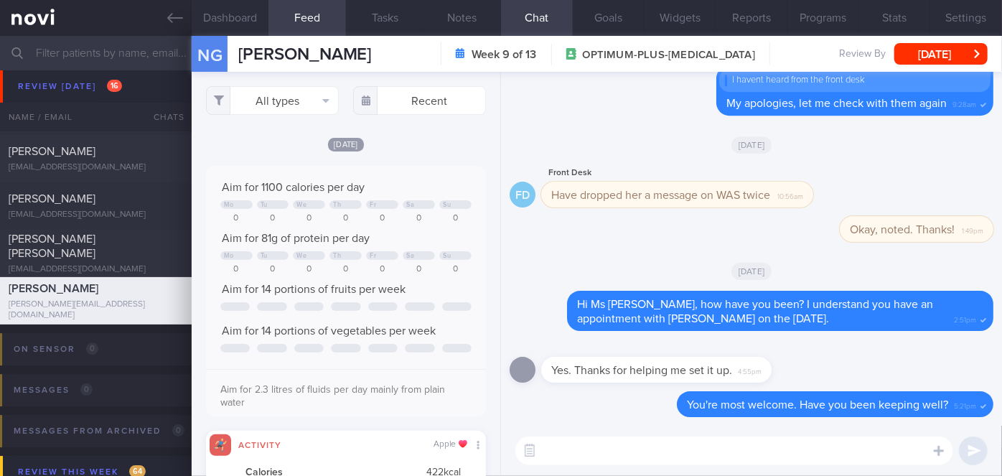
scroll to position [62, 251]
click at [126, 263] on div "[PERSON_NAME] [PERSON_NAME] [EMAIL_ADDRESS][DOMAIN_NAME]" at bounding box center [96, 253] width 192 height 43
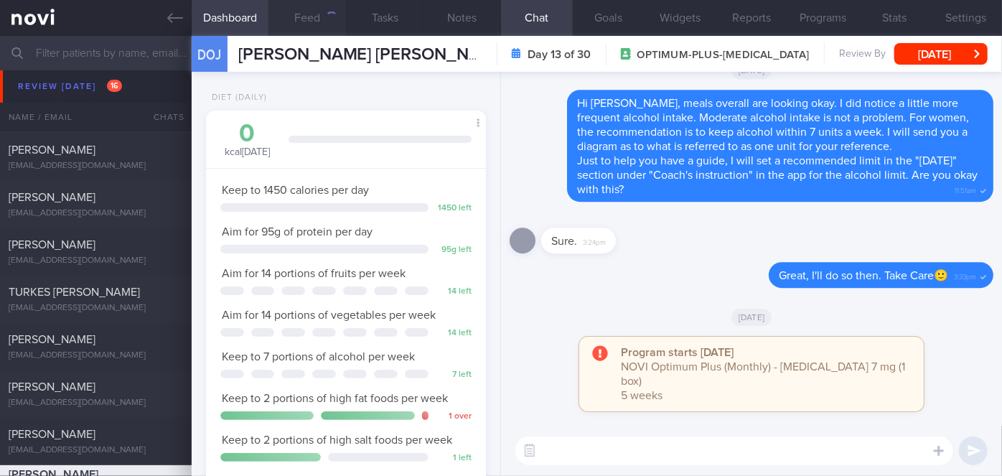
scroll to position [142, 245]
click at [118, 149] on div "[PERSON_NAME]" at bounding box center [94, 150] width 171 height 14
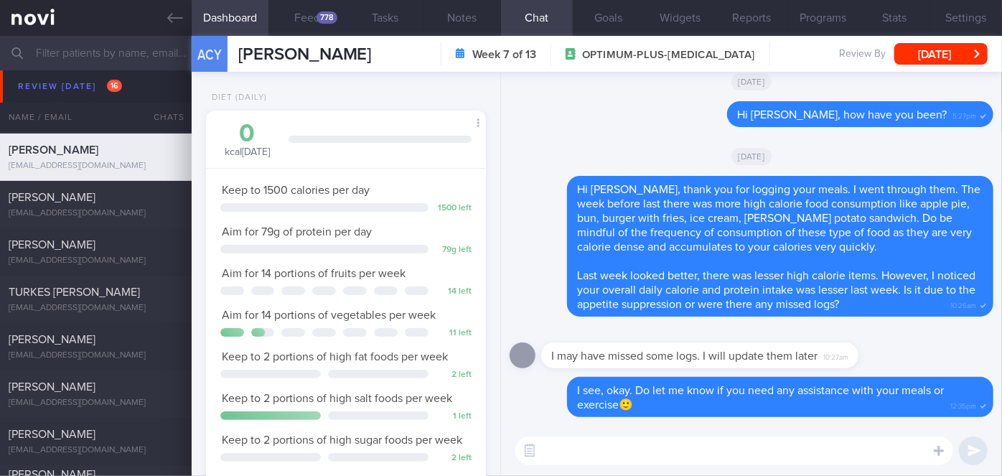
scroll to position [142, 245]
click at [317, 14] on div "778" at bounding box center [326, 17] width 21 height 12
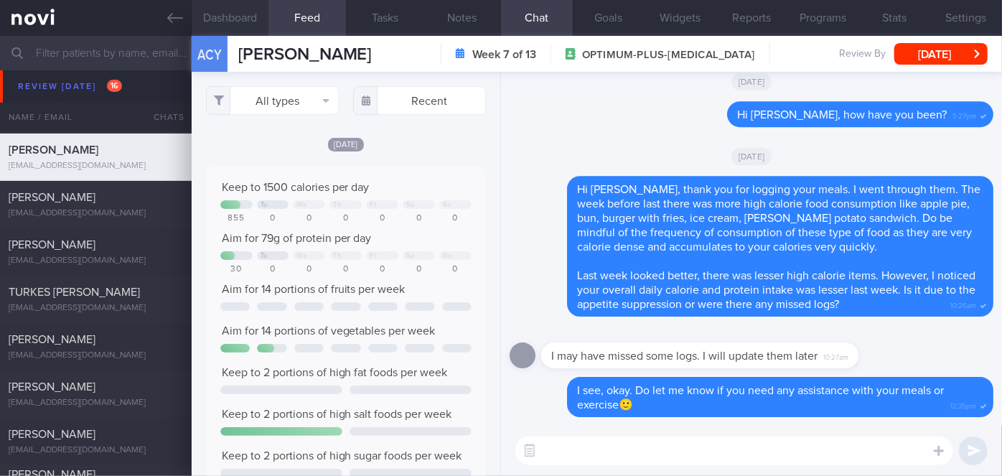
click at [222, 17] on button "Dashboard" at bounding box center [231, 18] width 78 height 36
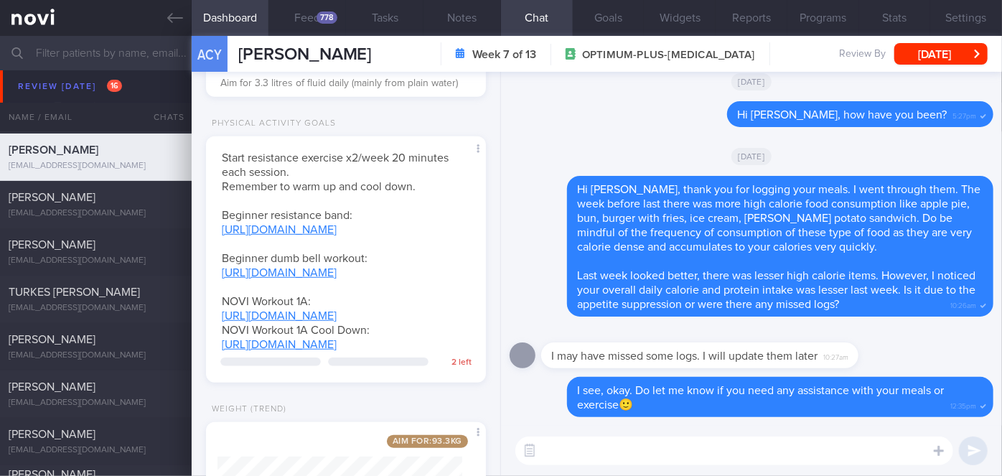
scroll to position [660, 0]
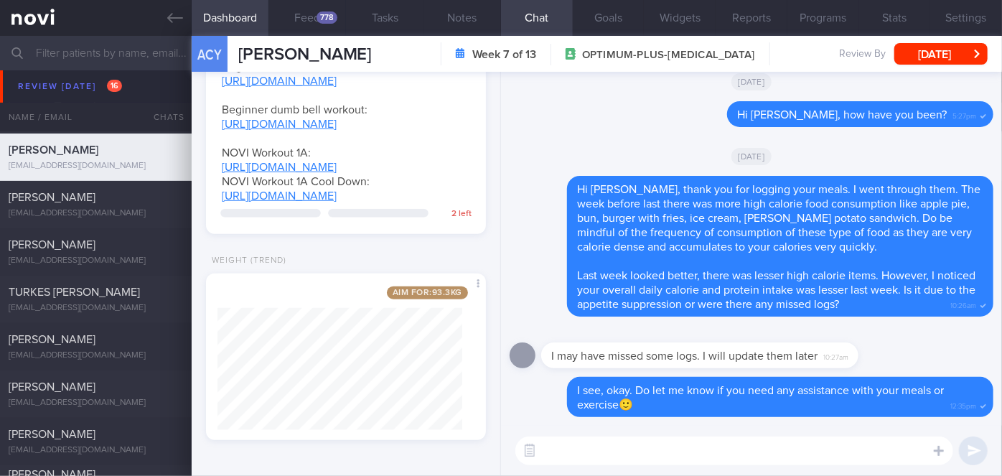
click at [588, 458] on textarea at bounding box center [734, 450] width 438 height 29
type textarea "Hi [PERSON_NAME], how have you been?"
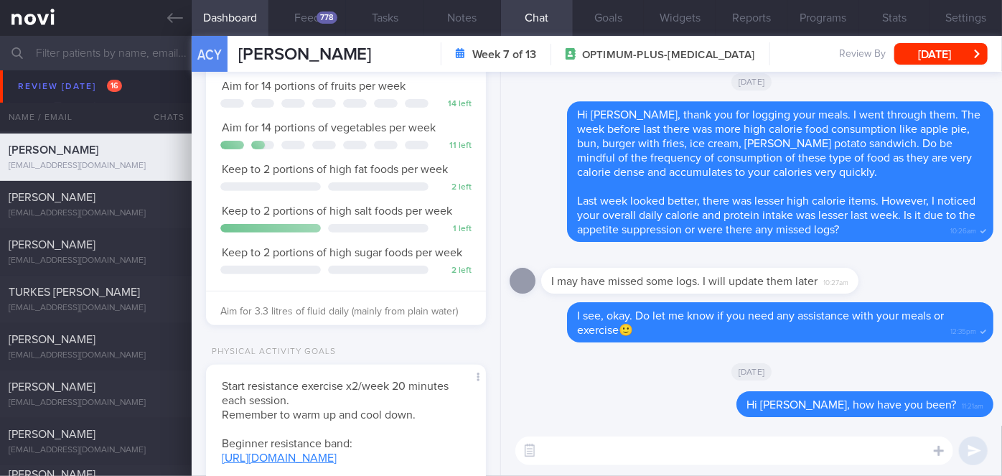
scroll to position [0, 0]
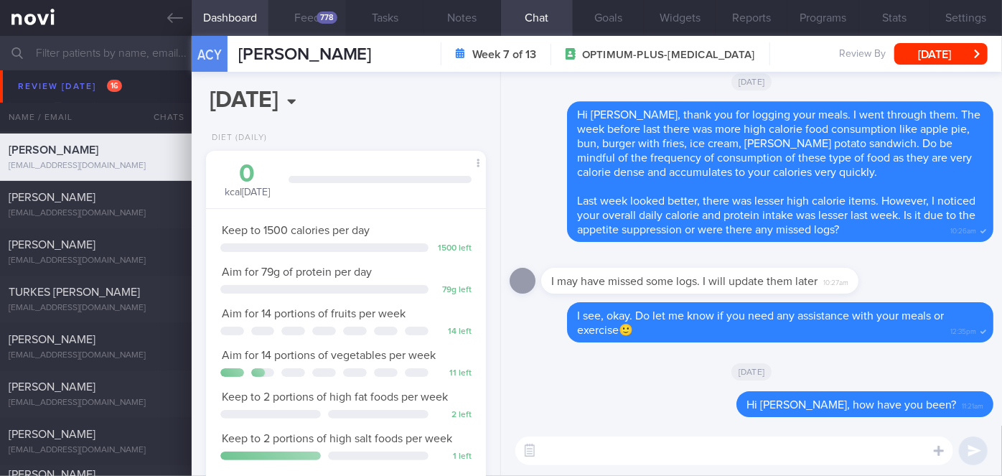
click at [316, 14] on button "Feed 778" at bounding box center [307, 18] width 78 height 36
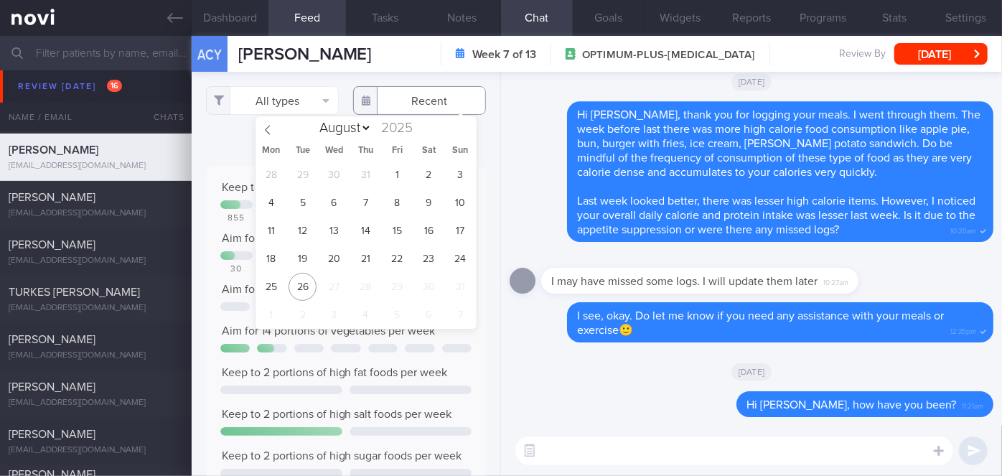
click at [396, 100] on input "text" at bounding box center [419, 100] width 133 height 29
click at [365, 258] on span "21" at bounding box center [366, 259] width 28 height 28
type input "[DATE]"
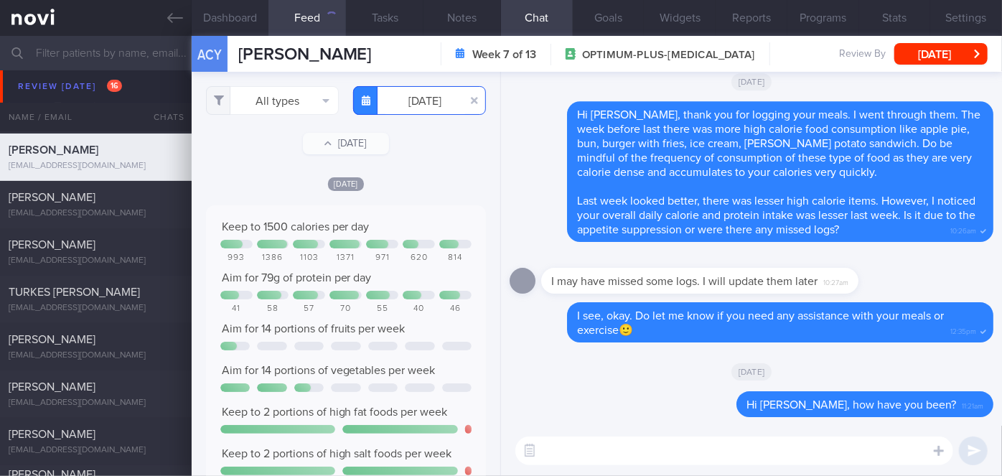
scroll to position [717620, 717430]
click at [281, 104] on button "All types" at bounding box center [272, 100] width 133 height 29
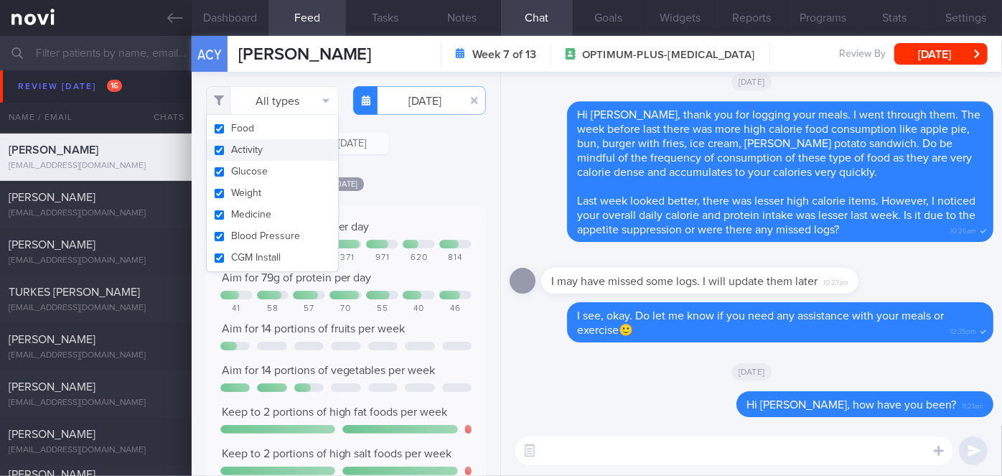
click at [250, 149] on button "Activity" at bounding box center [272, 150] width 131 height 22
checkbox input "false"
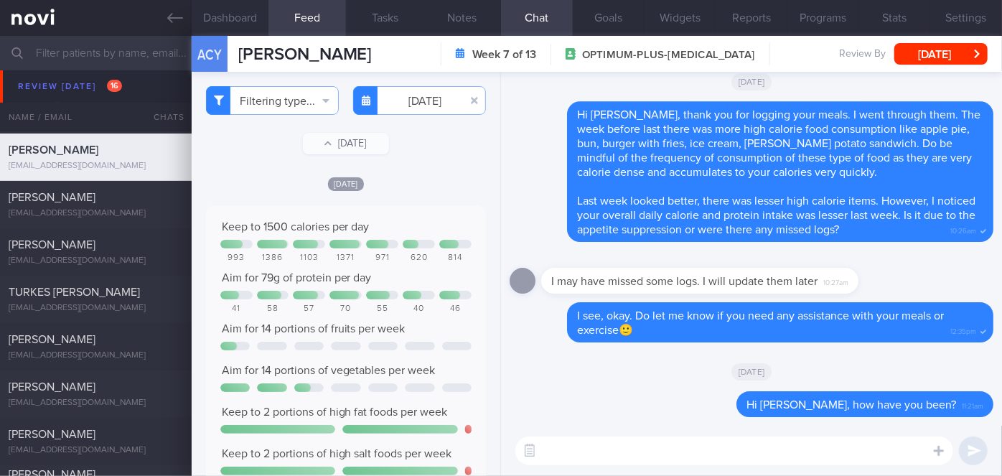
click at [425, 183] on div "[DATE]" at bounding box center [346, 183] width 280 height 15
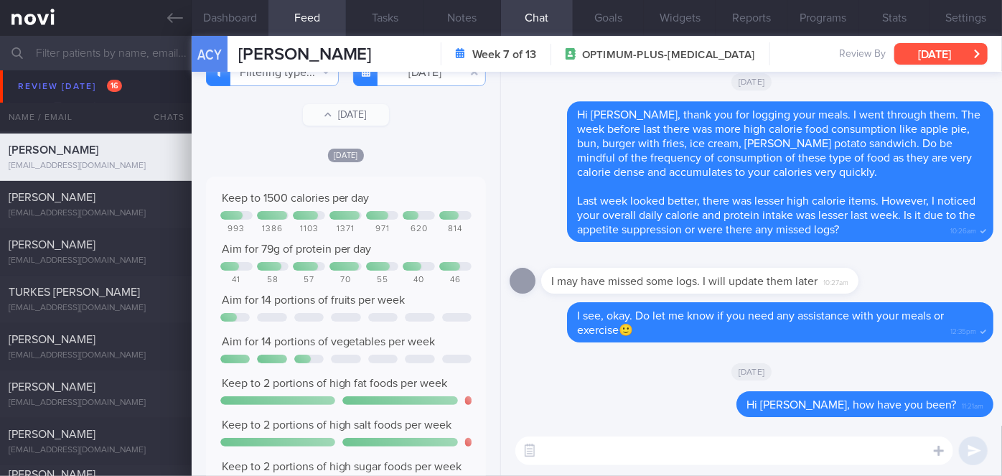
click at [922, 56] on button "[DATE]" at bounding box center [940, 54] width 93 height 22
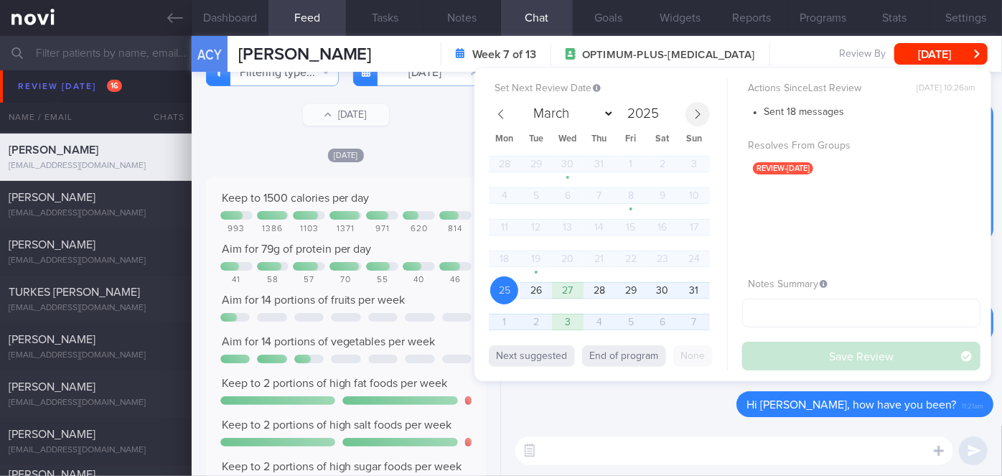
click at [698, 109] on icon at bounding box center [698, 114] width 10 height 10
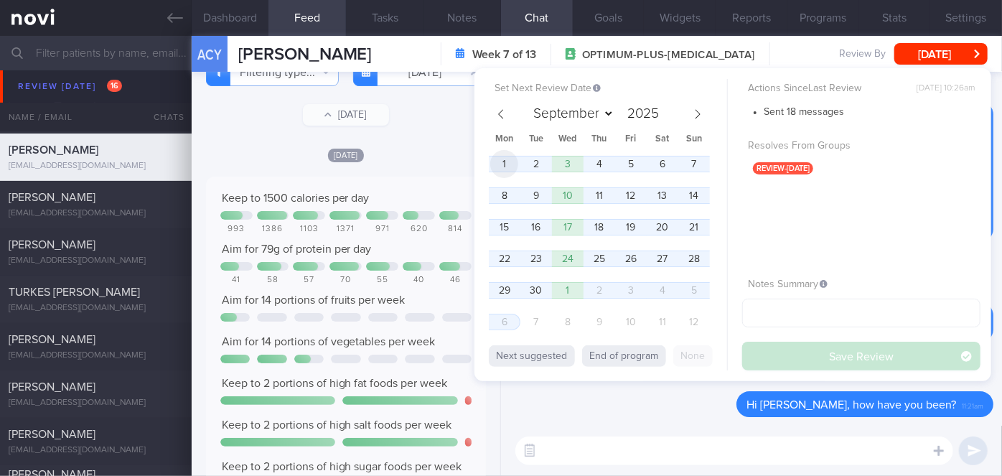
click at [501, 159] on span "1" at bounding box center [504, 164] width 28 height 28
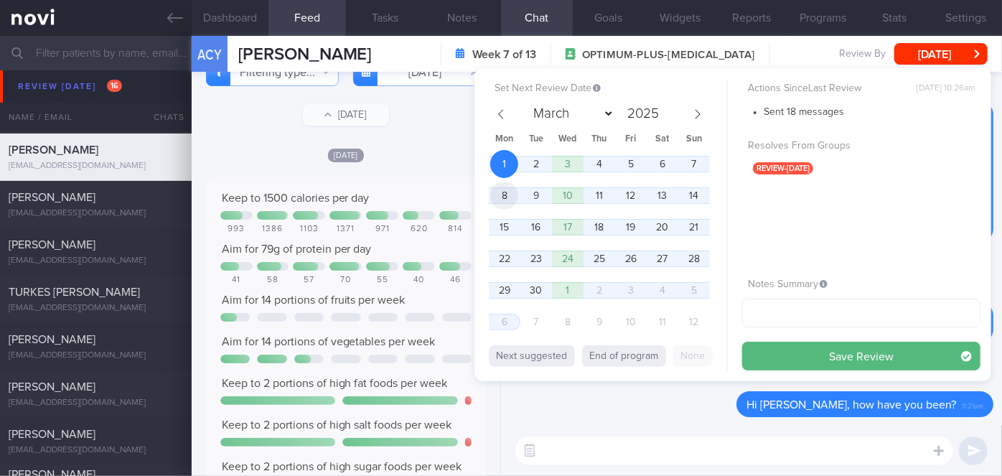
click at [502, 192] on span "8" at bounding box center [504, 196] width 28 height 28
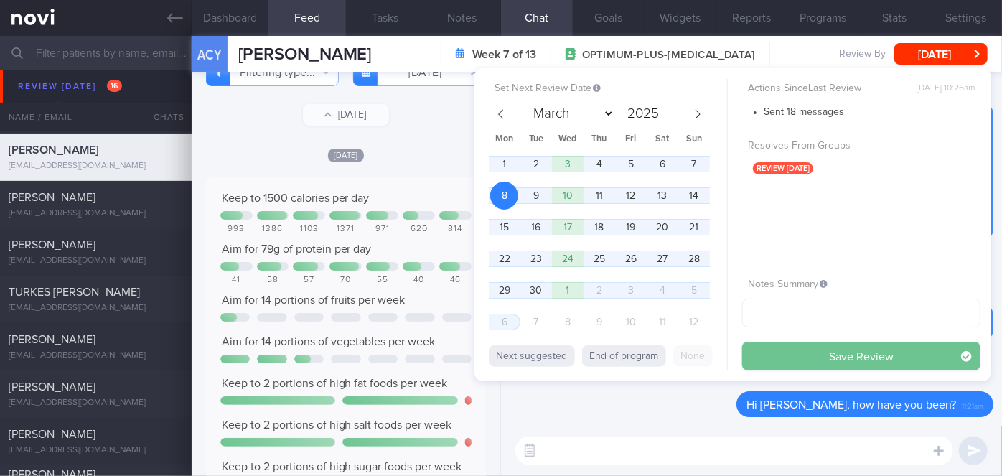
click at [779, 357] on button "Save Review" at bounding box center [861, 356] width 238 height 29
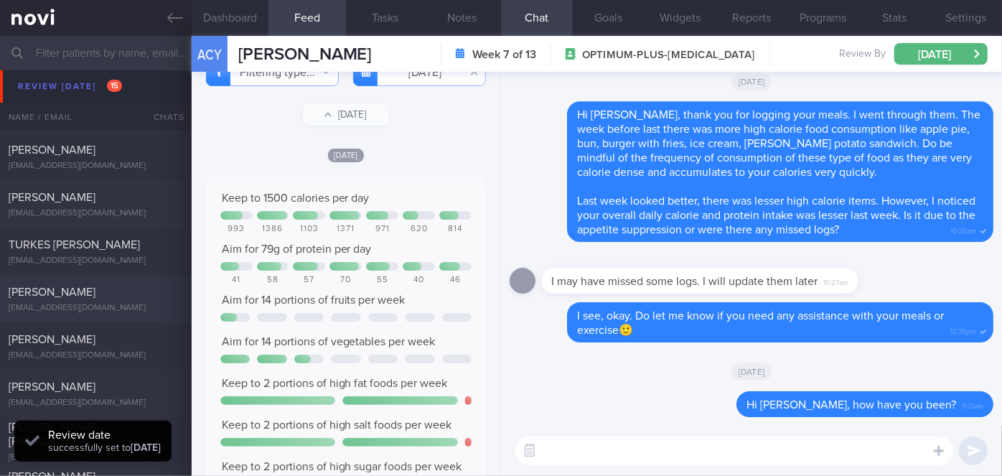
click at [126, 301] on div "[PERSON_NAME] [EMAIL_ADDRESS][DOMAIN_NAME]" at bounding box center [96, 299] width 192 height 29
select select "7"
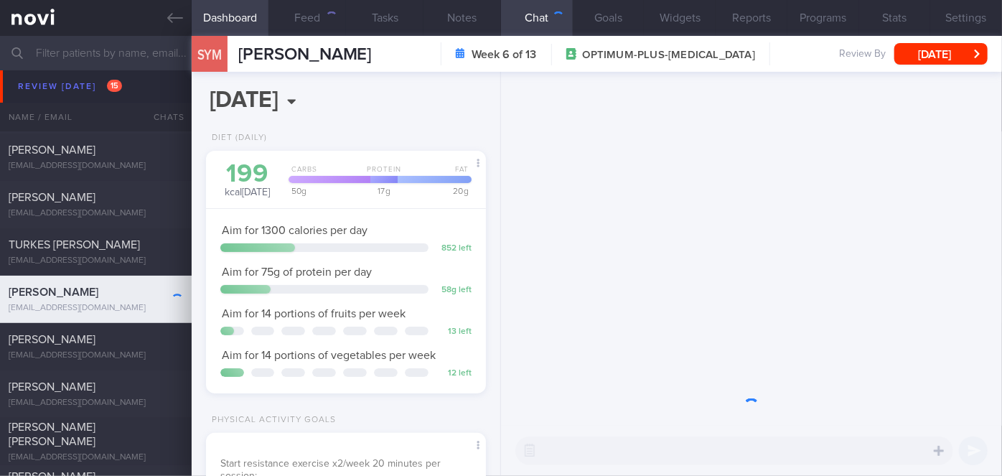
scroll to position [122, 245]
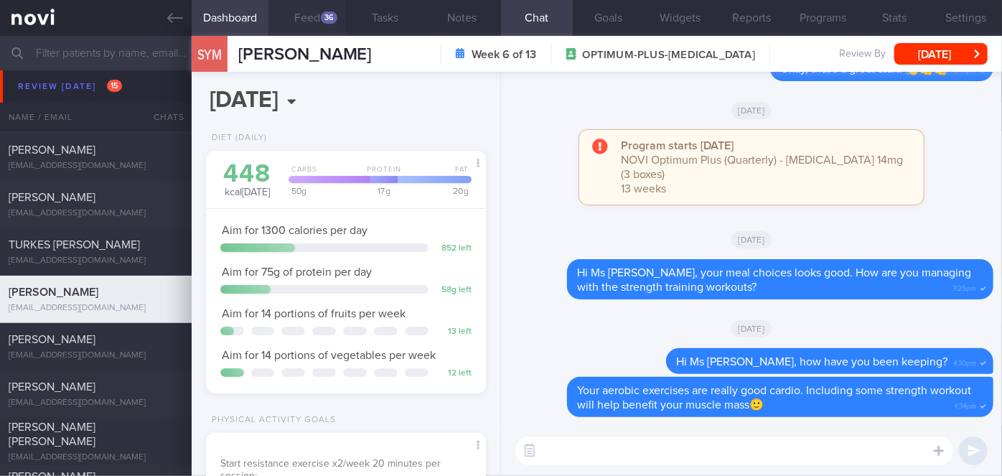
click at [323, 17] on div "36" at bounding box center [329, 17] width 17 height 12
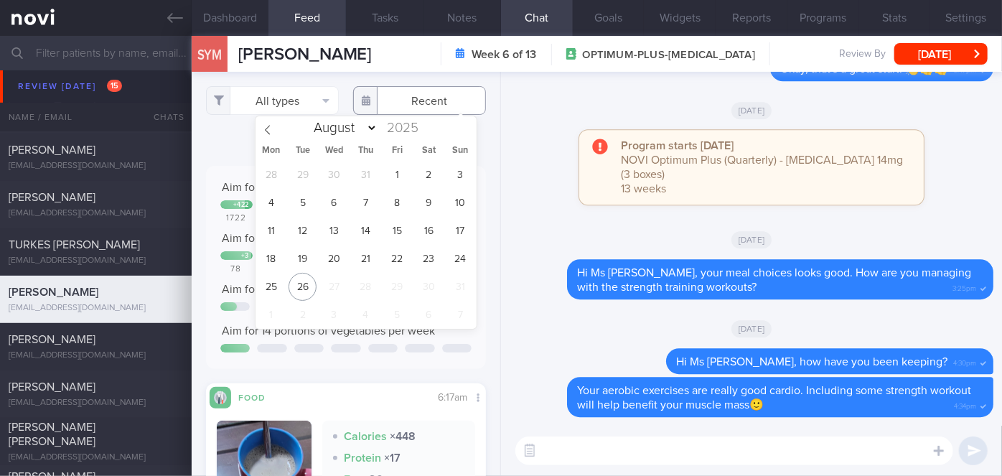
click at [428, 90] on input "text" at bounding box center [419, 100] width 133 height 29
click at [273, 262] on span "18" at bounding box center [271, 259] width 28 height 28
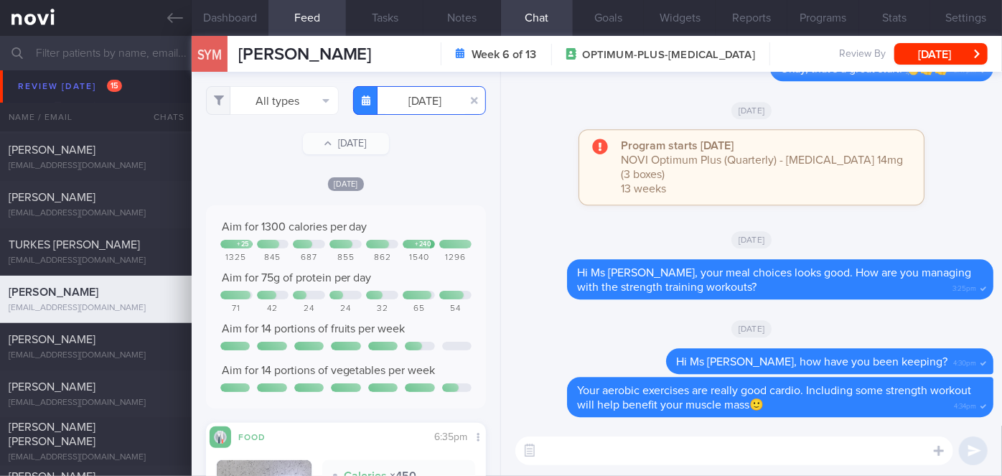
click at [397, 109] on input "[DATE]" at bounding box center [419, 100] width 133 height 29
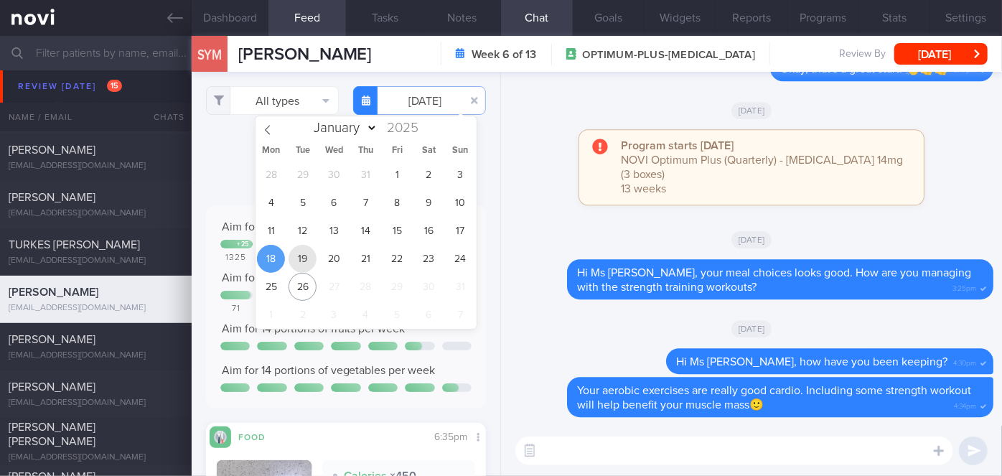
click at [296, 257] on span "19" at bounding box center [303, 259] width 28 height 28
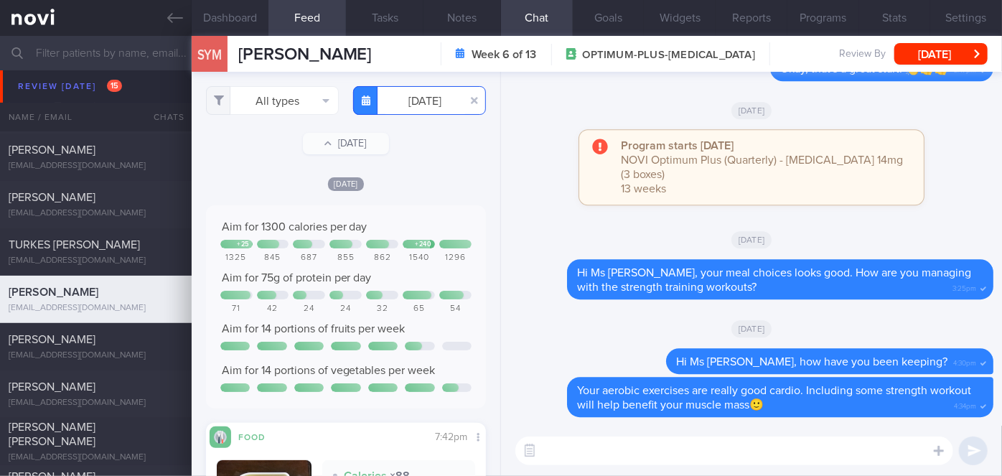
click at [400, 94] on input "[DATE]" at bounding box center [419, 100] width 133 height 29
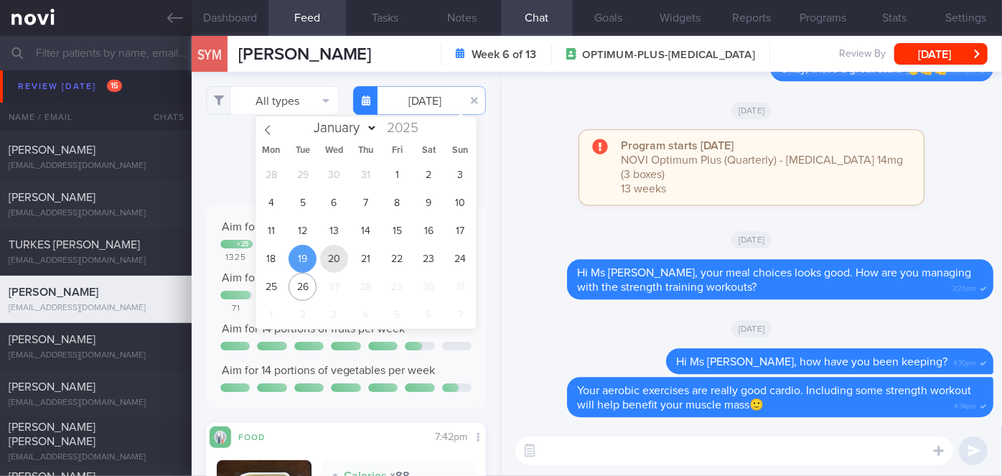
click at [333, 263] on span "20" at bounding box center [334, 259] width 28 height 28
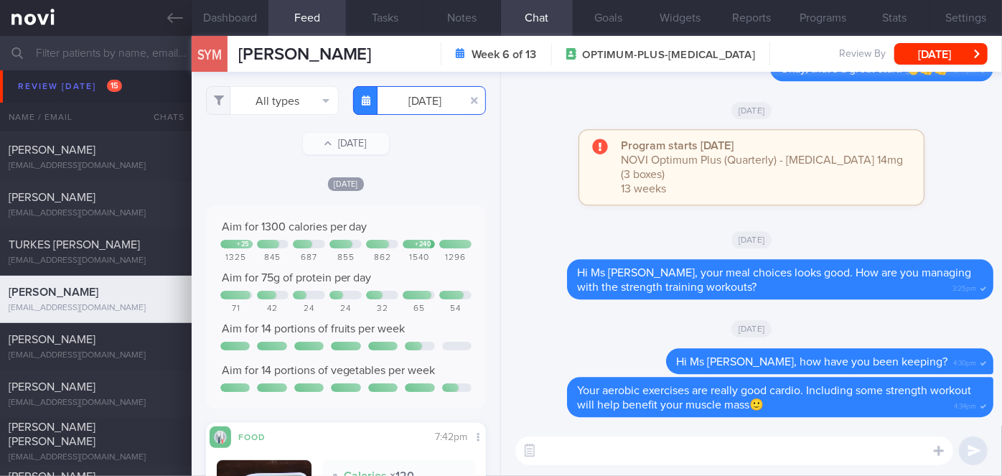
click at [417, 106] on input "[DATE]" at bounding box center [419, 100] width 133 height 29
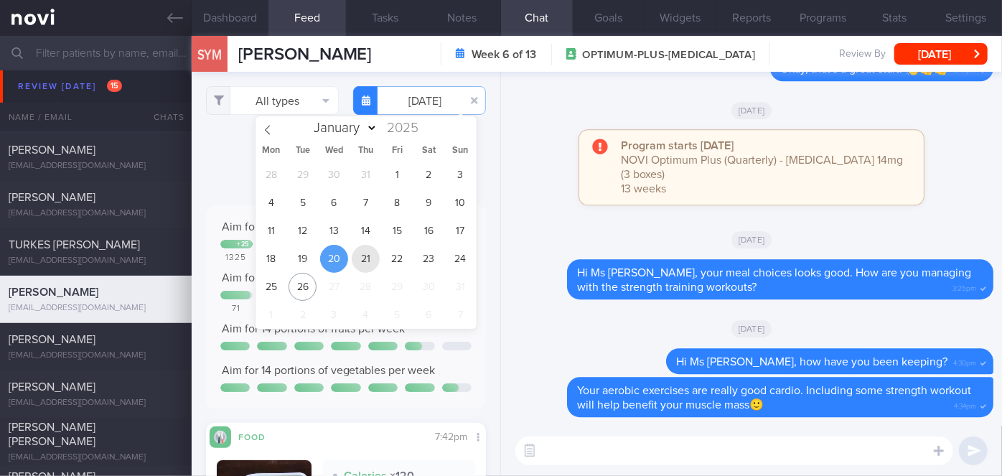
click at [367, 258] on span "21" at bounding box center [366, 259] width 28 height 28
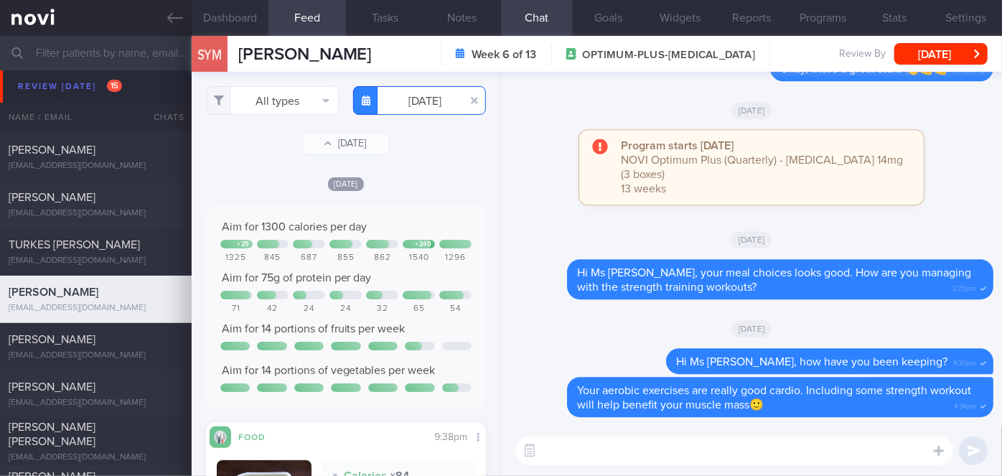
click at [423, 108] on input "[DATE]" at bounding box center [419, 100] width 133 height 29
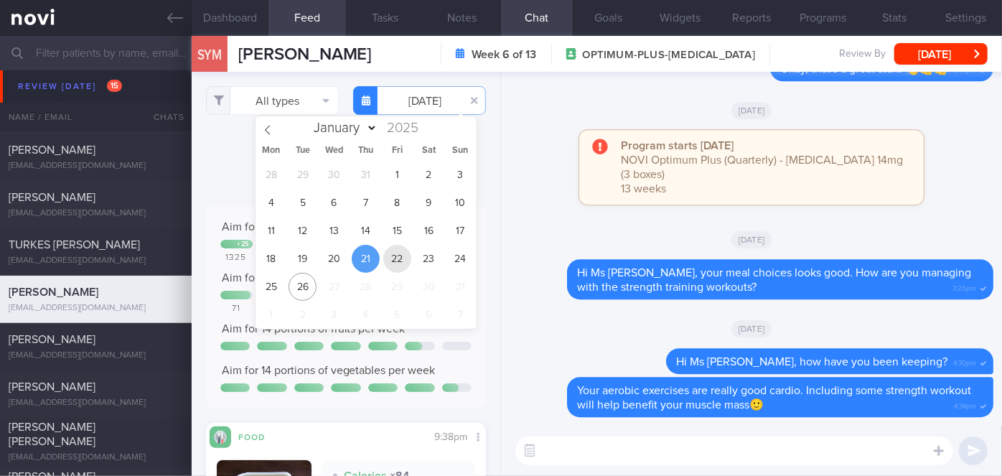
click at [395, 263] on span "22" at bounding box center [397, 259] width 28 height 28
type input "[DATE]"
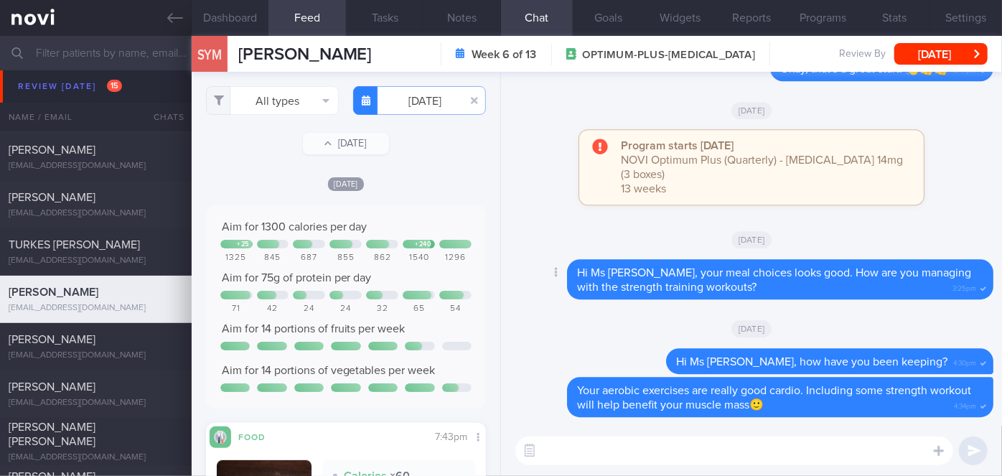
click at [510, 305] on div "Delete Hi Ms [PERSON_NAME], your meal choices looks good. How are you managing …" at bounding box center [752, 283] width 484 height 49
click at [595, 461] on textarea at bounding box center [734, 450] width 438 height 29
type textarea "G"
type textarea "Meal choices and protein intake is good, Ms [PERSON_NAME]. Keep it up!🙂"
click at [977, 449] on button "submit" at bounding box center [973, 450] width 29 height 29
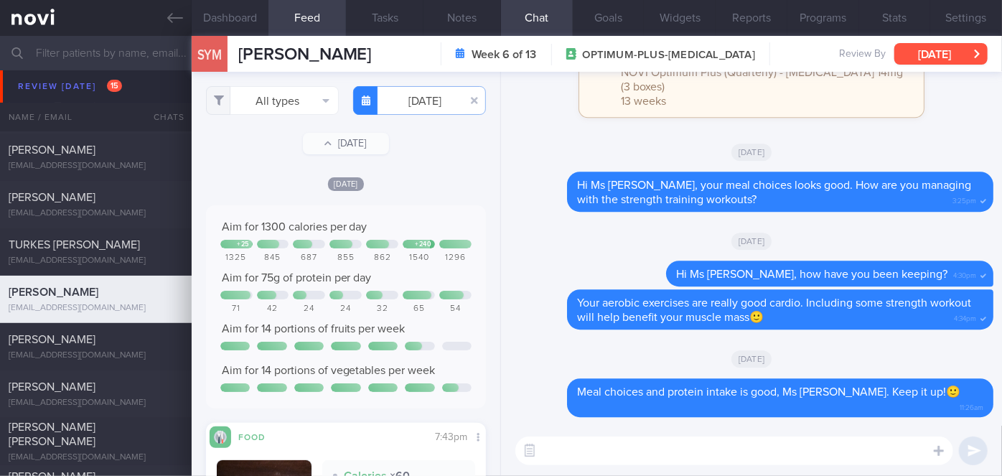
click at [937, 57] on button "[DATE]" at bounding box center [940, 54] width 93 height 22
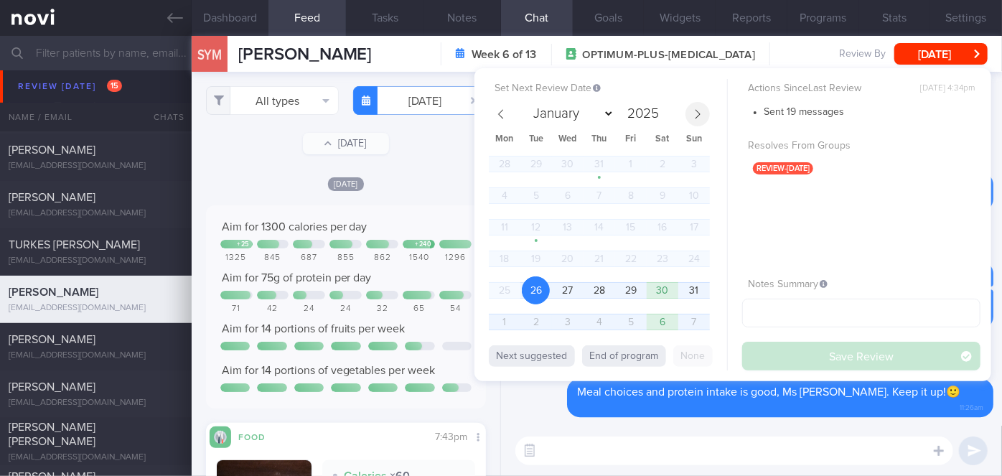
click at [700, 109] on icon at bounding box center [698, 114] width 10 height 10
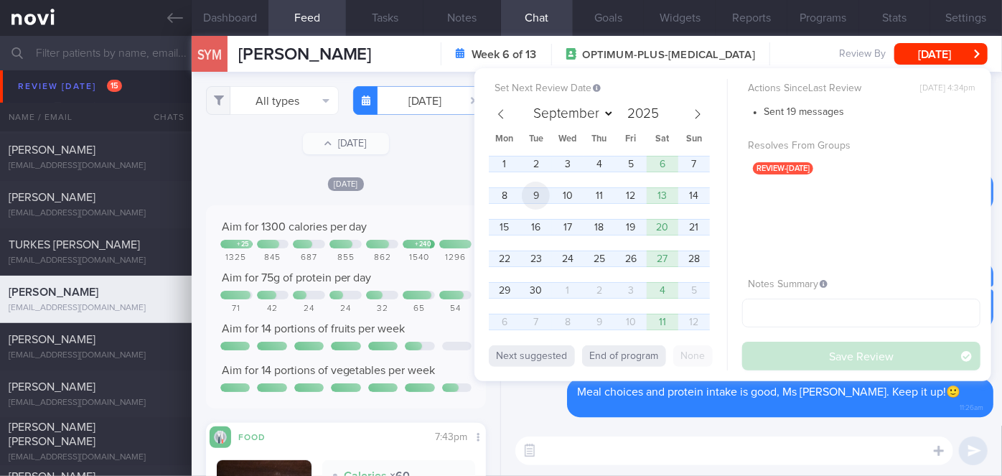
click at [531, 189] on span "9" at bounding box center [536, 196] width 28 height 28
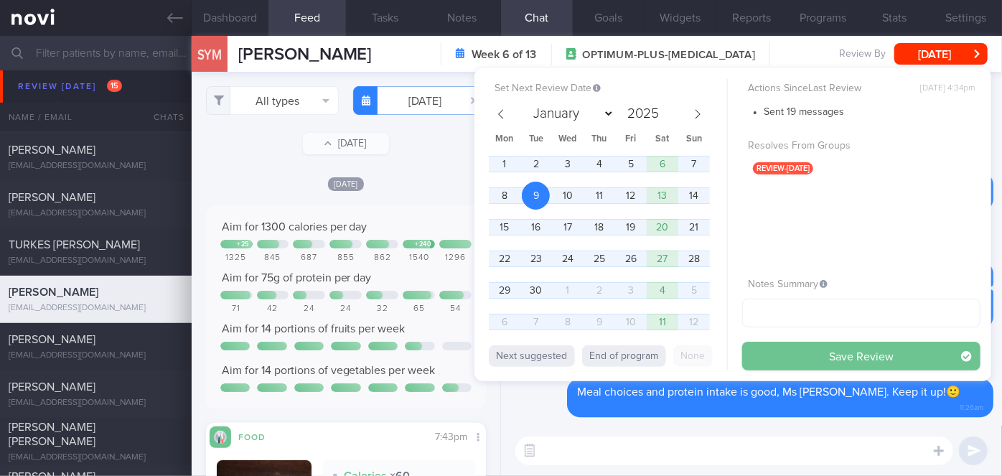
click at [761, 355] on button "Save Review" at bounding box center [861, 356] width 238 height 29
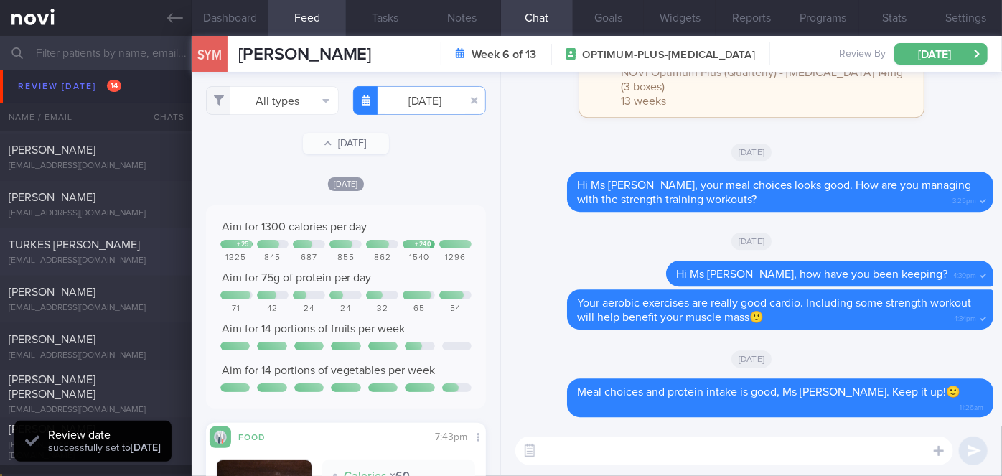
click at [159, 252] on div "TURKES [PERSON_NAME] [EMAIL_ADDRESS][DOMAIN_NAME]" at bounding box center [96, 252] width 192 height 29
select select "7"
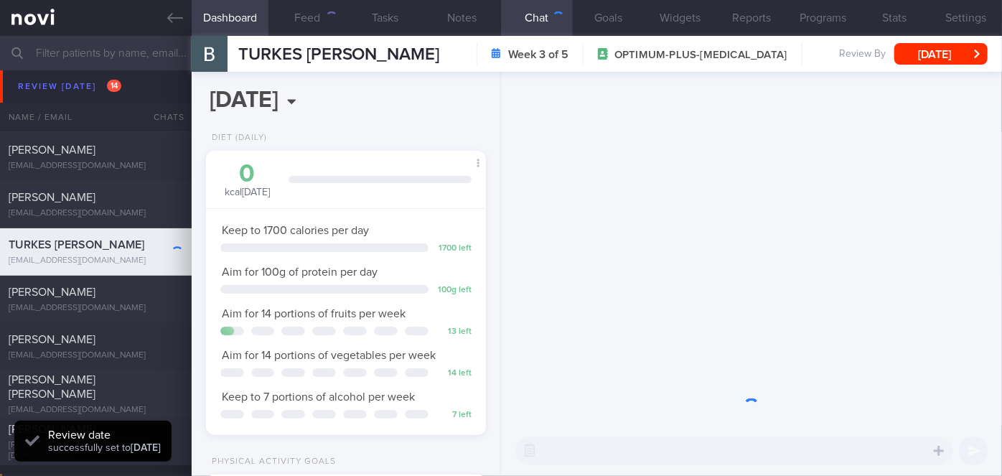
scroll to position [142, 245]
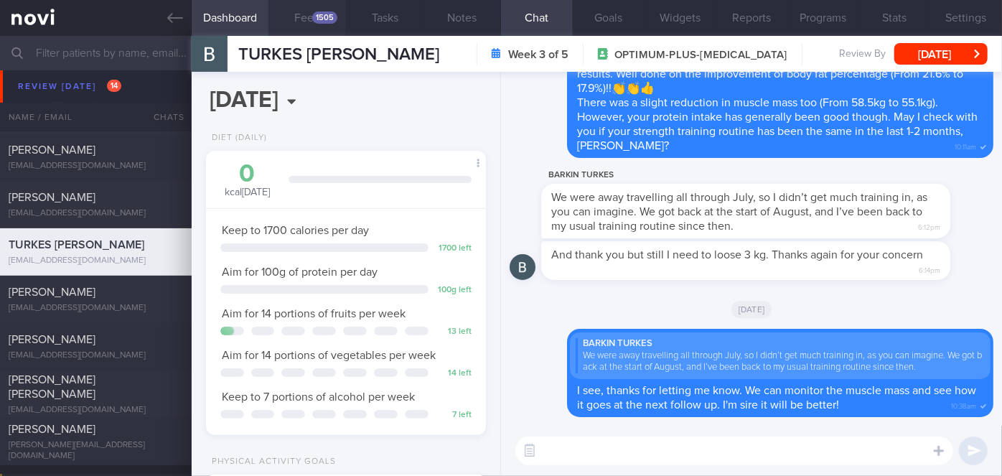
click at [325, 10] on button "Feed 1505" at bounding box center [307, 18] width 78 height 36
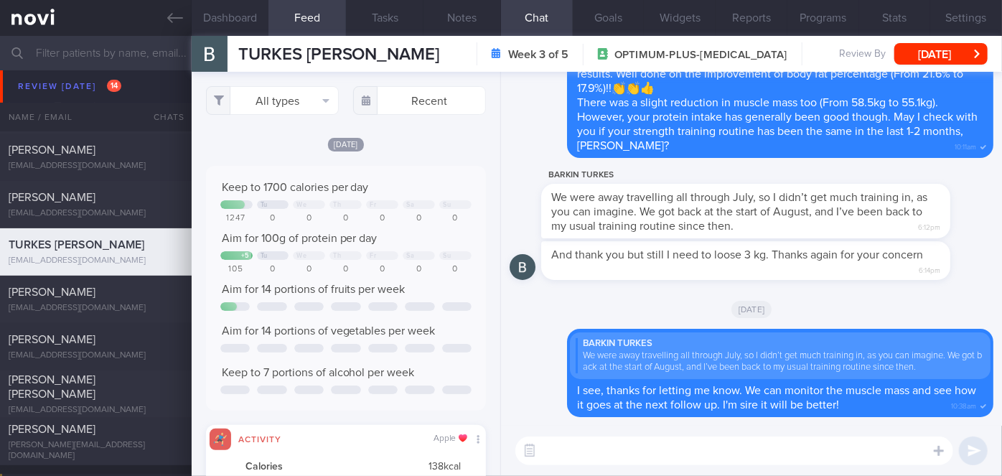
scroll to position [62, 251]
click at [572, 452] on textarea at bounding box center [734, 450] width 438 height 29
type textarea "Hi [PERSON_NAME], just dropping a note to check in with you-how have you been?"
click at [971, 449] on button "submit" at bounding box center [973, 450] width 29 height 29
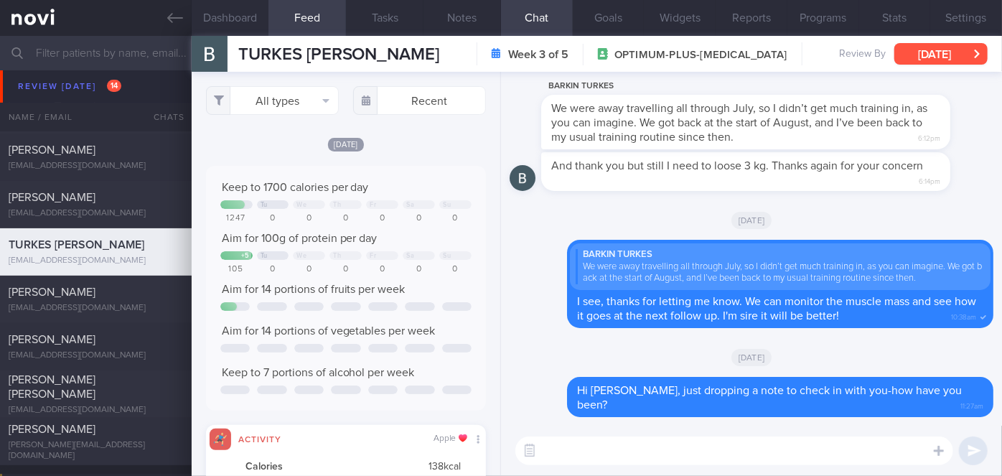
click at [947, 58] on button "[DATE]" at bounding box center [940, 54] width 93 height 22
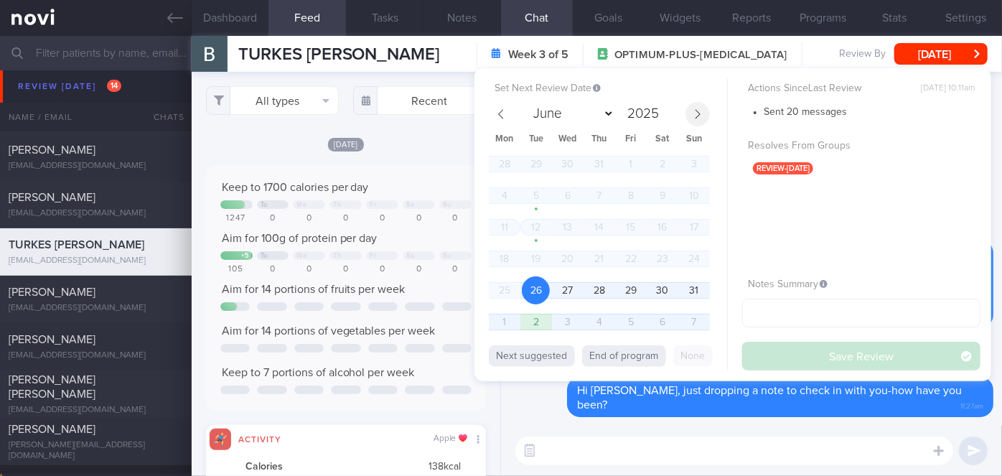
click at [700, 118] on icon at bounding box center [698, 114] width 10 height 10
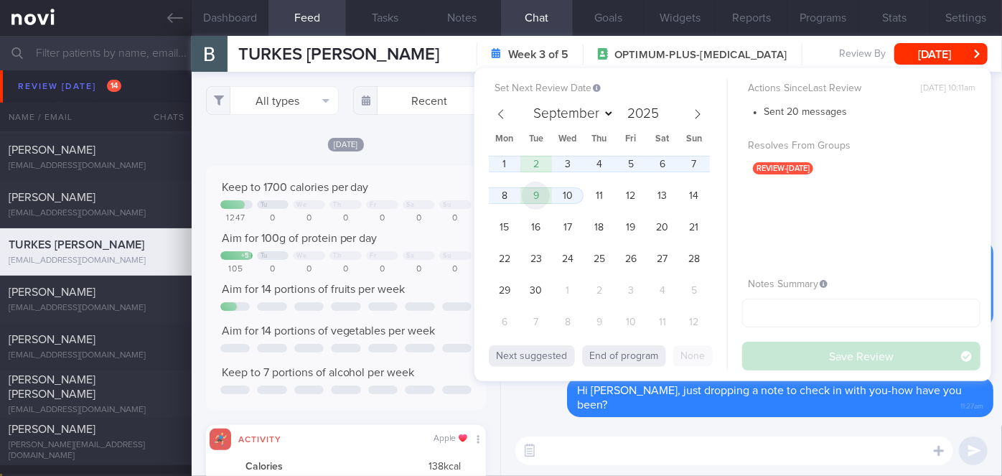
click at [538, 195] on span "9" at bounding box center [536, 196] width 28 height 28
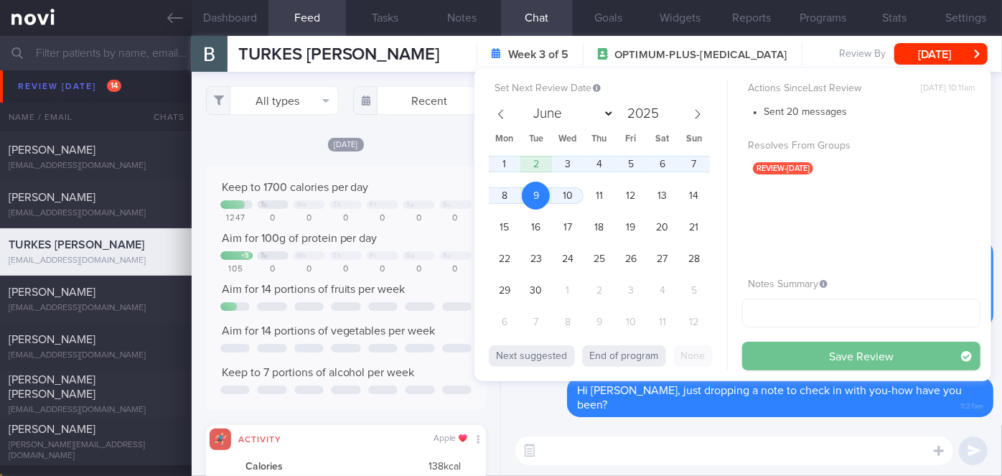
click at [775, 352] on button "Save Review" at bounding box center [861, 356] width 238 height 29
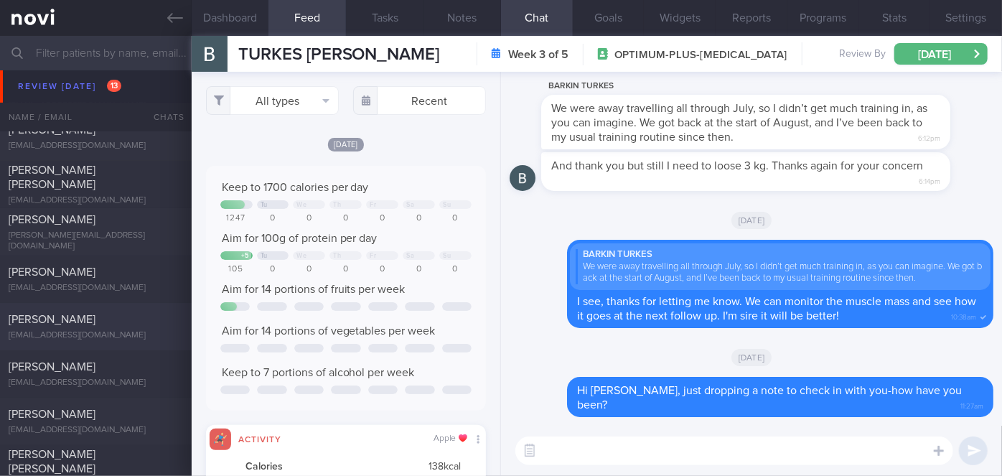
scroll to position [4501, 0]
click at [115, 322] on div "[PERSON_NAME]" at bounding box center [94, 319] width 171 height 14
select select "7"
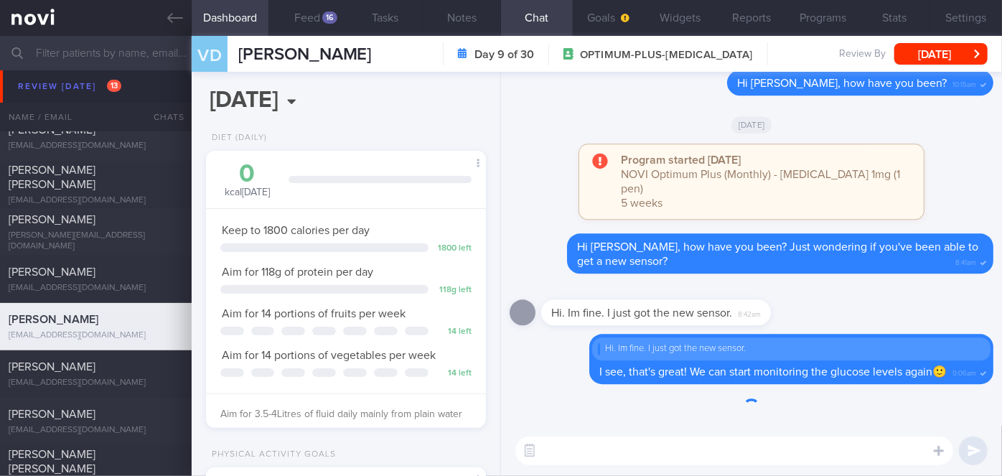
scroll to position [125, 250]
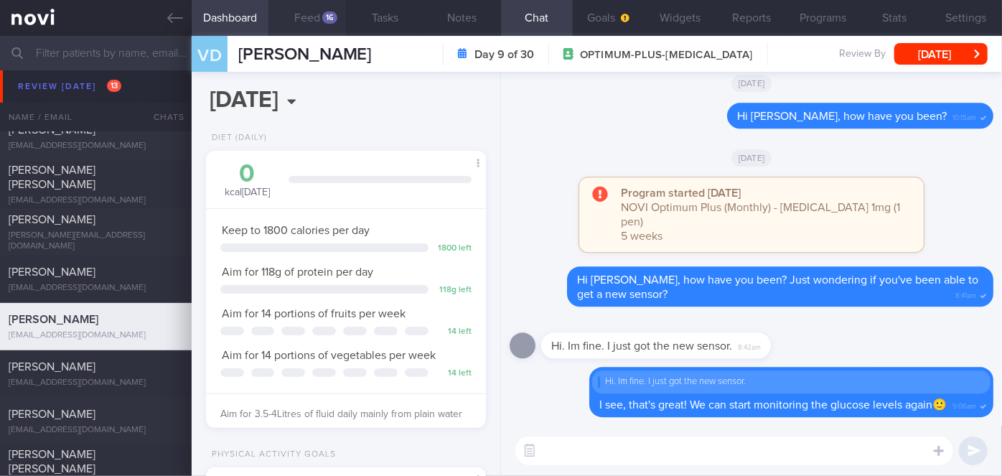
click at [334, 24] on button "Feed 16" at bounding box center [307, 18] width 78 height 36
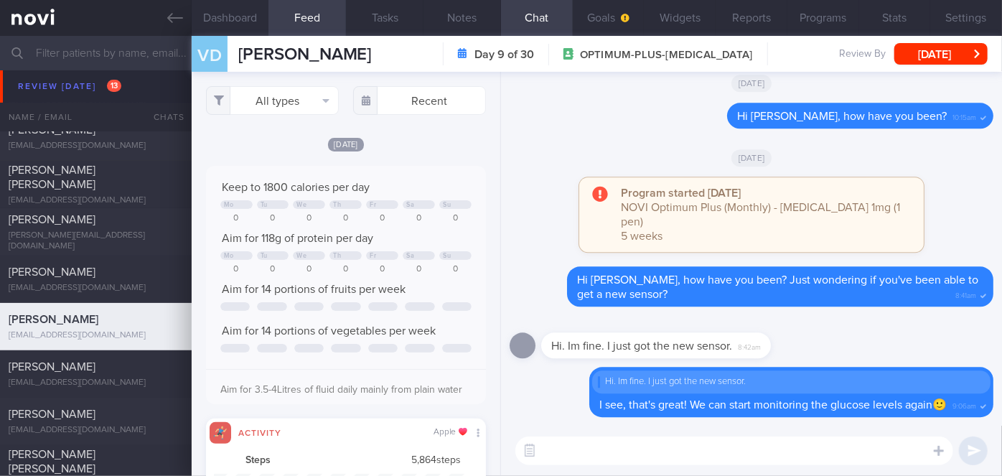
scroll to position [62, 251]
click at [576, 452] on textarea at bounding box center [734, 450] width 438 height 29
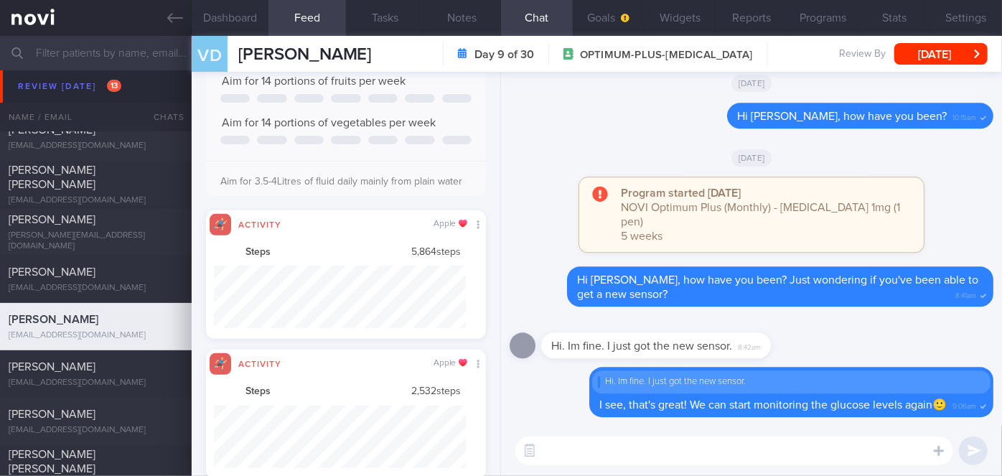
scroll to position [0, 0]
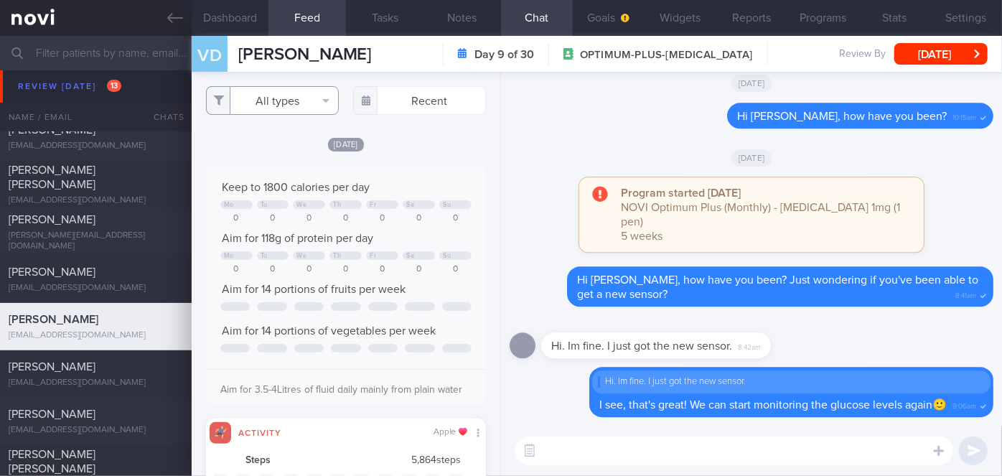
click at [267, 108] on button "All types" at bounding box center [272, 100] width 133 height 29
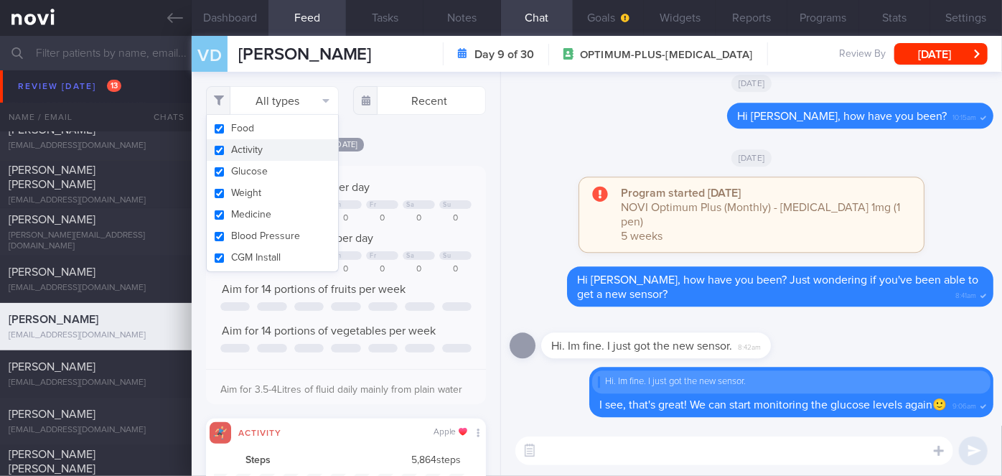
click at [278, 149] on button "Activity" at bounding box center [272, 150] width 131 height 22
checkbox input "false"
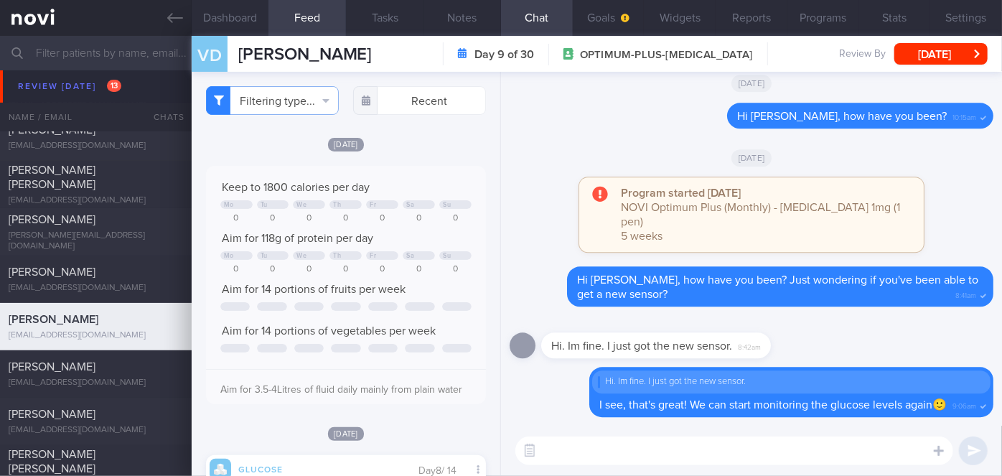
click at [403, 168] on div "Keep to 1800 calories per day Mo Tu We Th Fr Sa Su 0 0 0 0 0 0 0 Aim for 118g o…" at bounding box center [346, 285] width 280 height 238
click at [573, 442] on textarea at bounding box center [734, 450] width 438 height 29
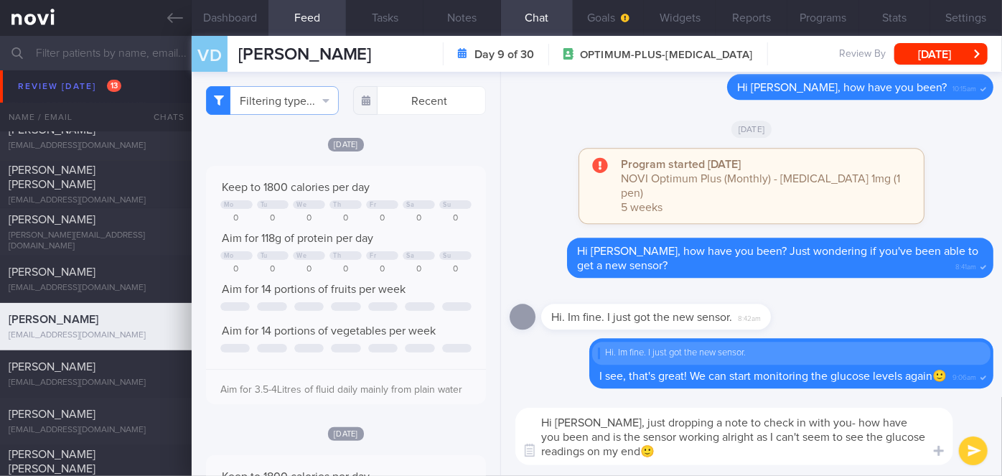
type textarea "Hi [PERSON_NAME], just dropping a note to check in with you- how have you been …"
click at [981, 452] on button "submit" at bounding box center [973, 450] width 29 height 29
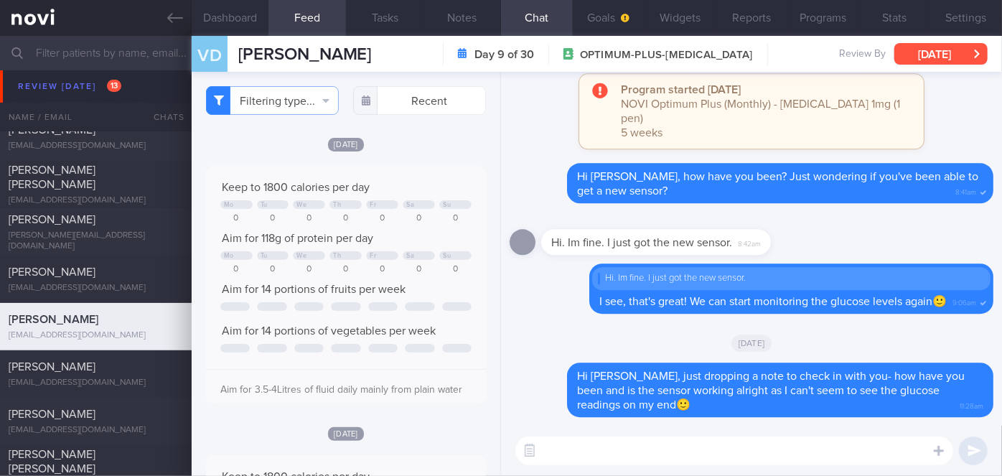
click at [965, 54] on button "[DATE]" at bounding box center [940, 54] width 93 height 22
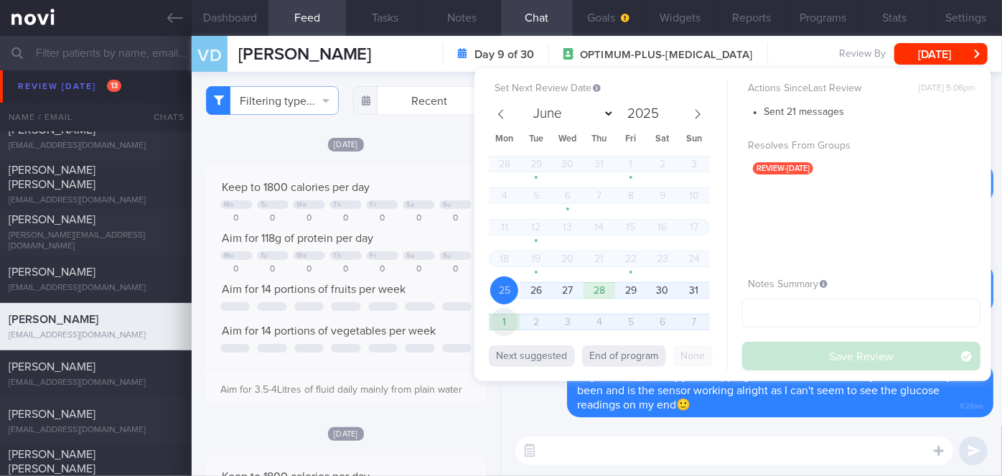
click at [505, 316] on span "1" at bounding box center [504, 322] width 28 height 28
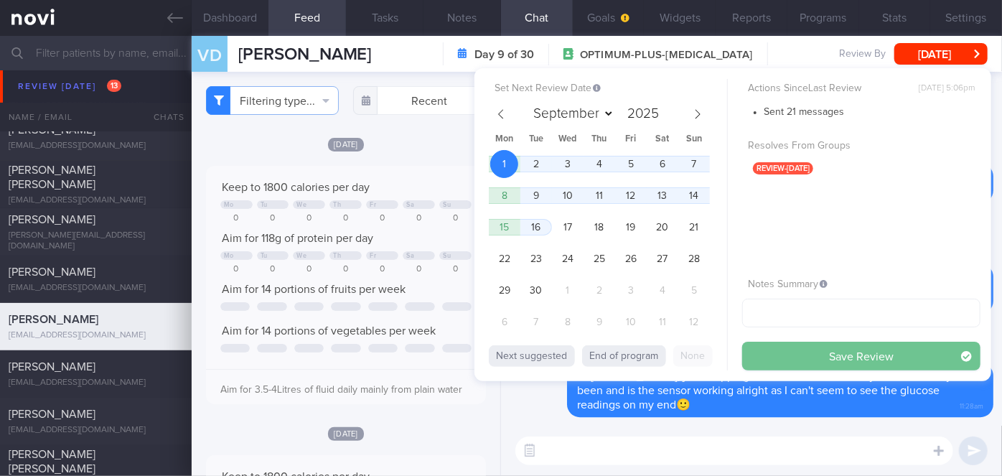
click at [787, 352] on button "Save Review" at bounding box center [861, 356] width 238 height 29
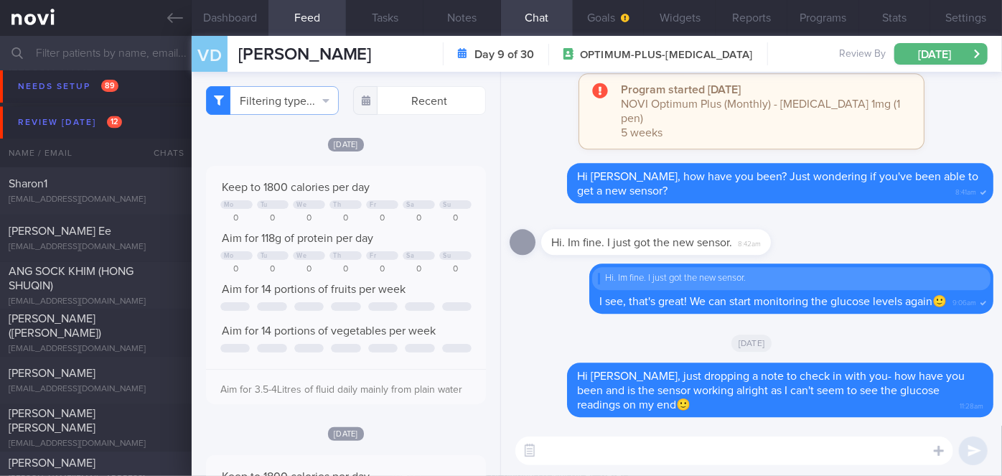
scroll to position [4258, 0]
click at [105, 284] on div "ANG SOCK KHIM (HONG SHUQIN)" at bounding box center [94, 278] width 171 height 29
select select "7"
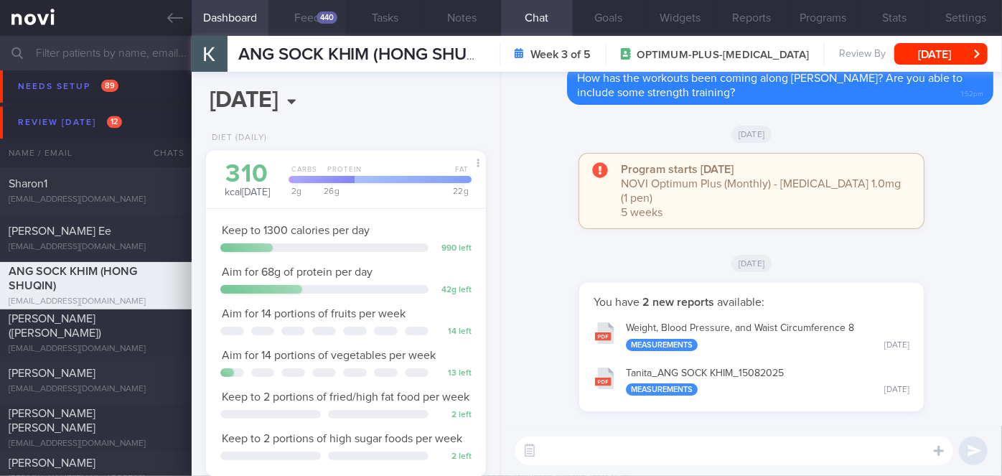
click at [315, 11] on button "Feed 440" at bounding box center [307, 18] width 78 height 36
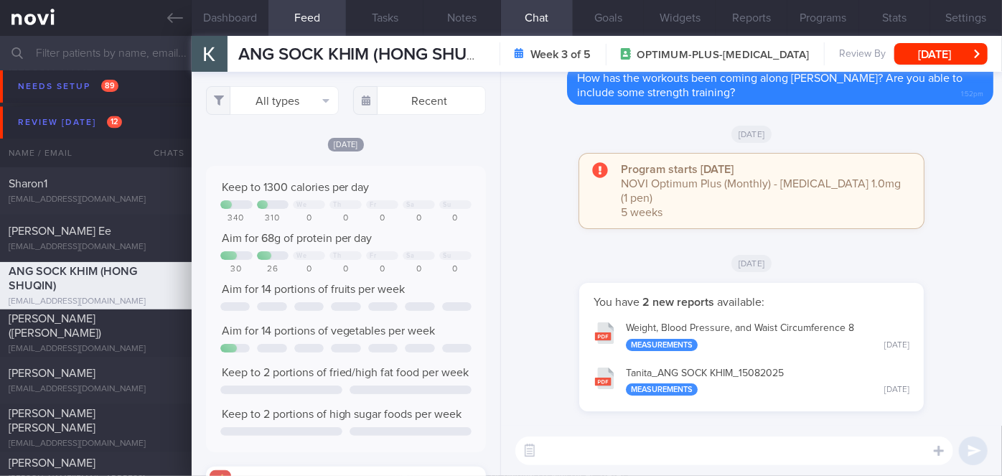
scroll to position [62, 251]
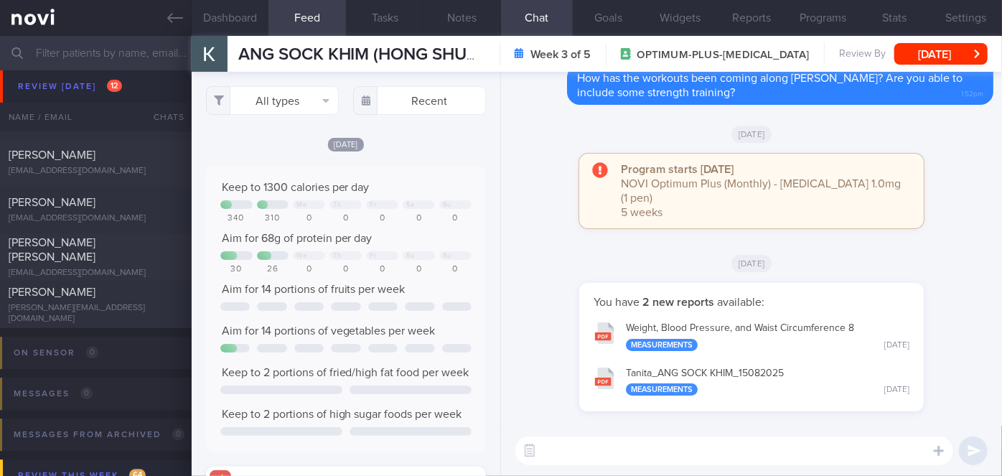
click at [735, 371] on button "Tanita_ ANG SOCK KHIM_ 15082025 Measurements [DATE]" at bounding box center [751, 380] width 330 height 45
click at [825, 23] on button "Programs" at bounding box center [823, 18] width 72 height 36
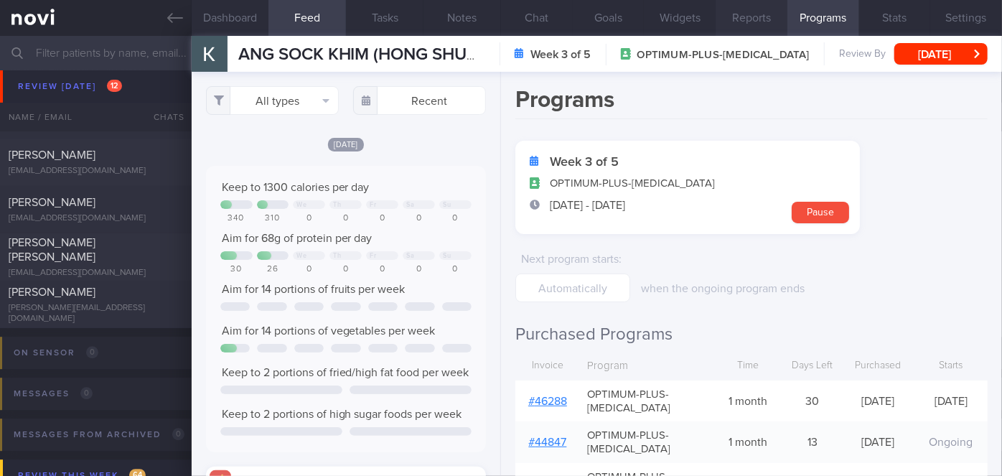
click at [718, 21] on button "Reports" at bounding box center [752, 18] width 72 height 36
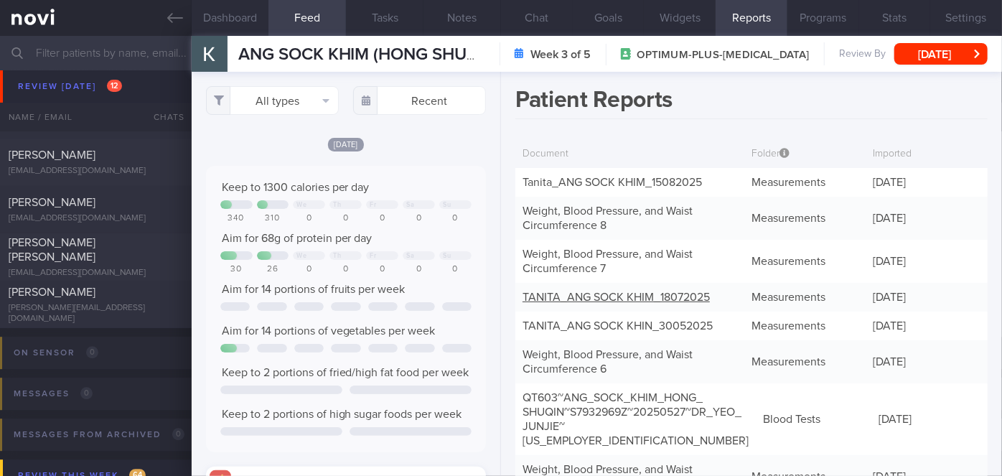
click at [644, 292] on link "TANITA_ ANG SOCK KHIM_ 18072025" at bounding box center [615, 296] width 187 height 11
click at [517, 27] on button "Chat" at bounding box center [537, 18] width 72 height 36
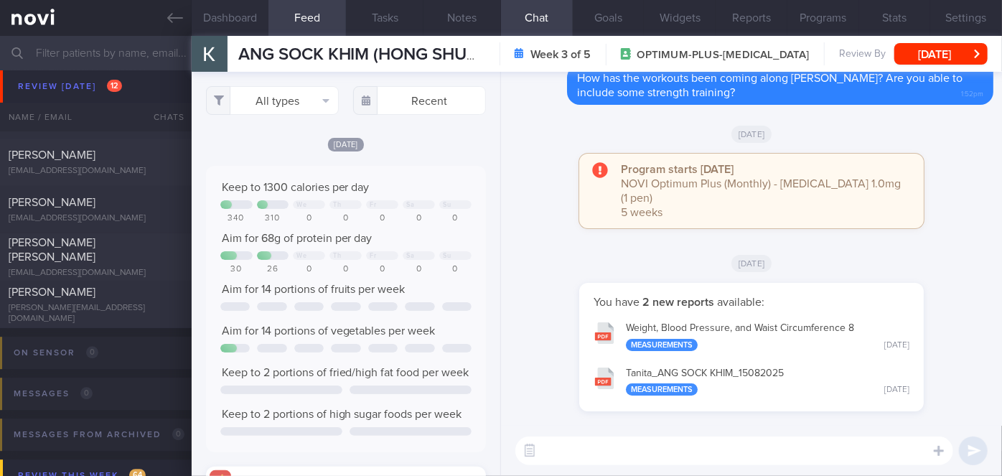
click at [603, 446] on textarea at bounding box center [734, 450] width 438 height 29
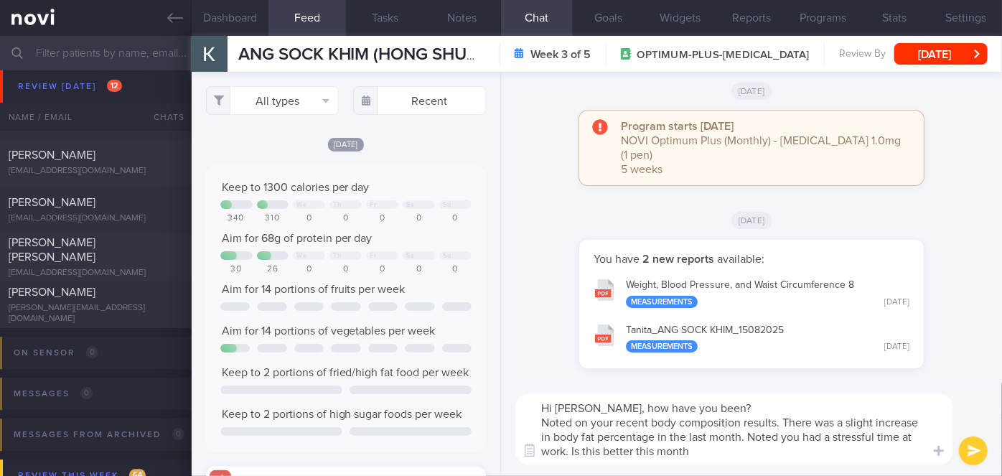
type textarea "Hi [PERSON_NAME], how have you been? Noted on your recent body composition resu…"
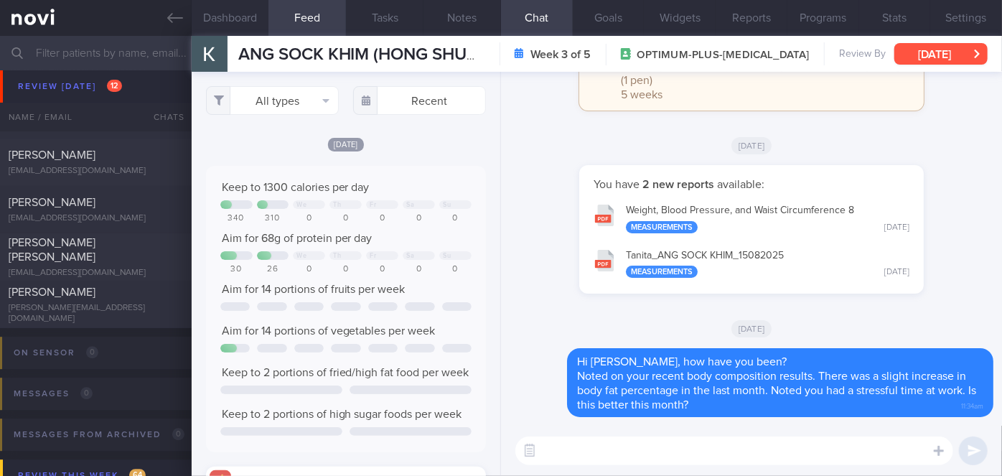
click at [942, 61] on button "[DATE]" at bounding box center [940, 54] width 93 height 22
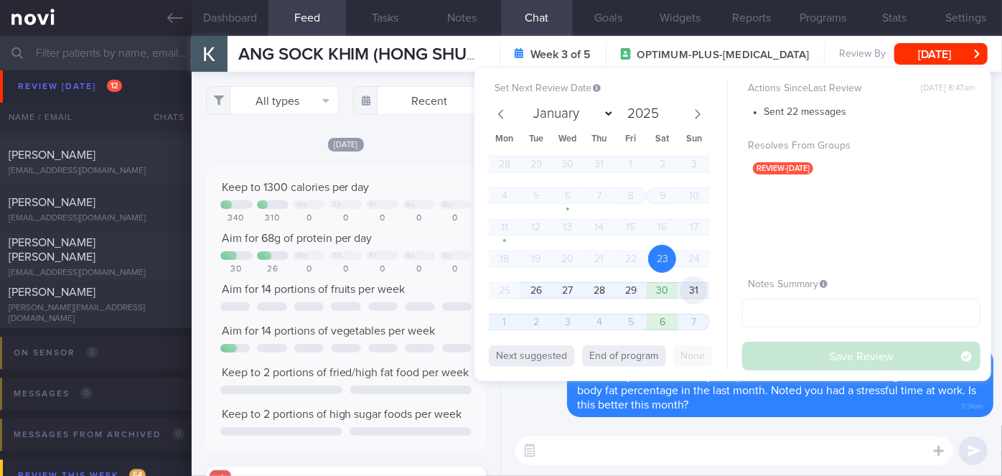
click at [680, 289] on span "31" at bounding box center [694, 290] width 28 height 28
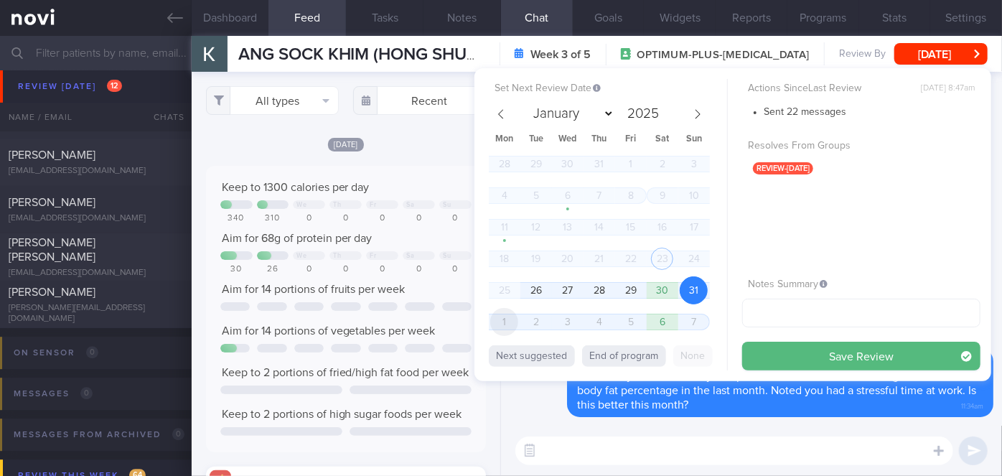
click at [505, 314] on span "1" at bounding box center [504, 322] width 28 height 28
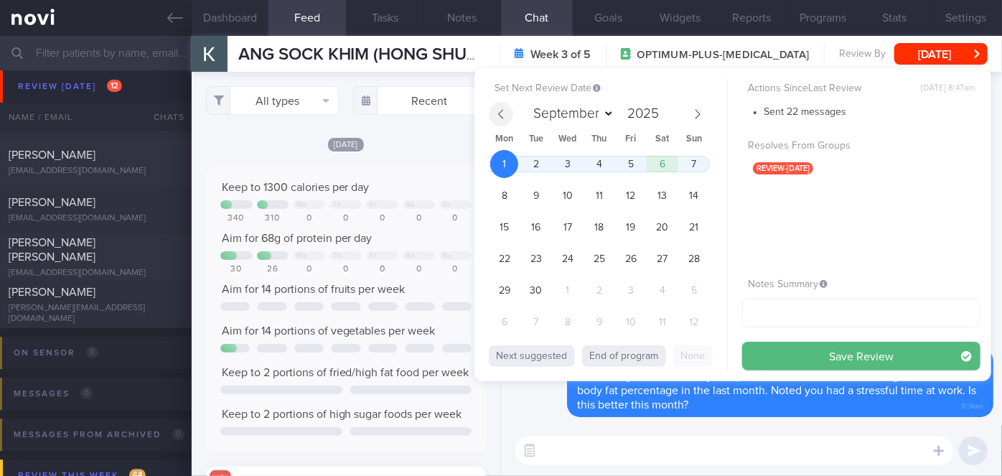
click at [505, 113] on icon at bounding box center [501, 114] width 10 height 10
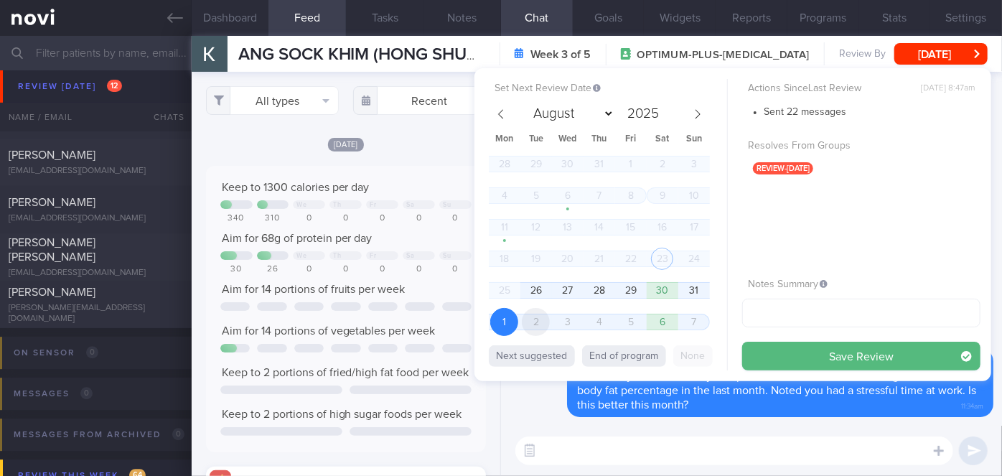
click at [545, 318] on span "2" at bounding box center [536, 322] width 28 height 28
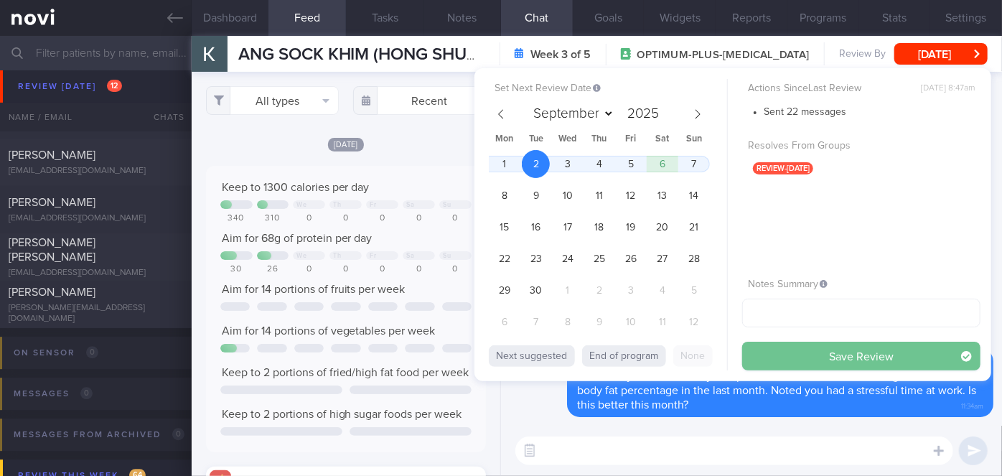
click at [788, 358] on button "Save Review" at bounding box center [861, 356] width 238 height 29
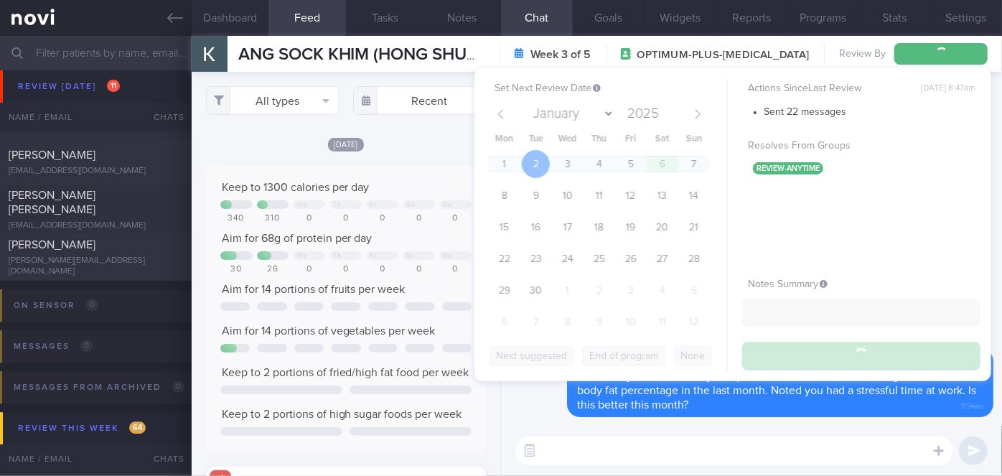
scroll to position [4674, 0]
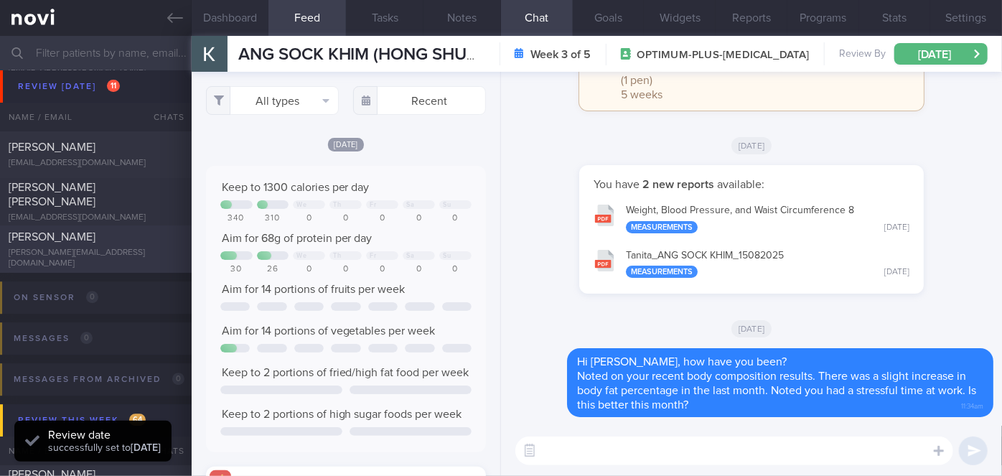
click at [113, 252] on div "[PERSON_NAME][EMAIL_ADDRESS][DOMAIN_NAME]" at bounding box center [96, 259] width 174 height 22
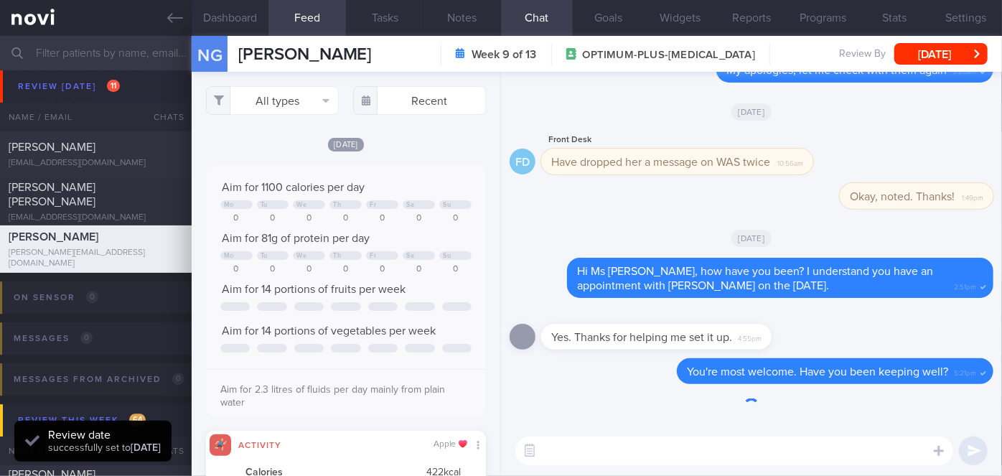
scroll to position [62, 251]
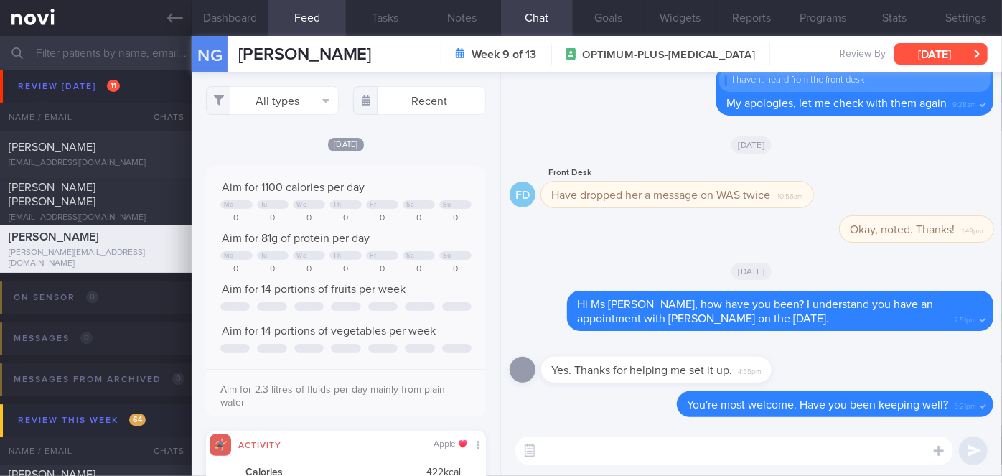
click at [928, 60] on button "[DATE]" at bounding box center [940, 54] width 93 height 22
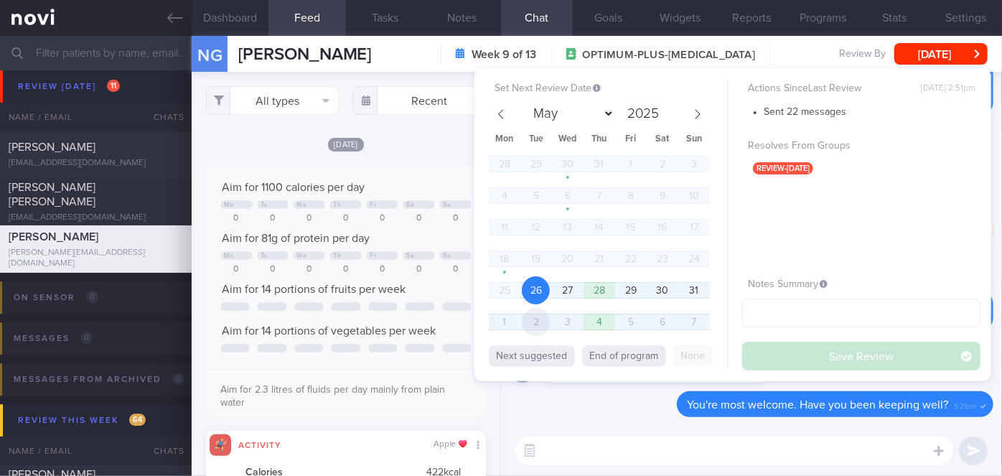
click at [546, 321] on span "2" at bounding box center [536, 322] width 28 height 28
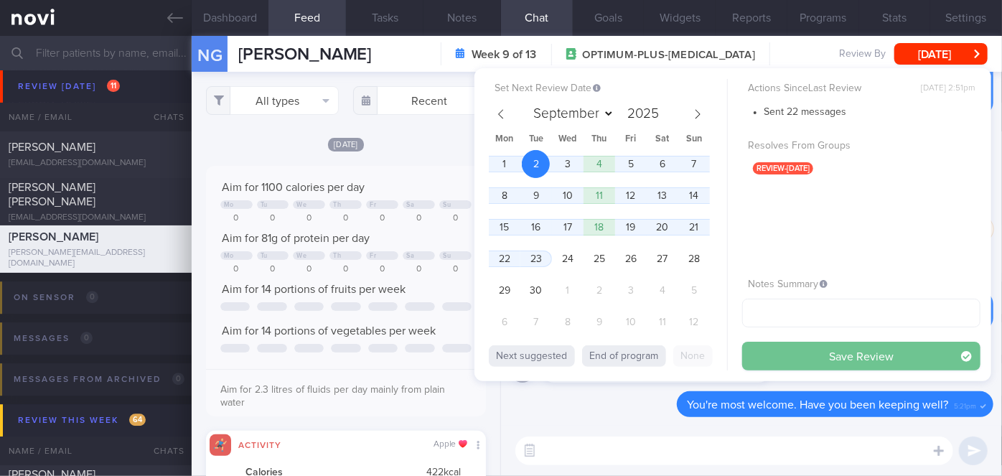
click at [772, 347] on button "Save Review" at bounding box center [861, 356] width 238 height 29
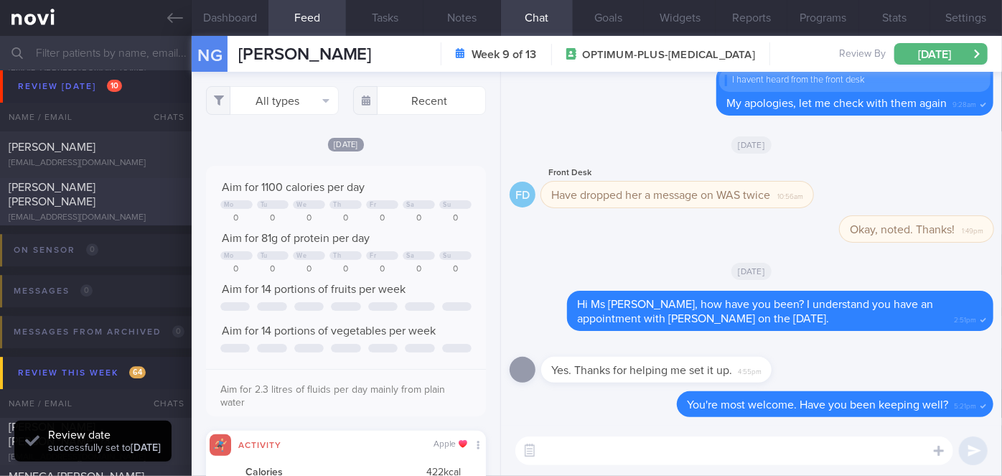
scroll to position [4496, 0]
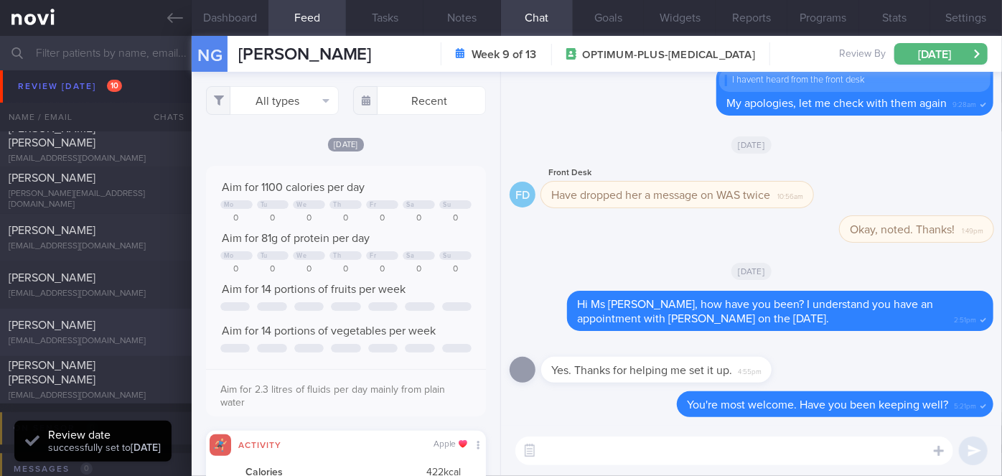
click at [139, 326] on div "[PERSON_NAME]" at bounding box center [94, 325] width 171 height 14
select select "7"
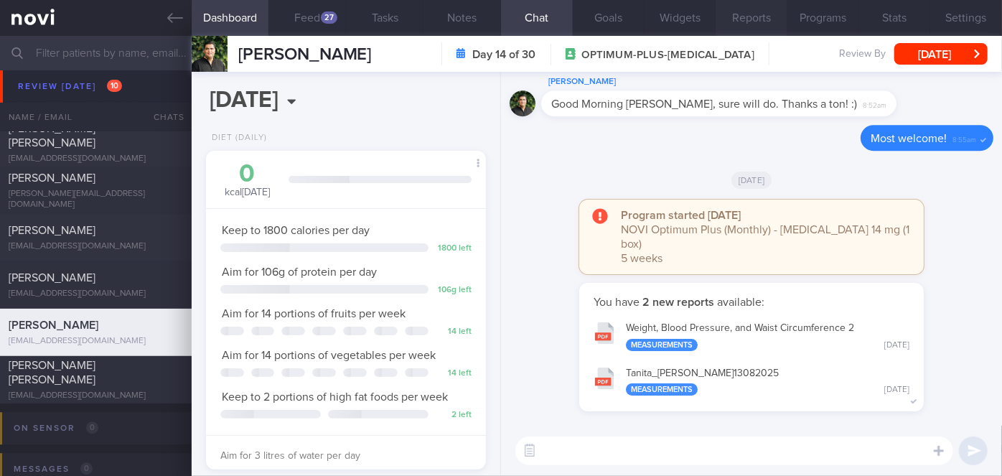
click at [733, 372] on div "Tanita_ [PERSON_NAME] 13082025 Measurements [DATE]" at bounding box center [767, 381] width 283 height 29
click at [758, 22] on button "Reports" at bounding box center [752, 18] width 72 height 36
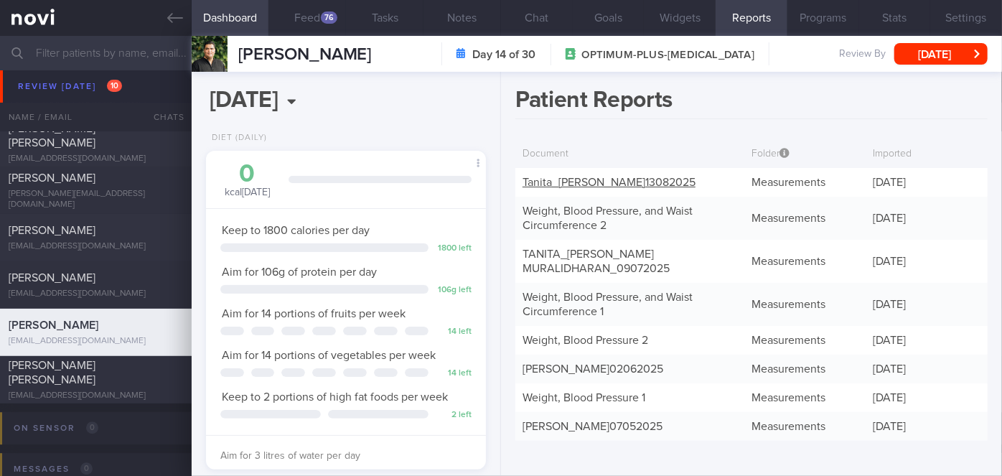
click at [680, 183] on link "Tanita_ [PERSON_NAME] 13082025" at bounding box center [608, 182] width 173 height 11
click at [661, 251] on link "TANITA_ [PERSON_NAME] MURALIDHARAN_ 09072025" at bounding box center [595, 261] width 147 height 26
click at [325, 16] on div "76" at bounding box center [329, 17] width 17 height 12
click at [530, 17] on button "Chat" at bounding box center [537, 18] width 72 height 36
click at [334, 22] on div "76" at bounding box center [329, 17] width 17 height 12
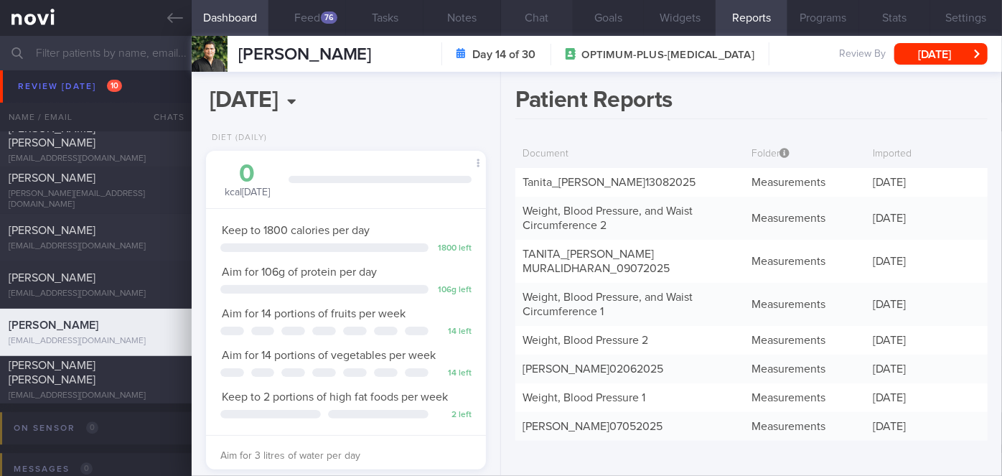
click at [549, 14] on button "Chat" at bounding box center [537, 18] width 72 height 36
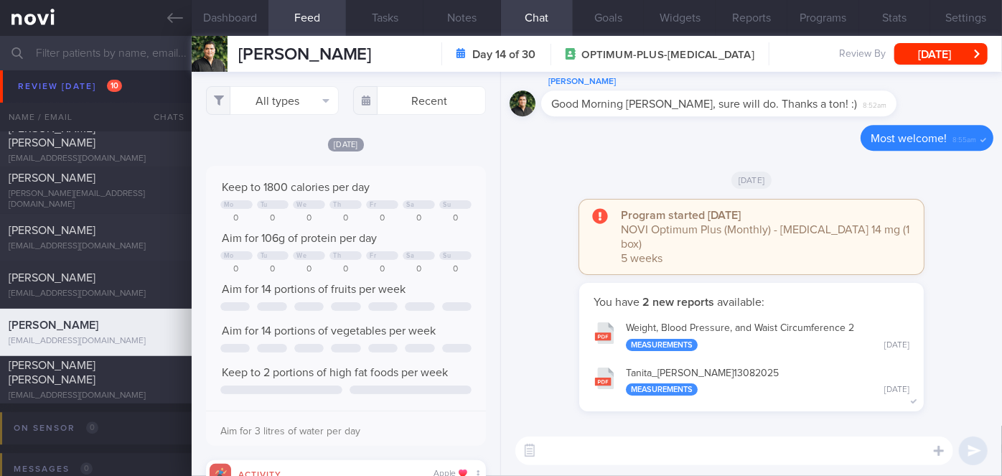
scroll to position [62, 251]
click at [613, 441] on textarea at bounding box center [734, 450] width 438 height 29
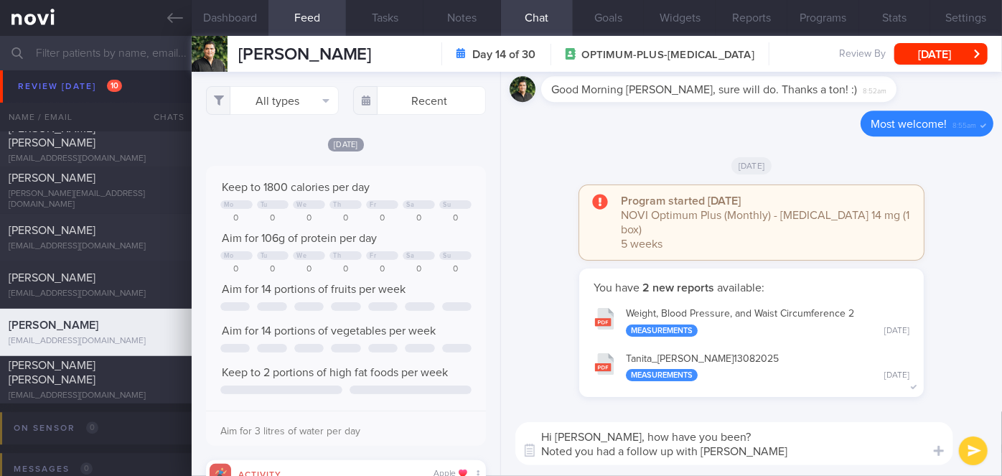
click at [752, 448] on textarea "Hi [PERSON_NAME], how have you been? Noted you had a follow up with [PERSON_NAM…" at bounding box center [734, 443] width 438 height 43
click at [782, 358] on button "Tanita_ [PERSON_NAME] 13082025 Measurements [DATE]" at bounding box center [751, 366] width 330 height 45
click at [765, 29] on button "Reports" at bounding box center [752, 18] width 72 height 36
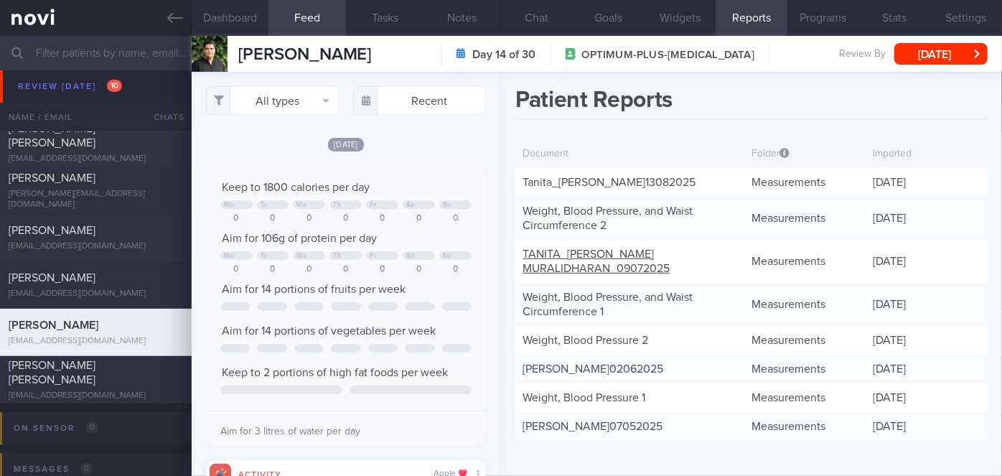
click at [597, 256] on link "TANITA_ [PERSON_NAME] MURALIDHARAN_ 09072025" at bounding box center [595, 261] width 147 height 26
click at [528, 17] on button "Chat" at bounding box center [537, 18] width 72 height 36
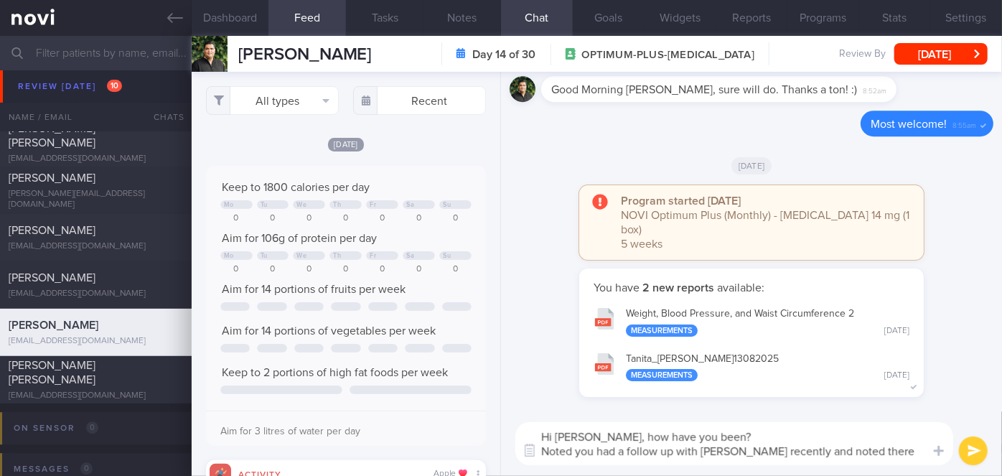
click at [891, 448] on textarea "Hi [PERSON_NAME], how have you been? Noted you had a follow up with [PERSON_NAM…" at bounding box center [734, 443] width 438 height 43
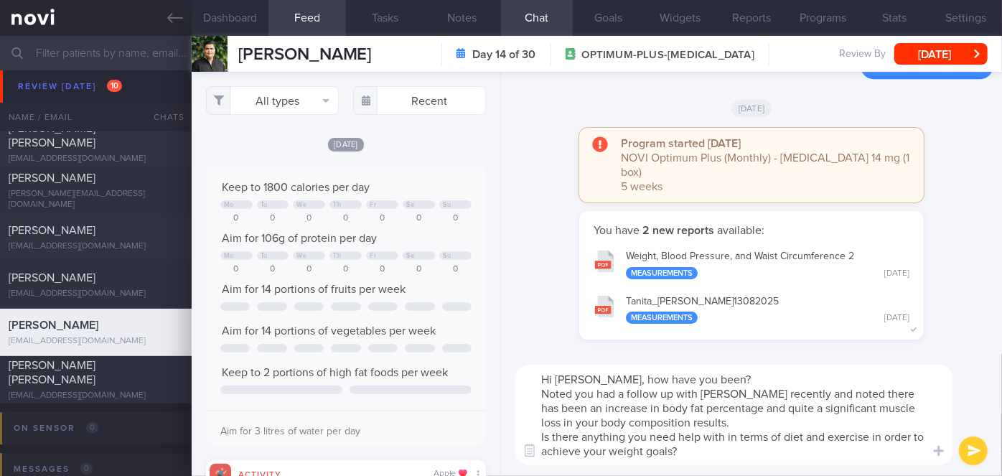
type textarea "Hi [PERSON_NAME], how have you been? Noted you had a follow up with [PERSON_NAM…"
click at [971, 448] on button "submit" at bounding box center [973, 450] width 29 height 29
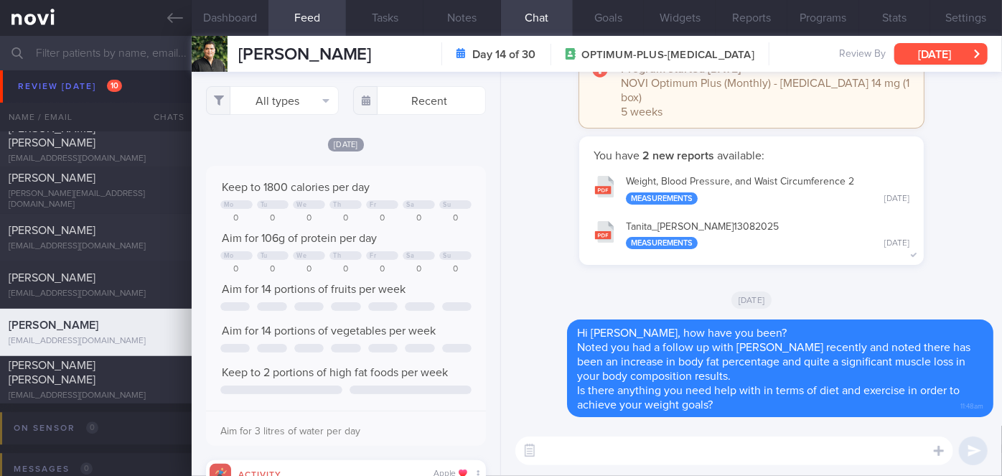
click at [951, 56] on button "[DATE]" at bounding box center [940, 54] width 93 height 22
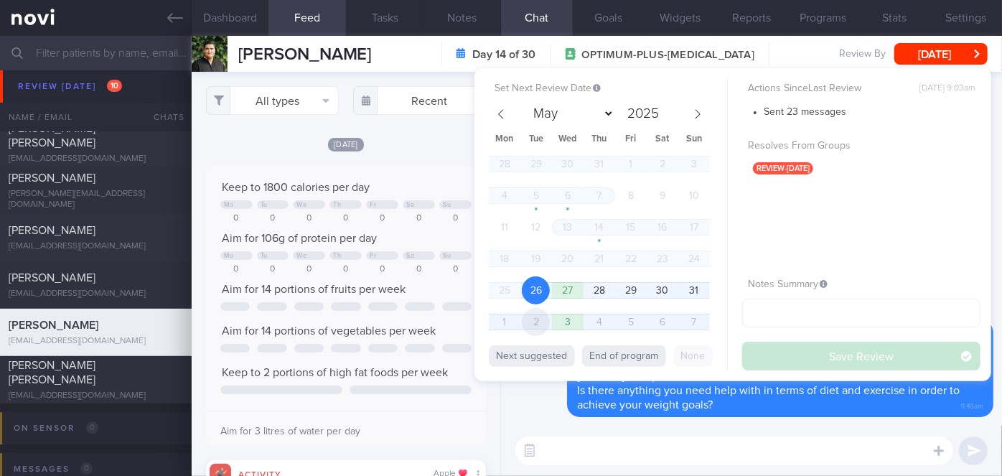
click at [536, 327] on span "2" at bounding box center [536, 322] width 28 height 28
select select "8"
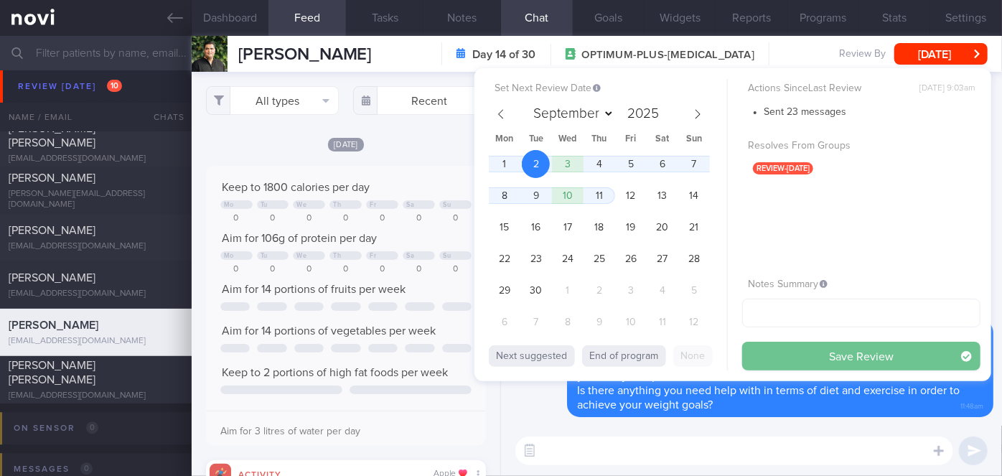
click at [759, 367] on button "Save Review" at bounding box center [861, 356] width 238 height 29
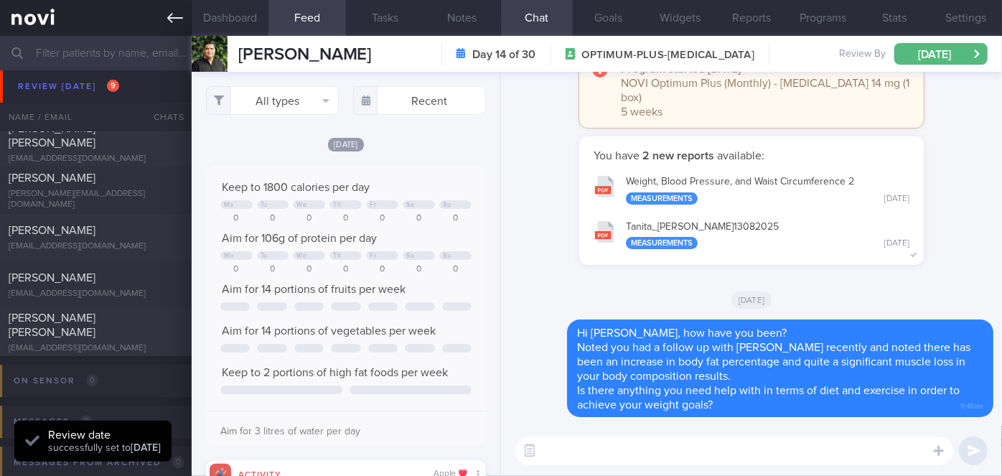
click at [151, 45] on input "text" at bounding box center [501, 53] width 1002 height 34
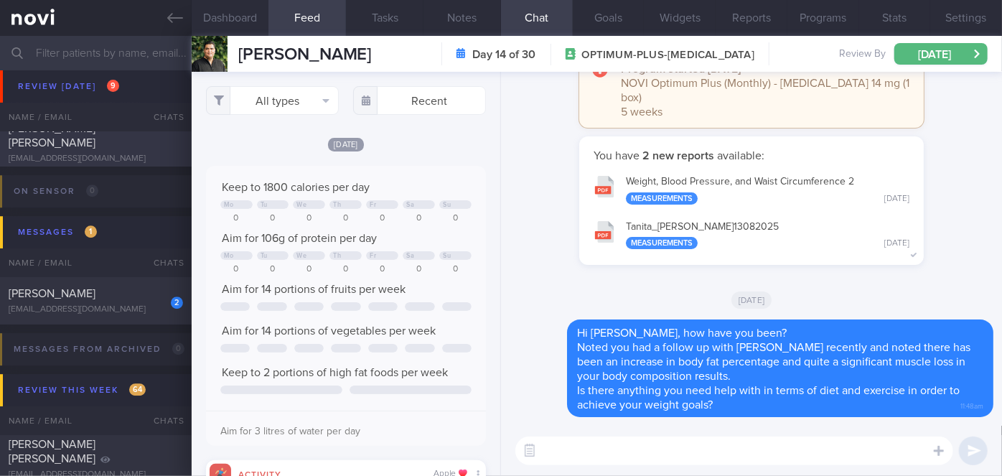
scroll to position [4686, 0]
click at [133, 315] on div "2 Ang [PERSON_NAME] [EMAIL_ADDRESS][DOMAIN_NAME] [DATE] OPTIMUM-PLUS-[MEDICAL_D…" at bounding box center [501, 299] width 1002 height 47
checkbox input "false"
type input "[DATE]"
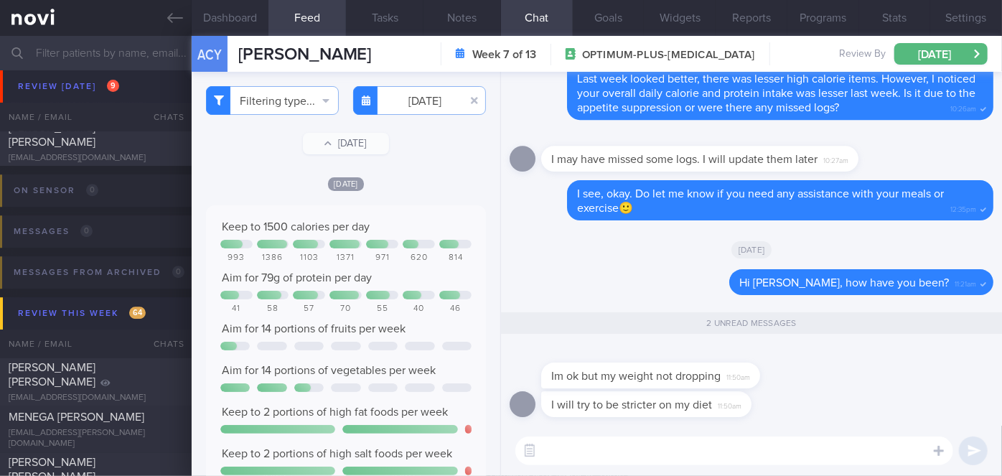
click at [624, 447] on textarea at bounding box center [734, 450] width 438 height 29
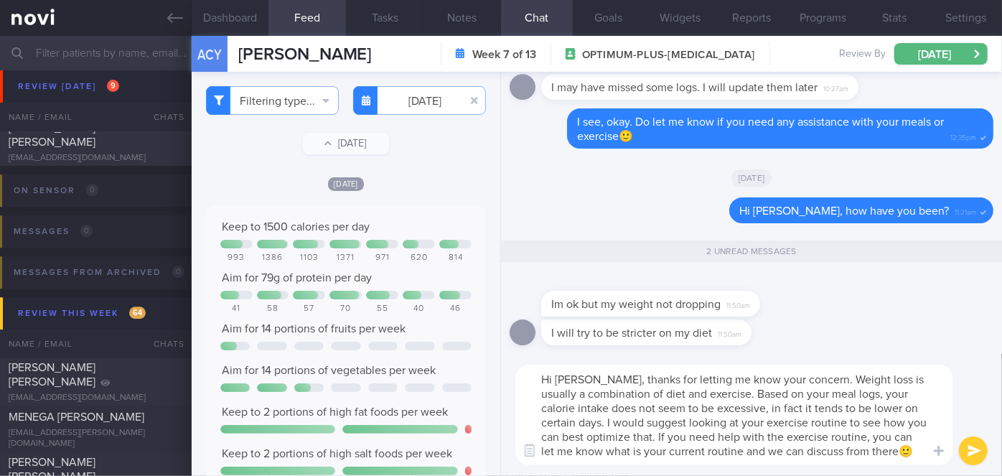
click at [621, 395] on textarea "Hi [PERSON_NAME], thanks for letting me know your concern. Weight loss is usual…" at bounding box center [734, 415] width 438 height 100
type textarea "Hi [PERSON_NAME], thanks for letting me know your concern. Weight loss is usual…"
click at [975, 456] on button "submit" at bounding box center [973, 450] width 29 height 29
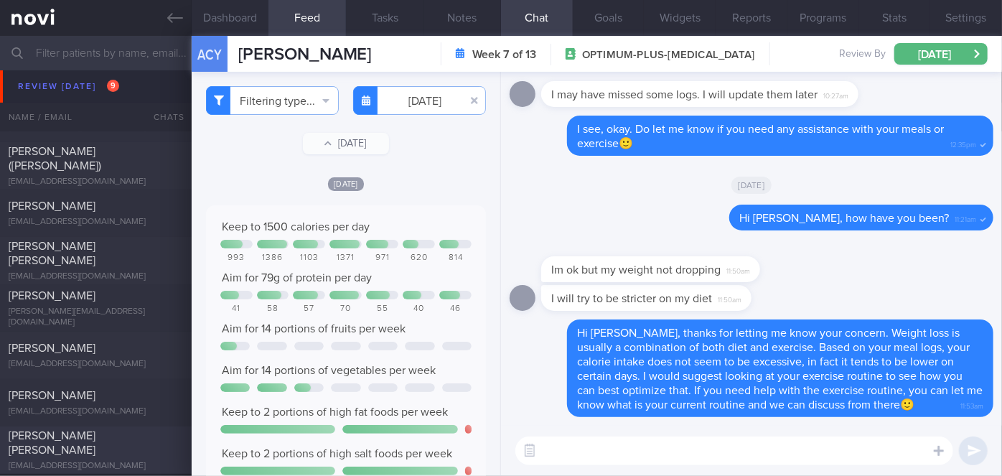
scroll to position [4381, 0]
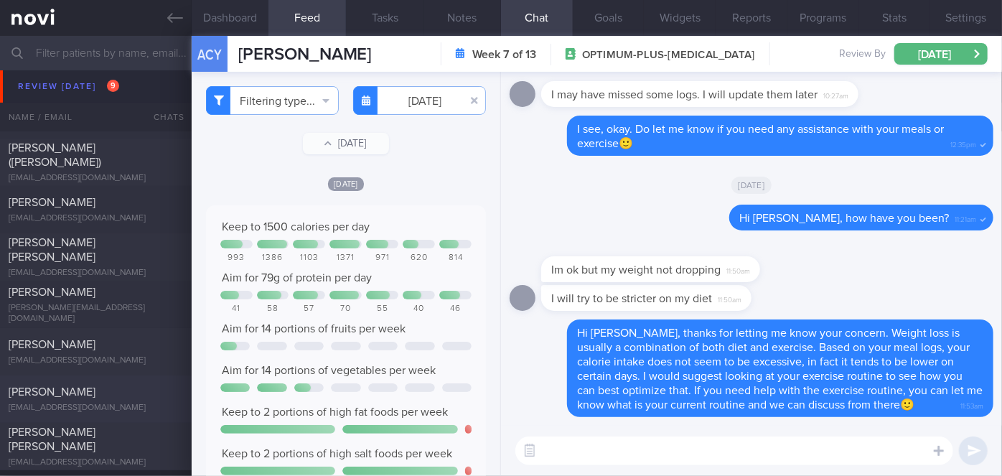
click at [101, 396] on div "[PERSON_NAME]" at bounding box center [94, 392] width 171 height 14
select select "7"
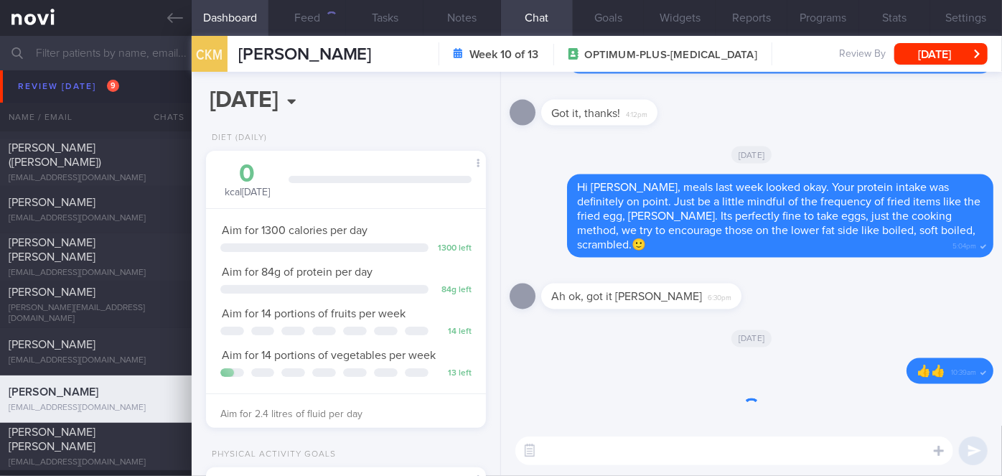
scroll to position [142, 245]
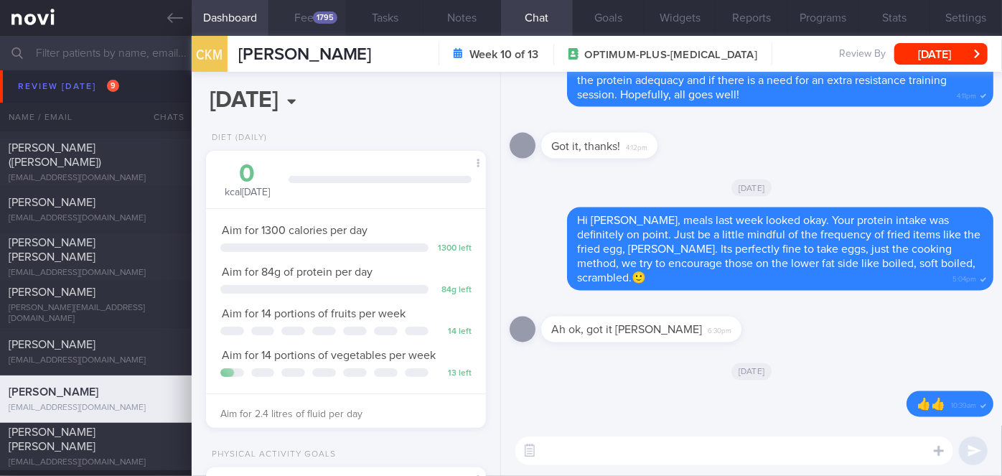
click at [330, 22] on div "1795" at bounding box center [325, 17] width 24 height 12
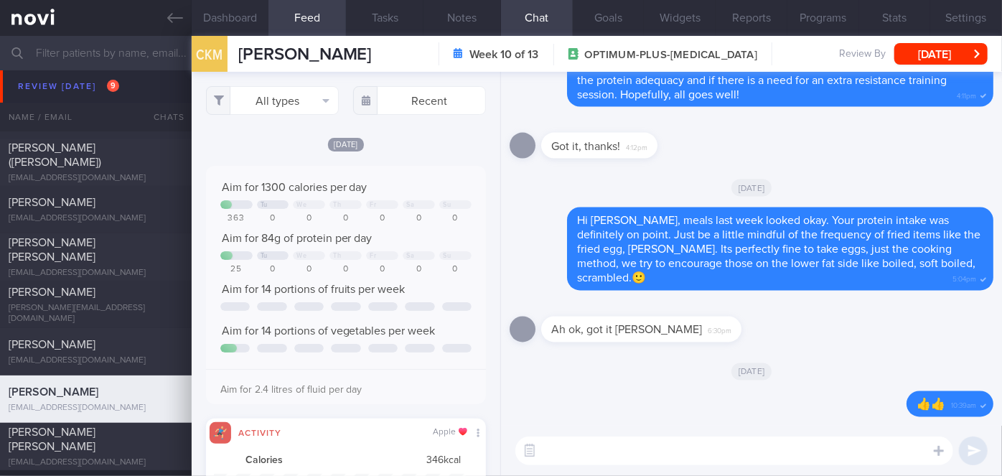
scroll to position [62, 251]
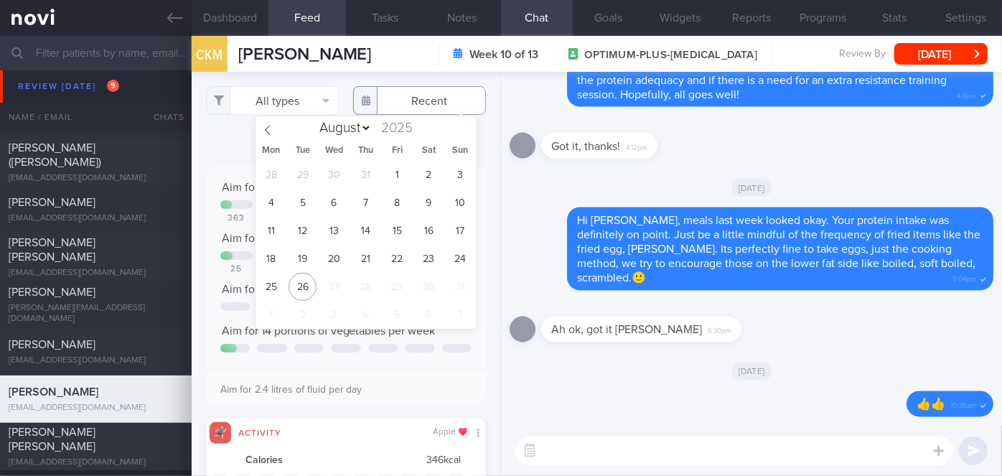
click at [421, 101] on input "text" at bounding box center [419, 100] width 133 height 29
click at [280, 251] on span "18" at bounding box center [271, 259] width 28 height 28
type input "[DATE]"
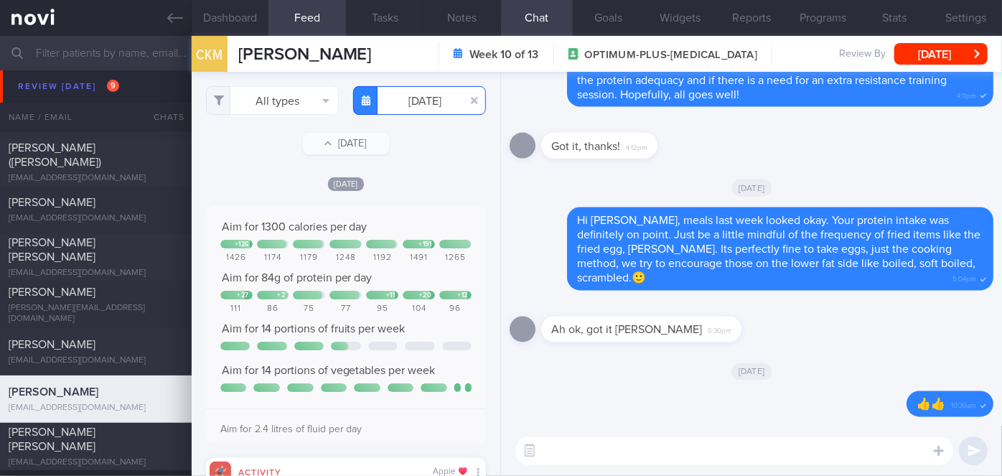
scroll to position [62, 251]
